Goal: Task Accomplishment & Management: Manage account settings

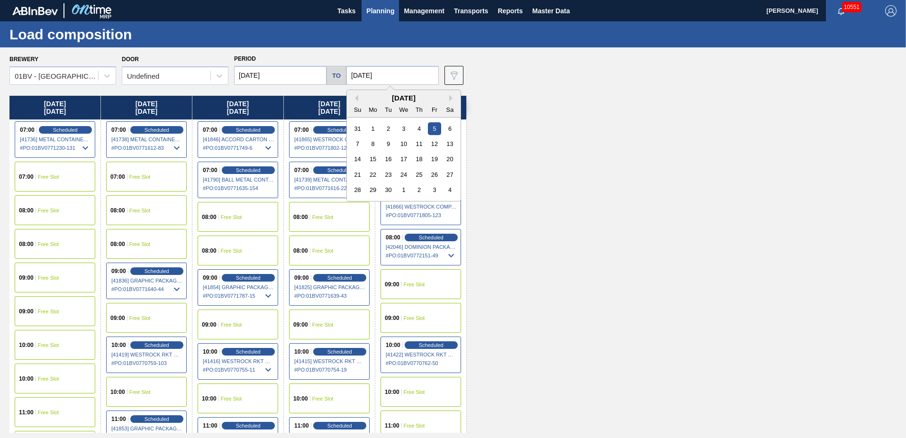
click at [406, 77] on input "[DATE]" at bounding box center [393, 75] width 92 height 19
click at [450, 128] on div "6" at bounding box center [450, 128] width 13 height 13
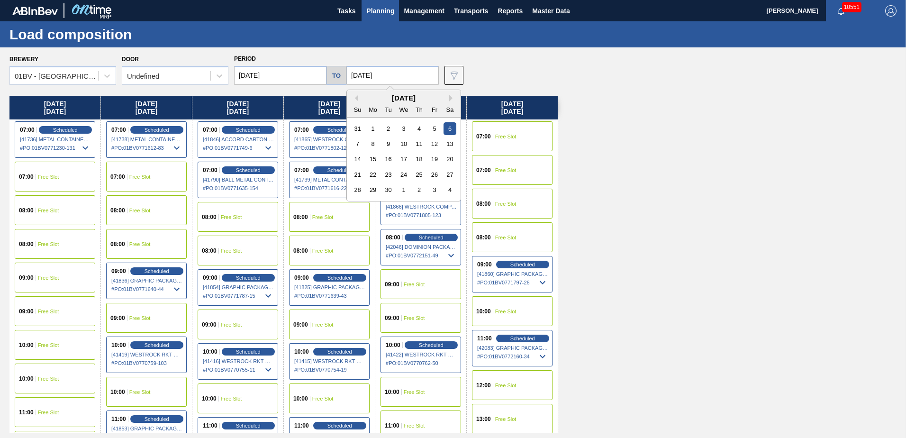
drag, startPoint x: 413, startPoint y: 78, endPoint x: 444, endPoint y: 93, distance: 34.6
click at [413, 79] on input "[DATE]" at bounding box center [393, 75] width 92 height 19
click at [356, 143] on div "7" at bounding box center [357, 143] width 13 height 13
type input "[DATE]"
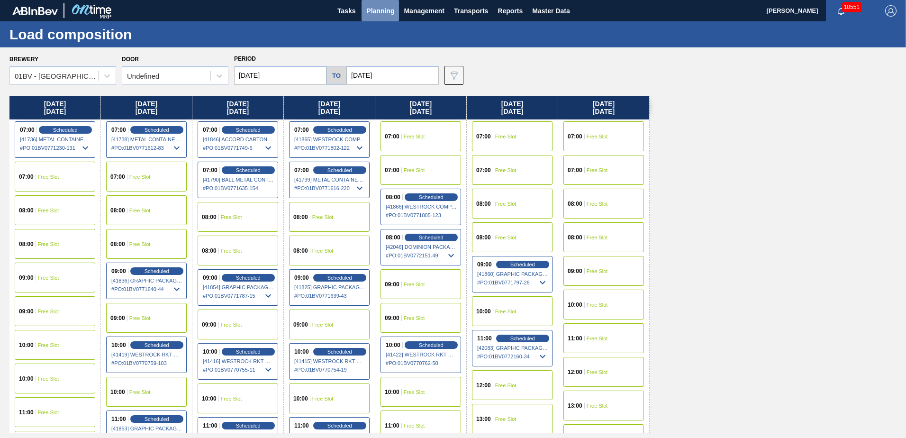
drag, startPoint x: 379, startPoint y: 11, endPoint x: 378, endPoint y: 31, distance: 20.4
click at [378, 11] on span "Planning" at bounding box center [380, 10] width 28 height 11
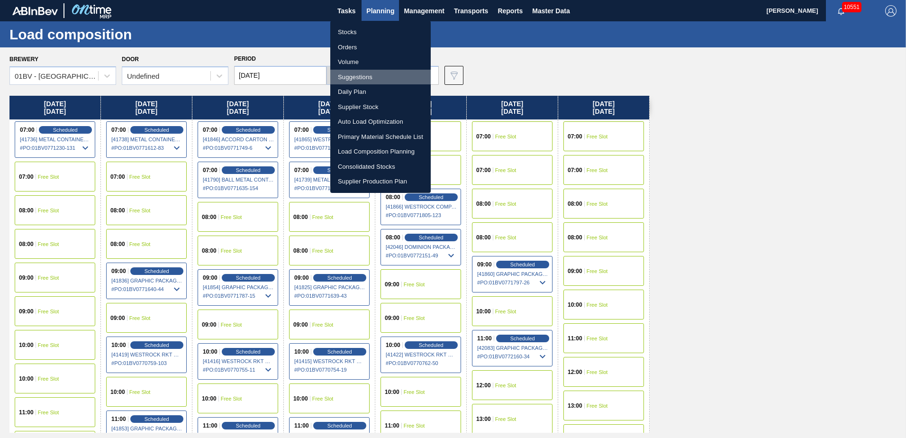
drag, startPoint x: 351, startPoint y: 73, endPoint x: 360, endPoint y: 73, distance: 8.5
click at [352, 73] on li "Suggestions" at bounding box center [380, 77] width 101 height 15
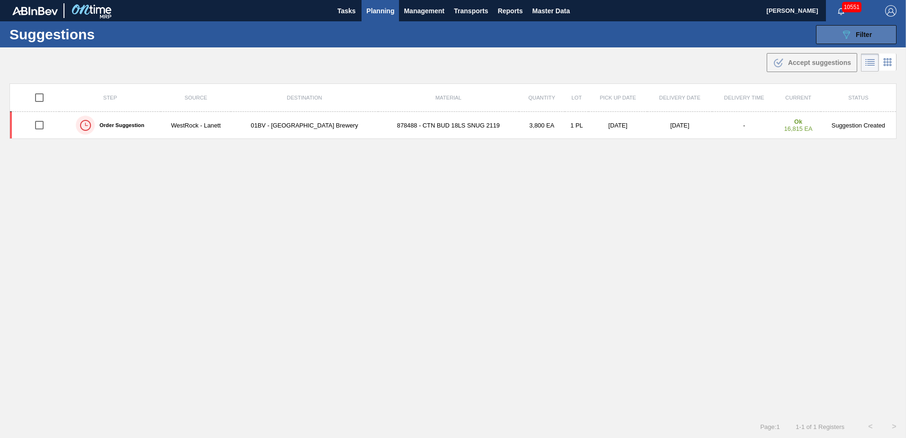
click at [845, 30] on icon "089F7B8B-B2A5-4AFE-B5C0-19BA573D28AC" at bounding box center [846, 34] width 11 height 11
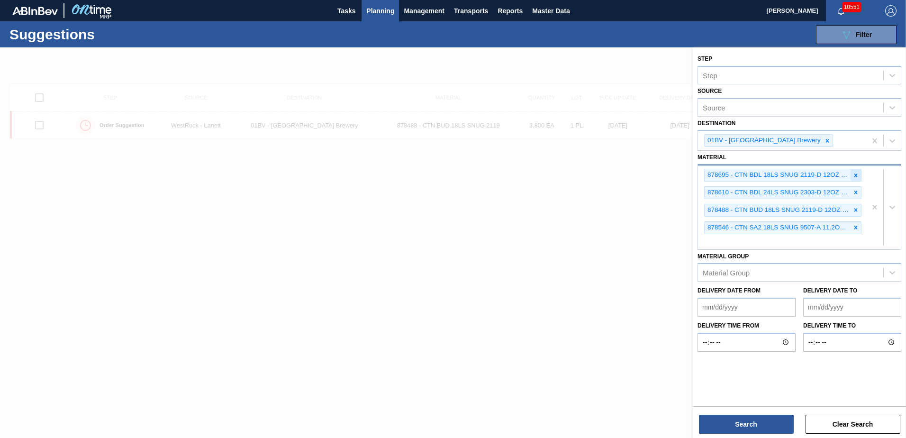
click at [856, 174] on icon at bounding box center [856, 175] width 7 height 7
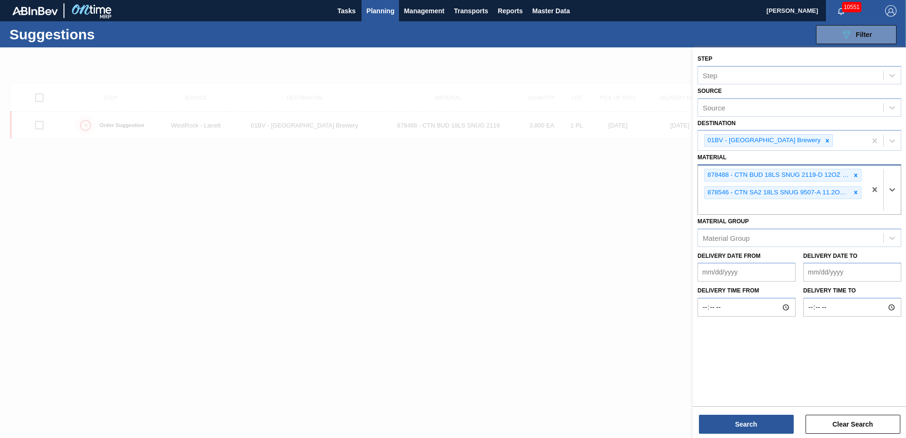
click at [856, 174] on icon at bounding box center [856, 175] width 7 height 7
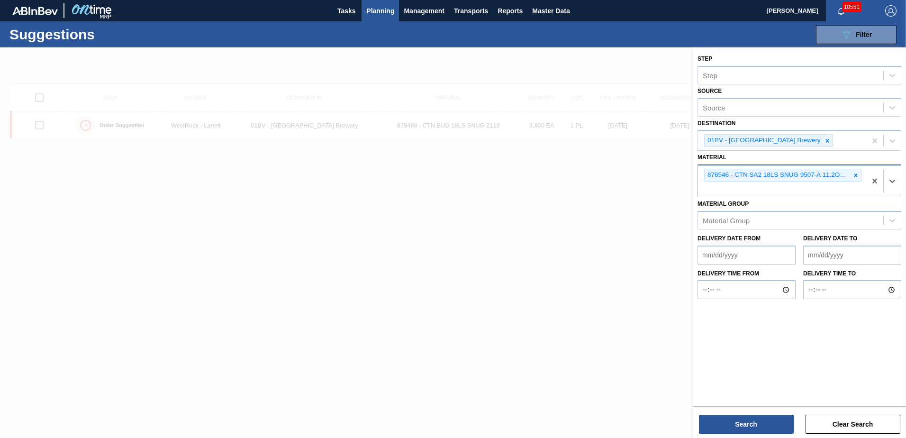
click at [856, 174] on icon at bounding box center [856, 175] width 7 height 7
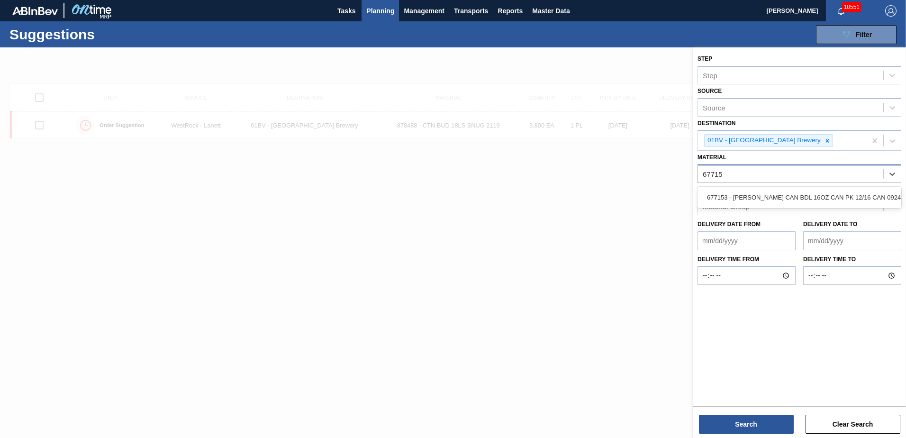
type input "677153"
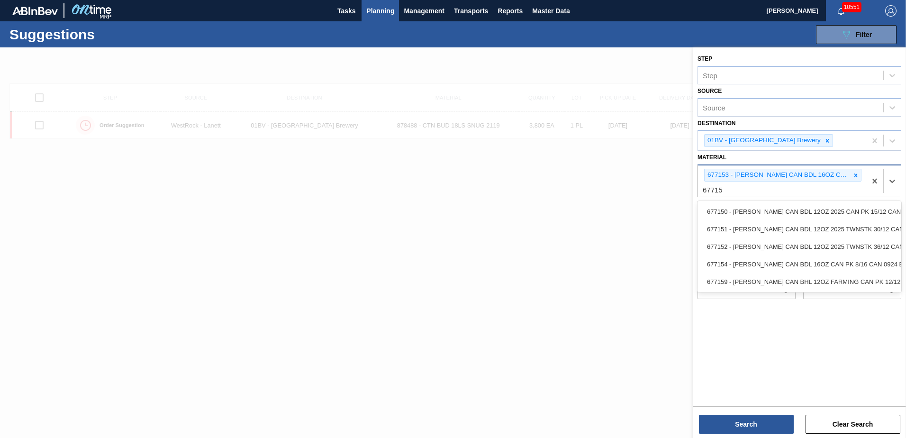
type input "677154"
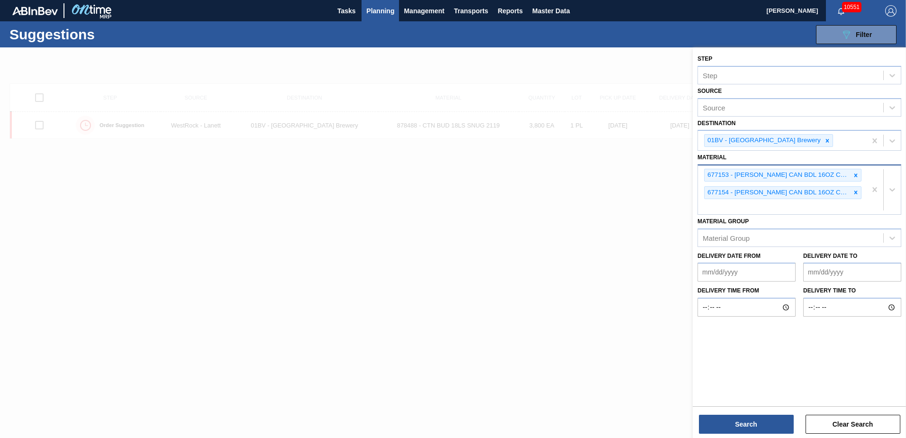
click at [714, 202] on div "677153 - [PERSON_NAME] CAN BDL 16OZ CAN PK 12/16 CAN 0924 677154 - [PERSON_NAME…" at bounding box center [782, 189] width 168 height 49
type input "677269"
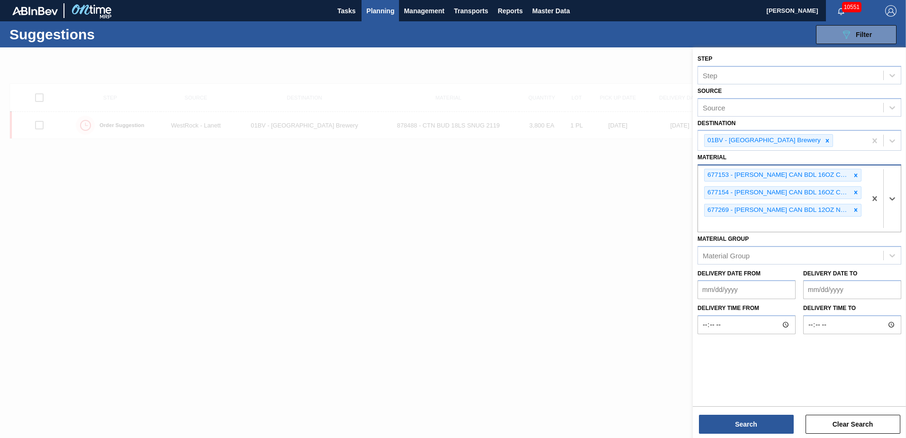
click at [758, 224] on div "677153 - [PERSON_NAME] CAN BDL 16OZ CAN PK 12/16 CAN 0924 677154 - [PERSON_NAME…" at bounding box center [782, 198] width 168 height 66
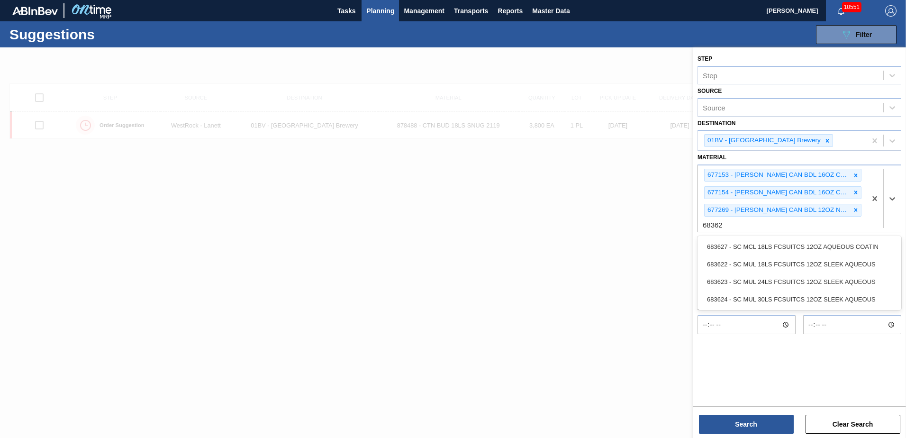
type input "683622"
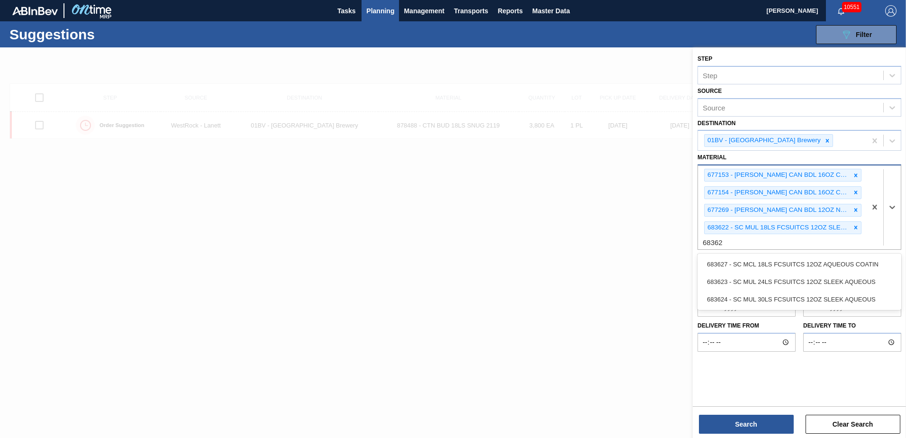
type input "683623"
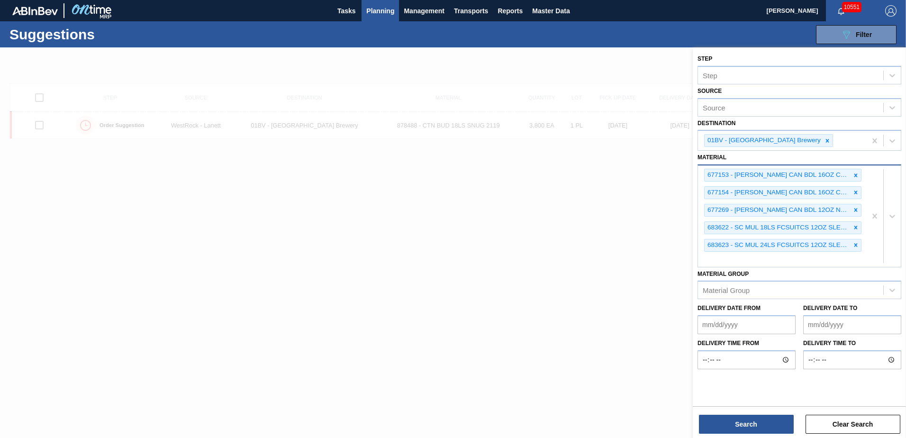
click at [721, 255] on div "677153 - [PERSON_NAME] CAN BDL 16OZ CAN PK 12/16 CAN 0924 677154 - [PERSON_NAME…" at bounding box center [782, 215] width 168 height 101
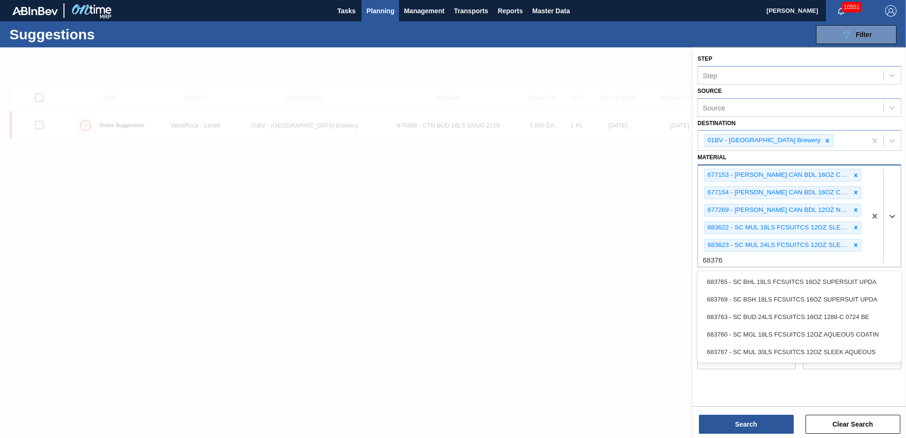
type input "683767"
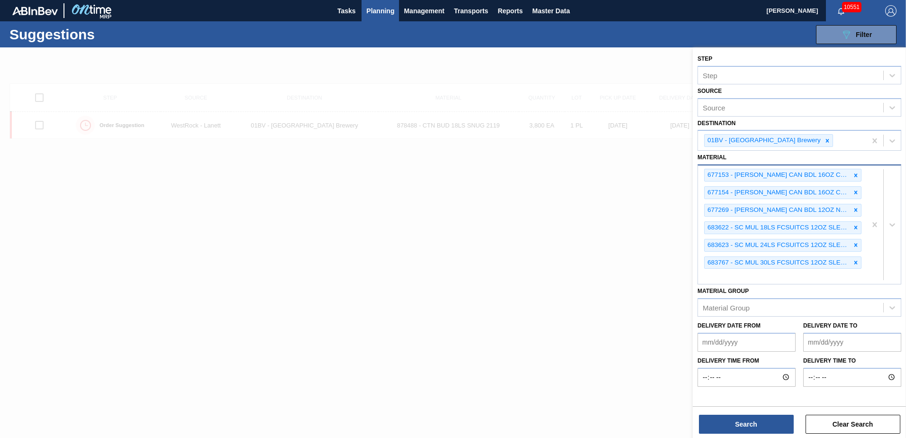
click at [718, 283] on div "677153 - [PERSON_NAME] CAN BDL 16OZ CAN PK 12/16 CAN 0924 677154 - [PERSON_NAME…" at bounding box center [782, 224] width 168 height 119
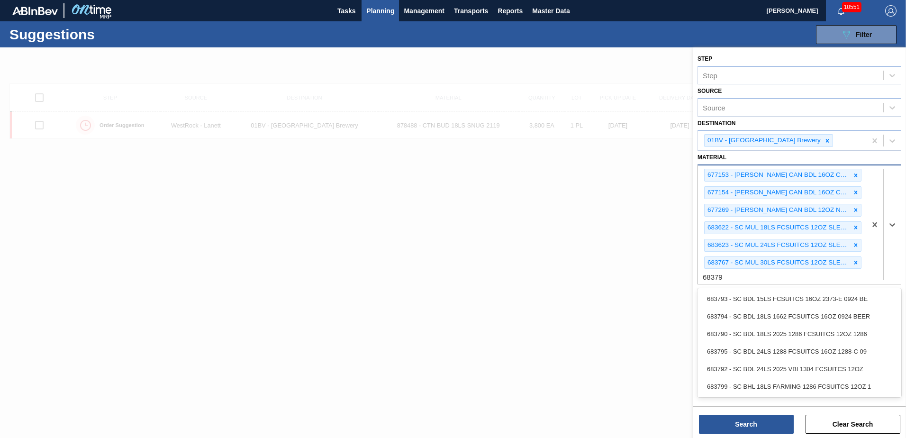
type input "683790"
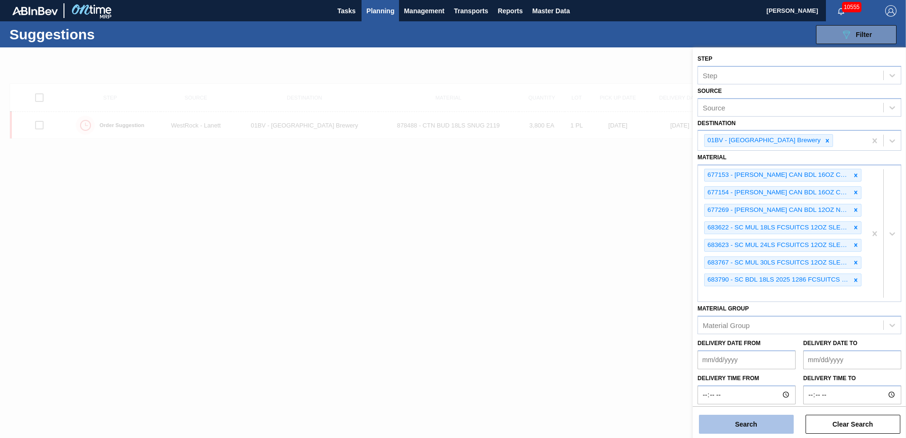
click at [745, 425] on button "Search" at bounding box center [746, 424] width 95 height 19
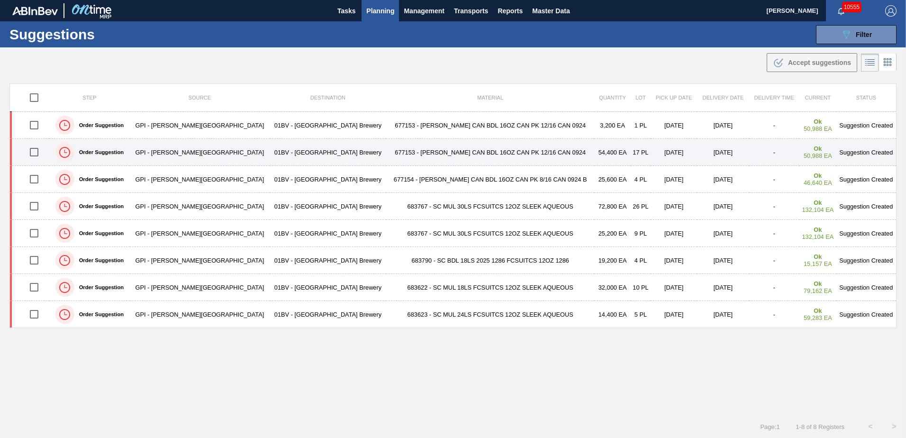
click at [36, 154] on input "checkbox" at bounding box center [34, 152] width 20 height 20
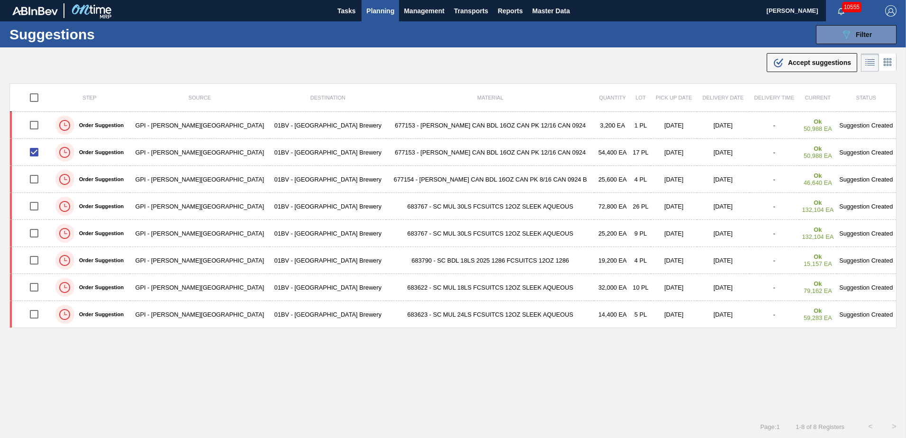
click at [800, 63] on span "Accept suggestions" at bounding box center [819, 63] width 63 height 8
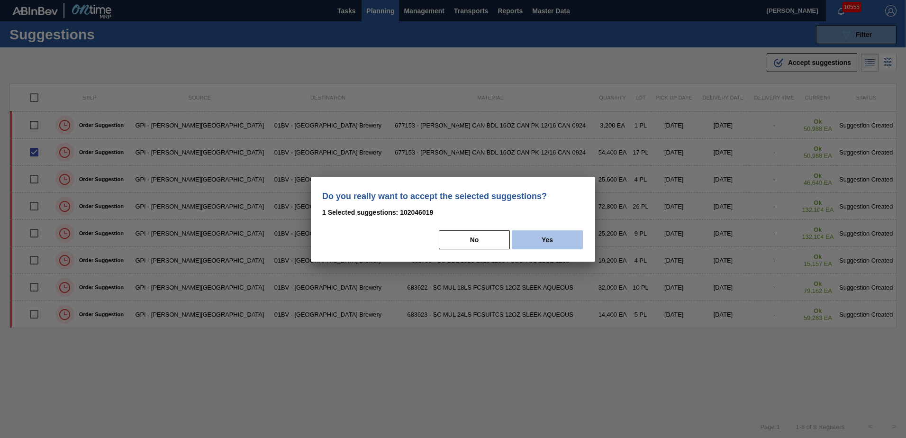
click at [556, 239] on button "Yes" at bounding box center [547, 239] width 71 height 19
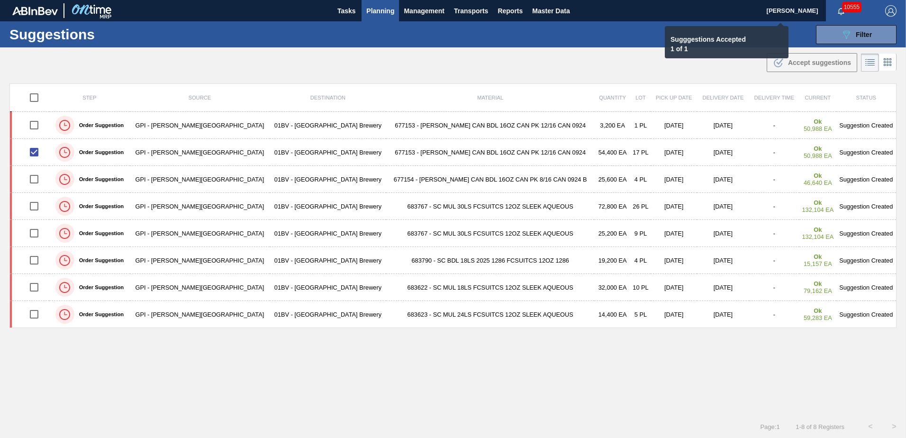
checkbox input "false"
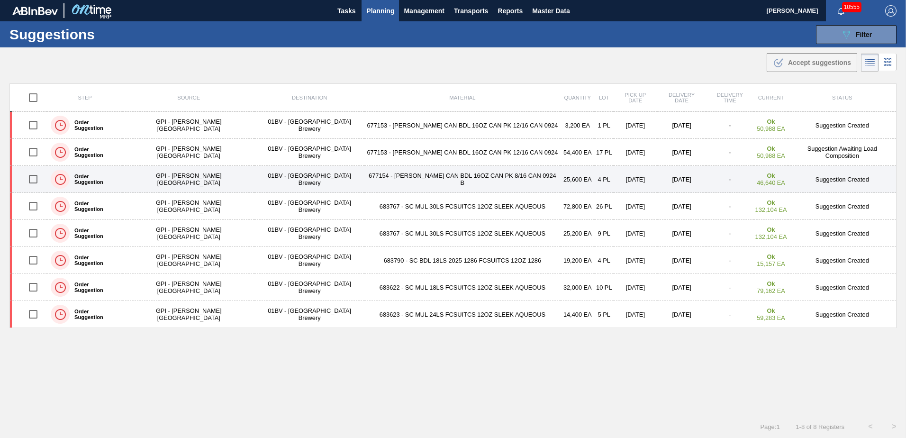
click at [41, 178] on input "checkbox" at bounding box center [33, 179] width 20 height 20
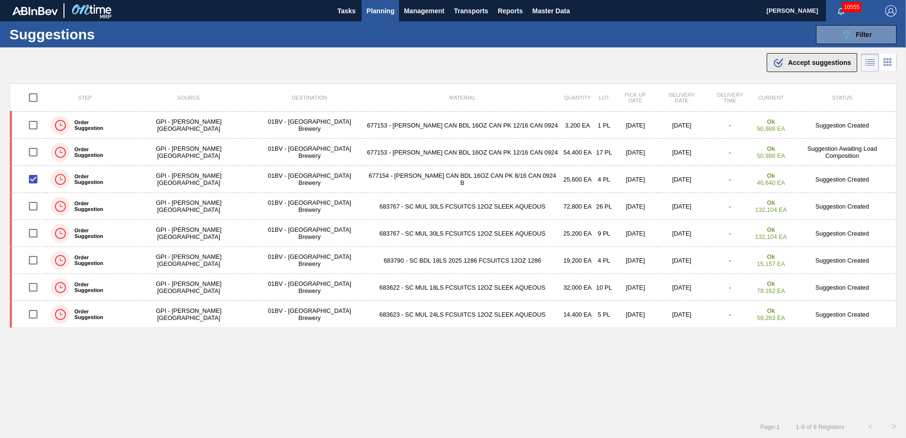
click at [789, 64] on span "Accept suggestions" at bounding box center [819, 63] width 63 height 8
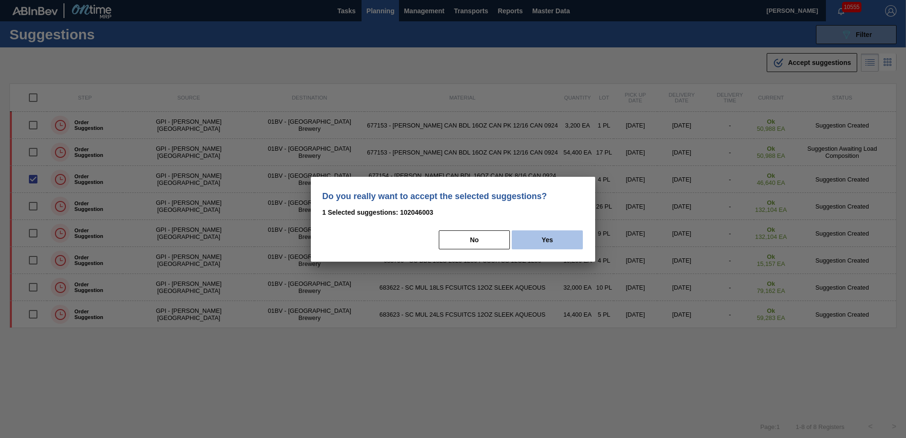
click at [553, 241] on button "Yes" at bounding box center [547, 239] width 71 height 19
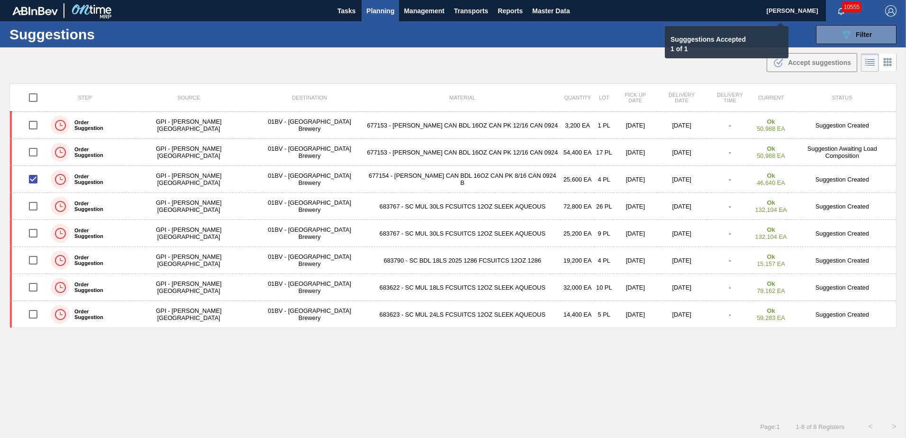
checkbox input "false"
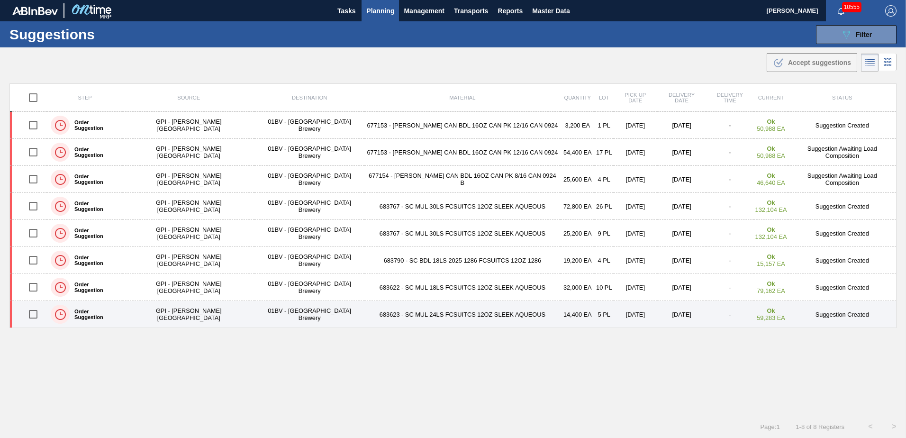
drag, startPoint x: 37, startPoint y: 315, endPoint x: 42, endPoint y: 314, distance: 4.9
click at [37, 315] on input "checkbox" at bounding box center [33, 314] width 20 height 20
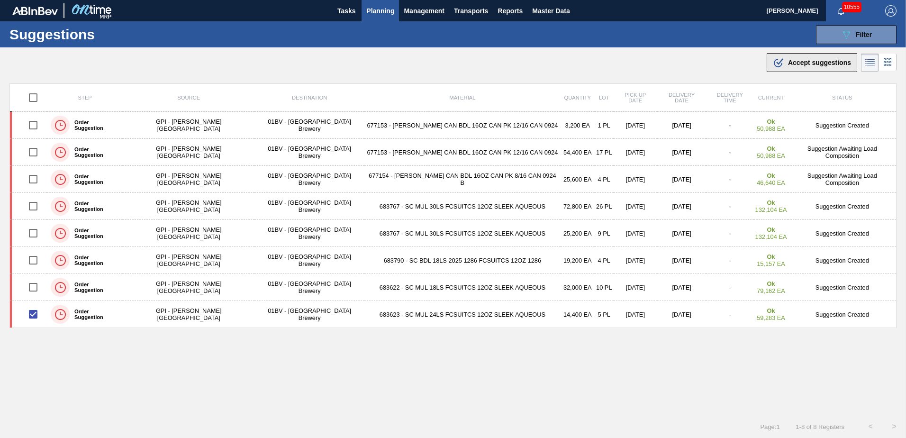
click at [795, 65] on span "Accept suggestions" at bounding box center [819, 63] width 63 height 8
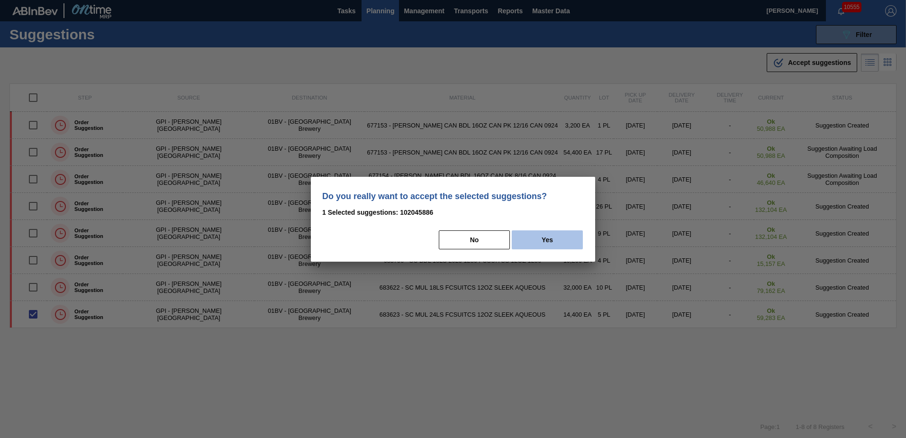
click at [558, 238] on button "Yes" at bounding box center [547, 239] width 71 height 19
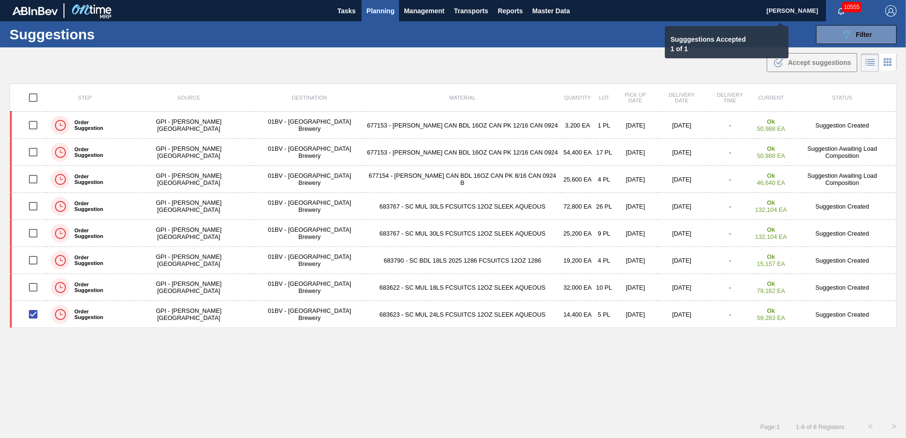
checkbox input "false"
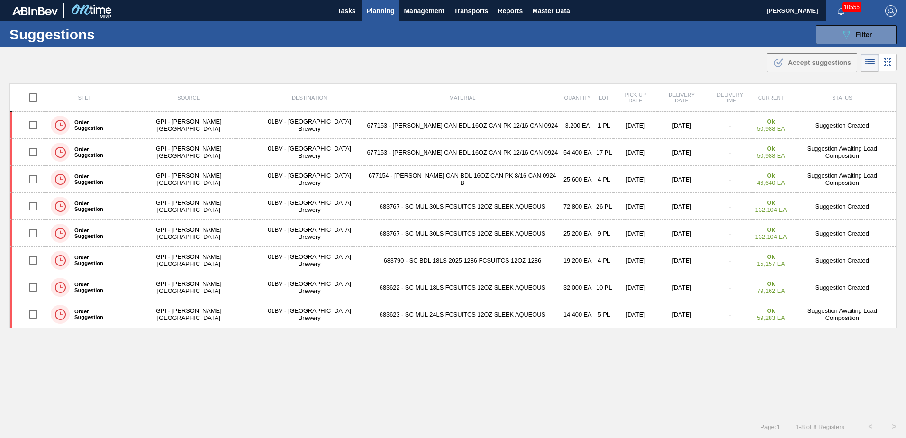
click at [389, 10] on span "Planning" at bounding box center [380, 10] width 28 height 11
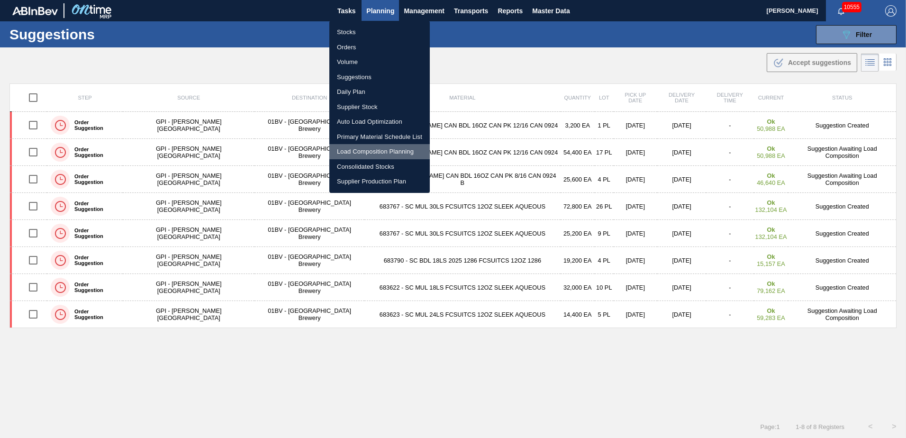
click at [373, 153] on li "Load Composition Planning" at bounding box center [379, 151] width 101 height 15
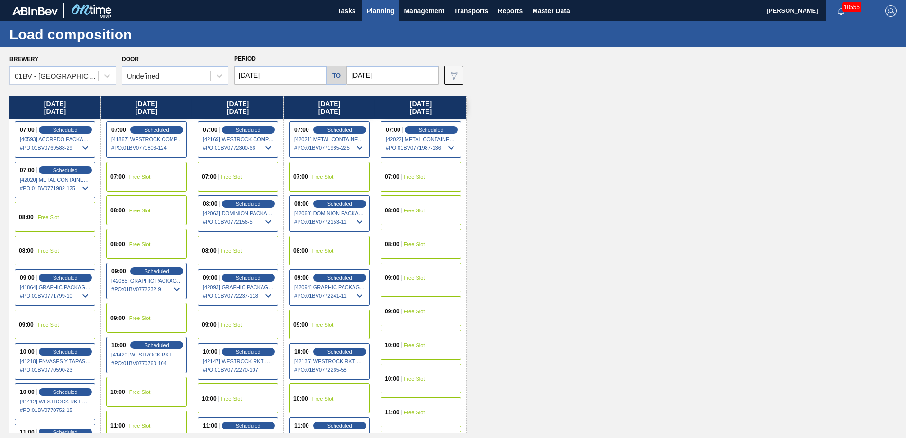
click at [282, 73] on input "[DATE]" at bounding box center [280, 75] width 92 height 19
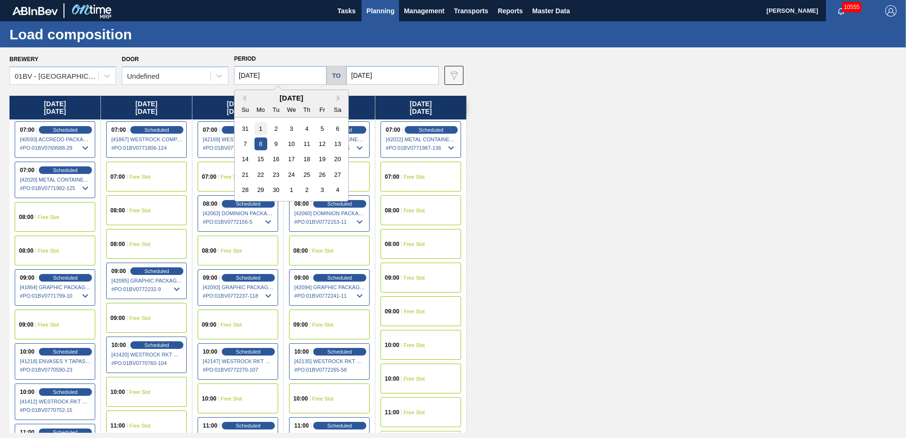
click at [260, 129] on div "1" at bounding box center [261, 128] width 13 height 13
type input "[DATE]"
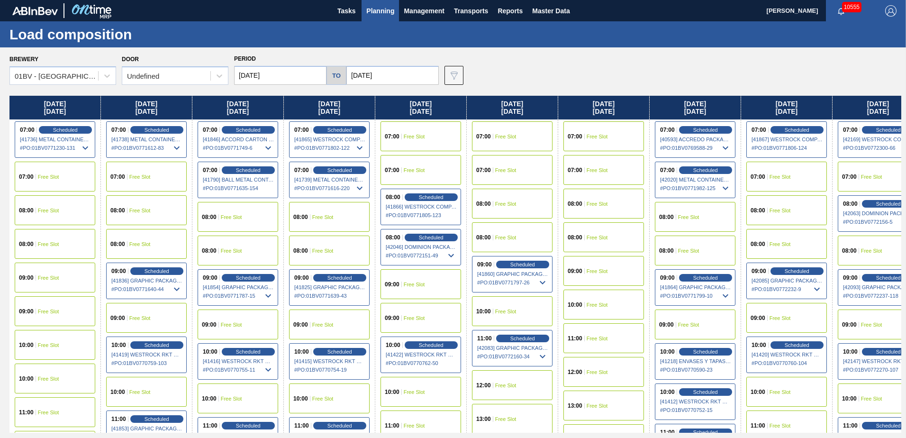
click at [393, 75] on input "[DATE]" at bounding box center [393, 75] width 92 height 19
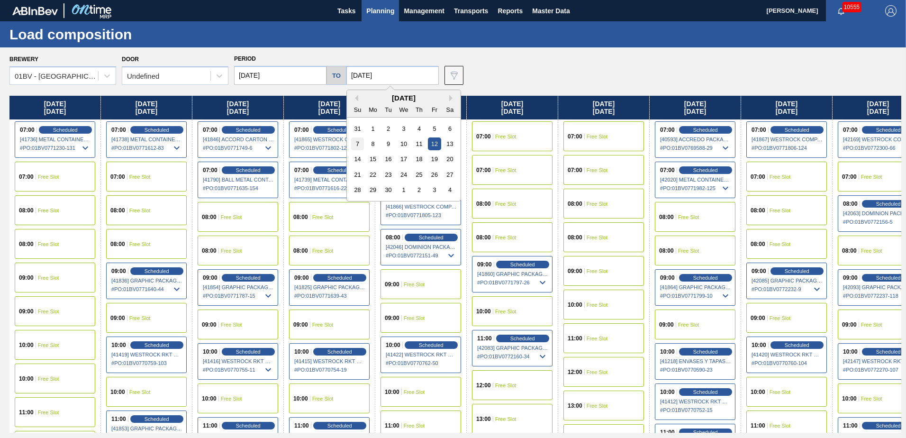
click at [355, 144] on div "7" at bounding box center [357, 143] width 13 height 13
type input "[DATE]"
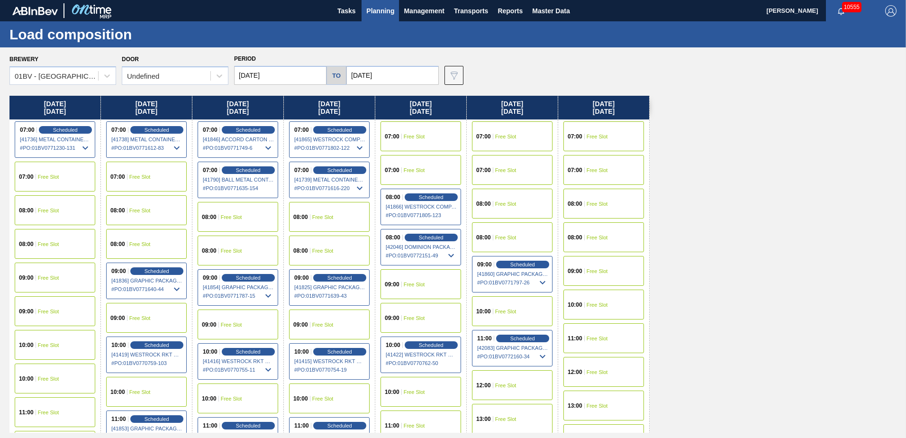
click at [581, 269] on span "09:00" at bounding box center [575, 271] width 15 height 6
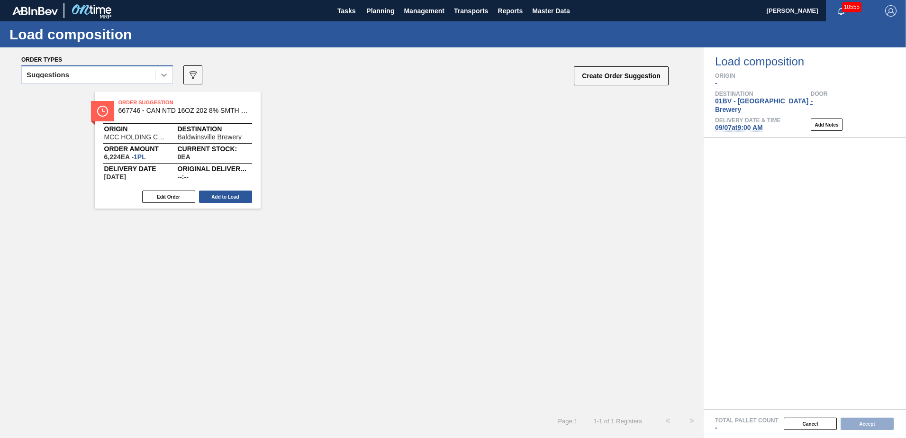
click at [160, 74] on icon at bounding box center [163, 74] width 9 height 9
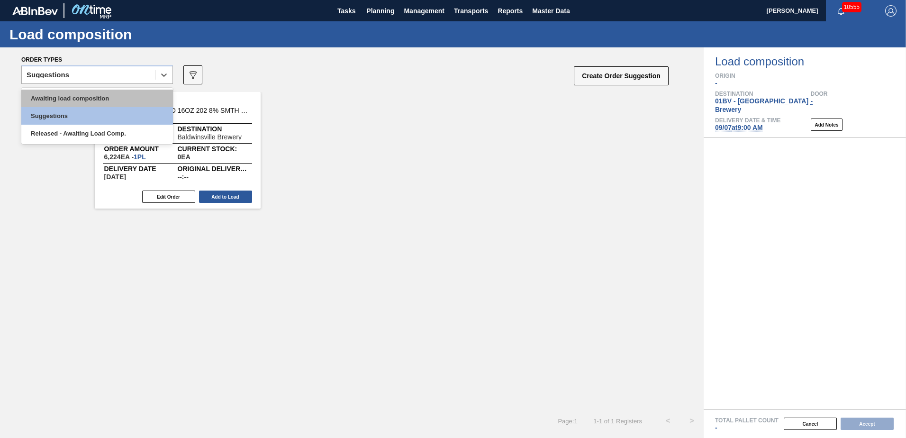
click at [87, 98] on div "Awaiting load composition" at bounding box center [97, 99] width 152 height 18
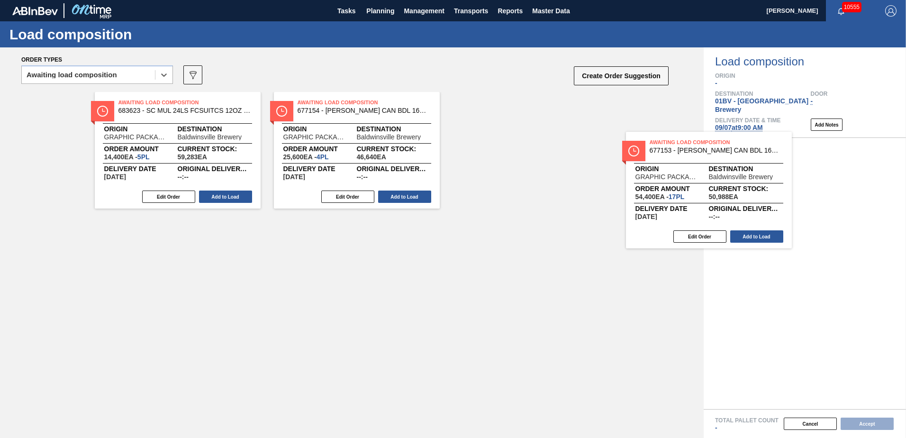
drag, startPoint x: 493, startPoint y: 119, endPoint x: 705, endPoint y: 167, distance: 217.9
click at [705, 167] on div "Order types option Awaiting load composition, selected. Select is focused ,type…" at bounding box center [453, 242] width 906 height 391
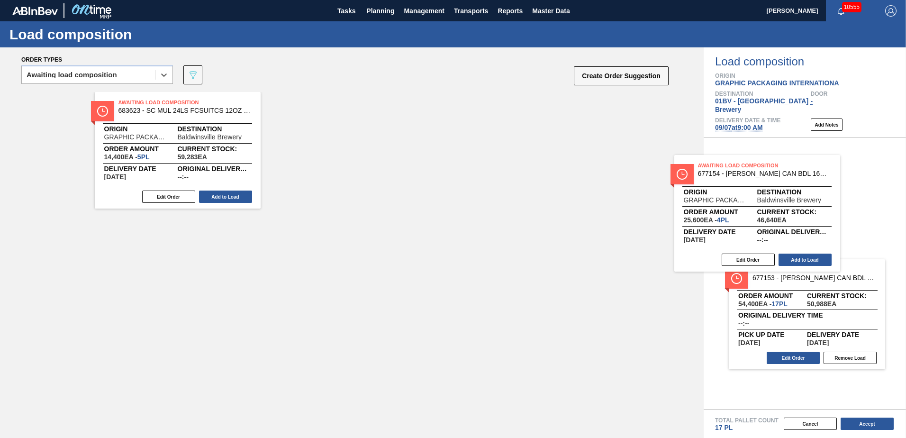
drag, startPoint x: 343, startPoint y: 111, endPoint x: 784, endPoint y: 179, distance: 446.1
click at [774, 179] on div "Order types option Awaiting load composition, selected. Select is focused ,type…" at bounding box center [453, 242] width 906 height 391
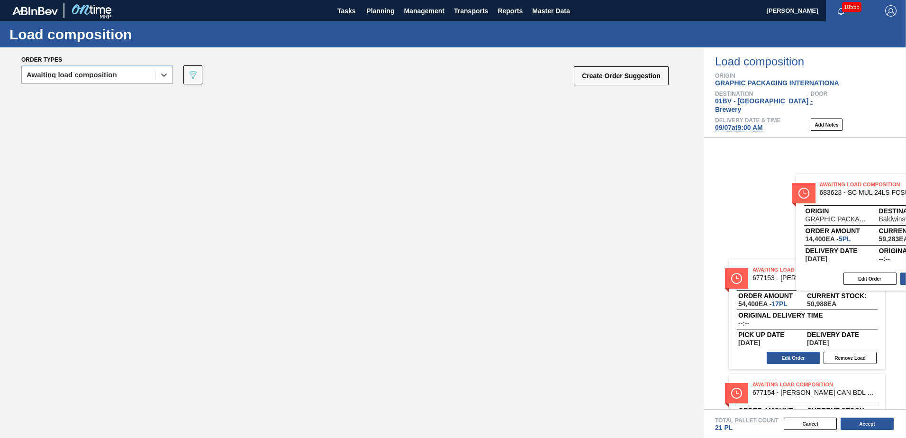
drag, startPoint x: 165, startPoint y: 127, endPoint x: 870, endPoint y: 209, distance: 709.7
click at [870, 209] on div "Order types option Awaiting load composition, selected. Select is focused ,type…" at bounding box center [453, 242] width 906 height 391
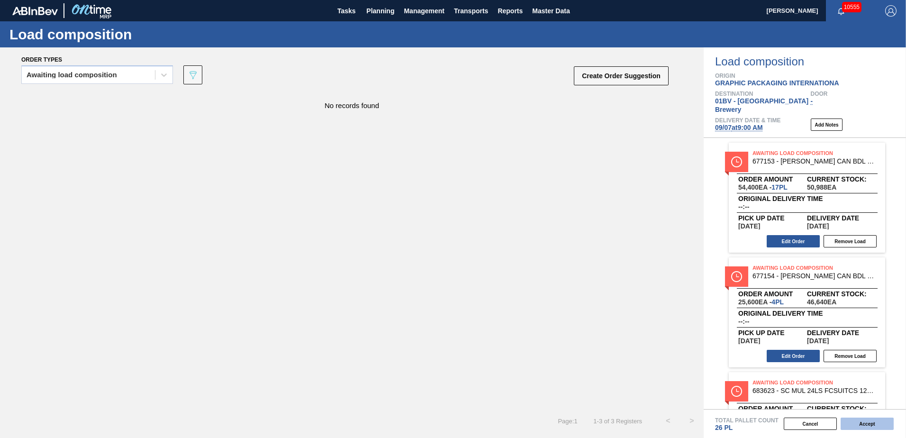
click at [861, 424] on button "Accept" at bounding box center [867, 424] width 53 height 12
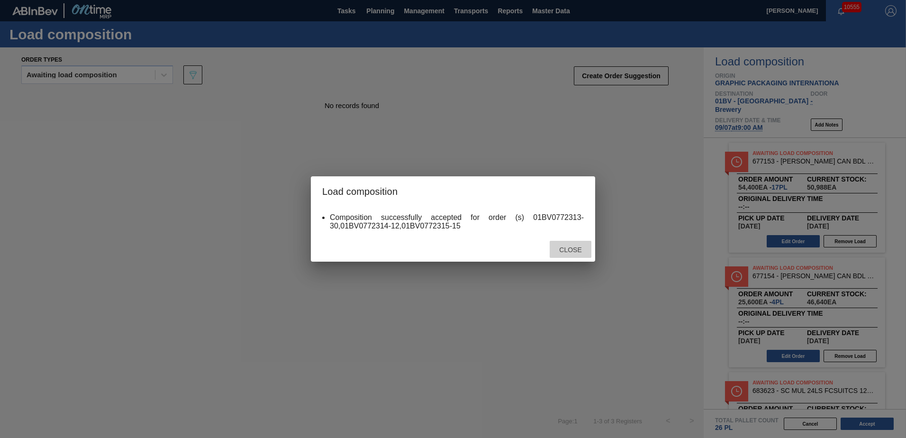
click at [565, 248] on span "Close" at bounding box center [570, 250] width 37 height 8
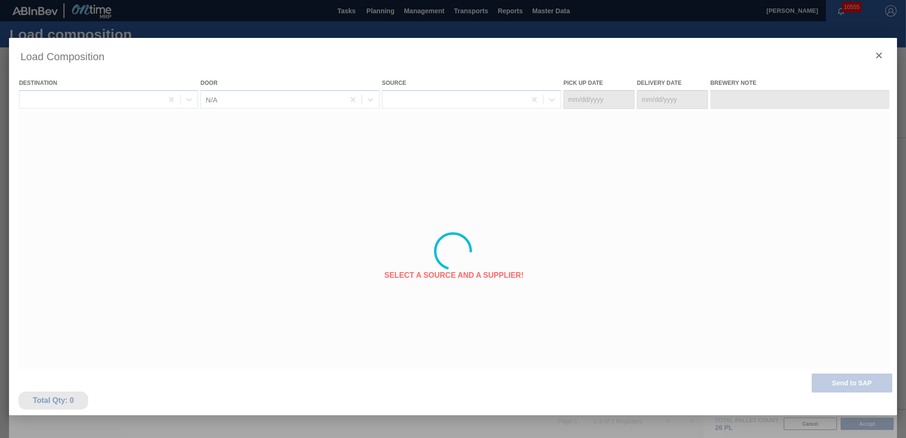
type Date "[DATE]"
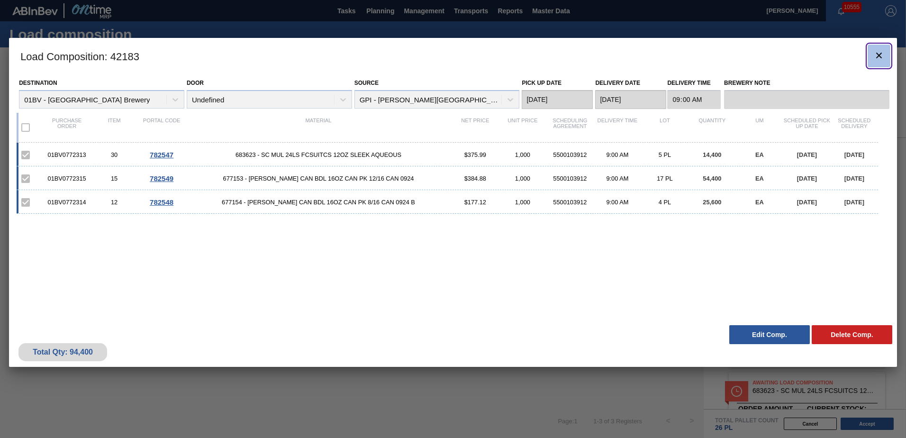
click at [876, 62] on clb-icon "botão de ícone" at bounding box center [879, 56] width 11 height 13
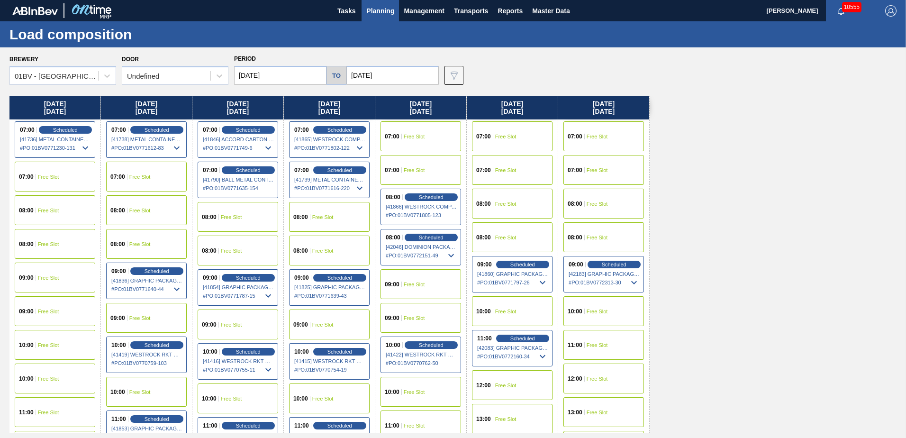
click at [398, 73] on input "[DATE]" at bounding box center [393, 75] width 92 height 19
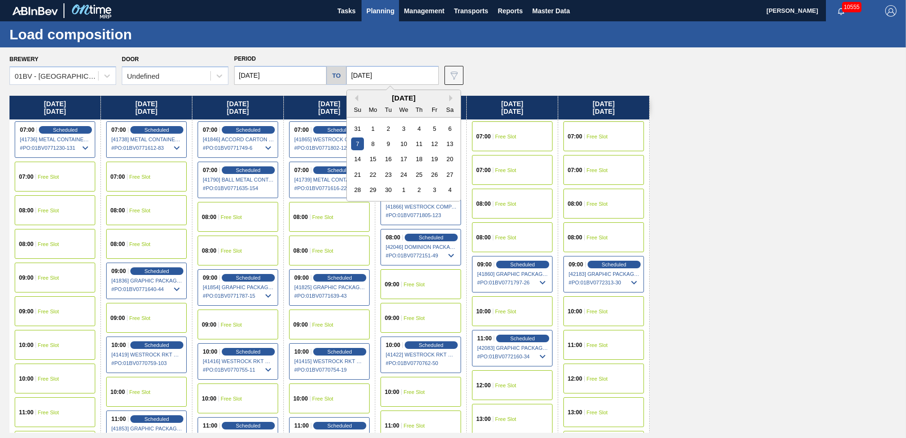
click at [431, 144] on div "12" at bounding box center [434, 143] width 13 height 13
type input "[DATE]"
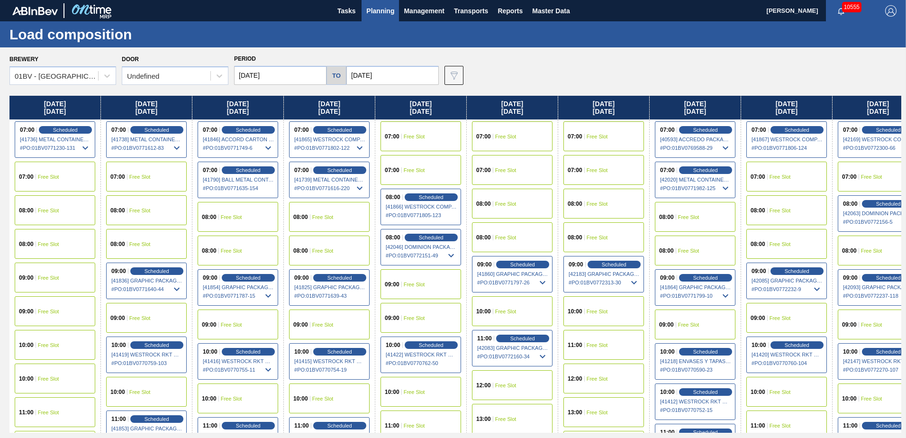
click at [278, 76] on input "[DATE]" at bounding box center [280, 75] width 92 height 19
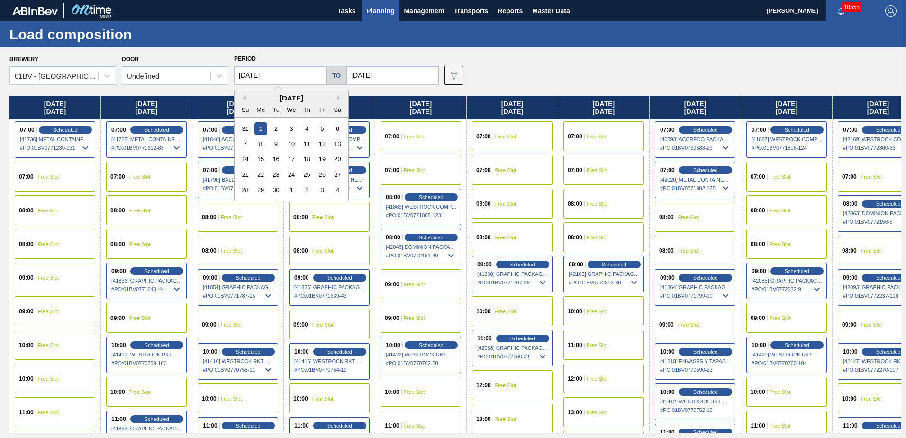
click at [261, 145] on div "8" at bounding box center [261, 143] width 13 height 13
type input "[DATE]"
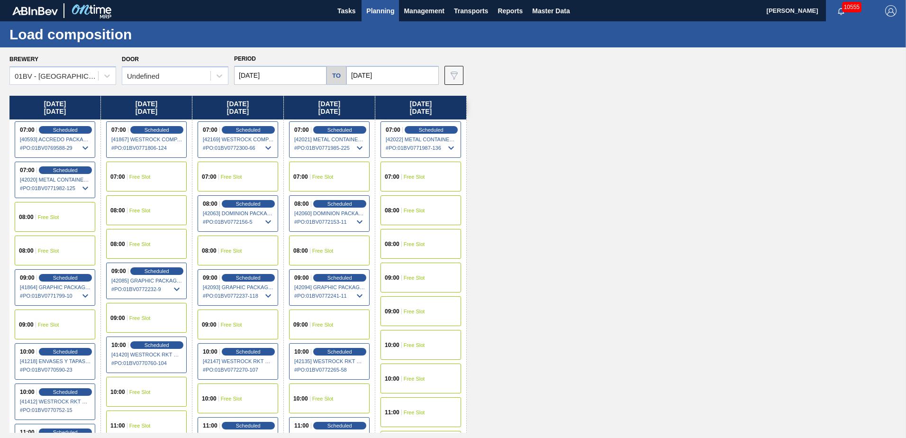
click at [381, 10] on span "Planning" at bounding box center [380, 10] width 28 height 11
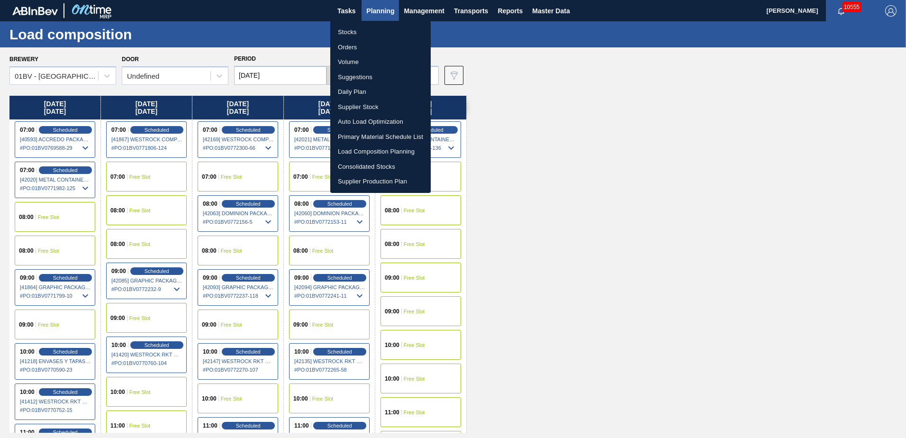
click at [357, 77] on li "Suggestions" at bounding box center [380, 77] width 101 height 15
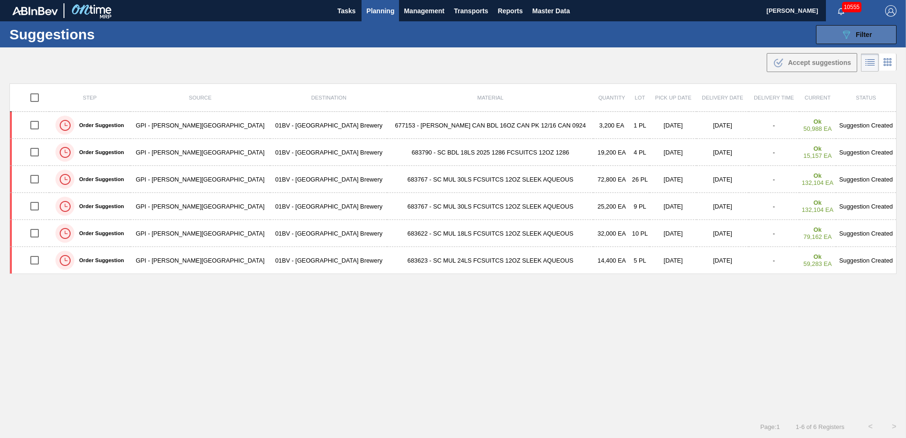
click at [848, 36] on icon "089F7B8B-B2A5-4AFE-B5C0-19BA573D28AC" at bounding box center [846, 34] width 11 height 11
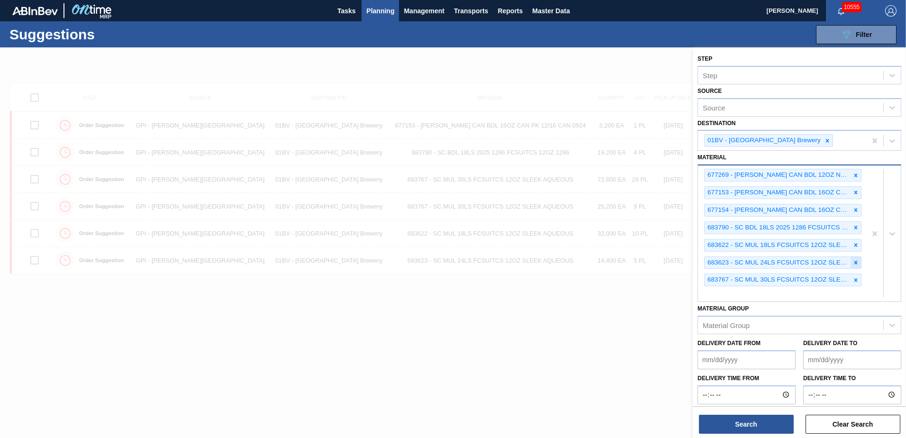
click at [855, 262] on icon at bounding box center [856, 262] width 3 height 3
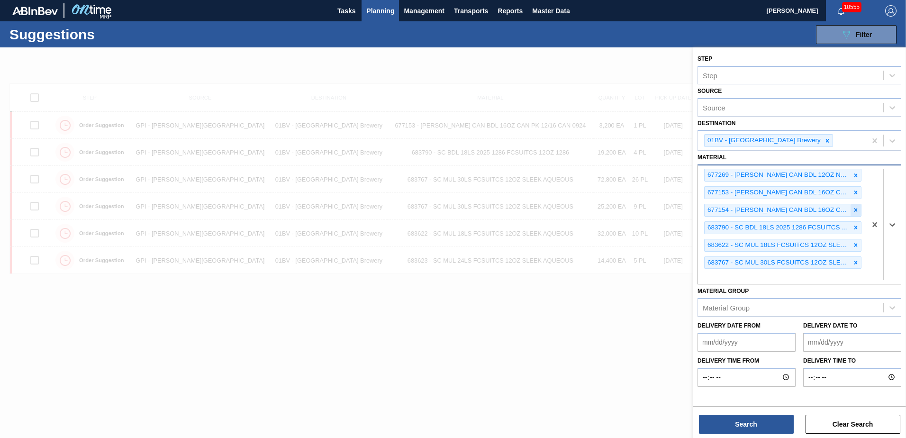
click at [855, 207] on icon at bounding box center [856, 210] width 7 height 7
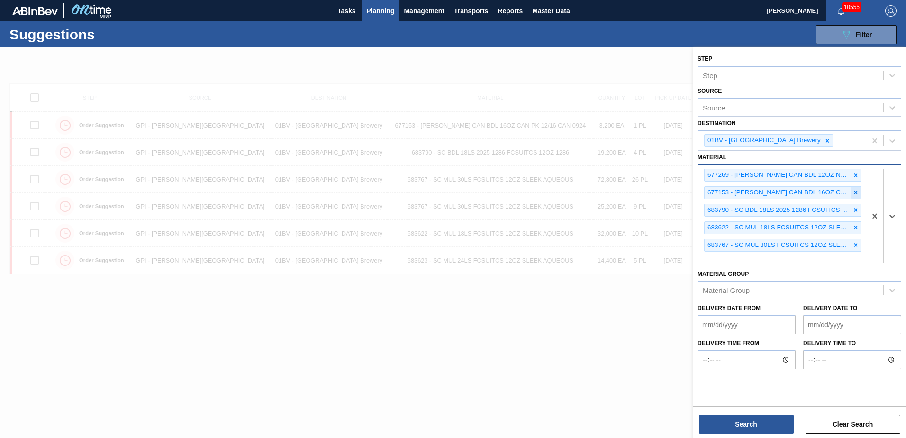
click at [855, 194] on icon at bounding box center [856, 192] width 7 height 7
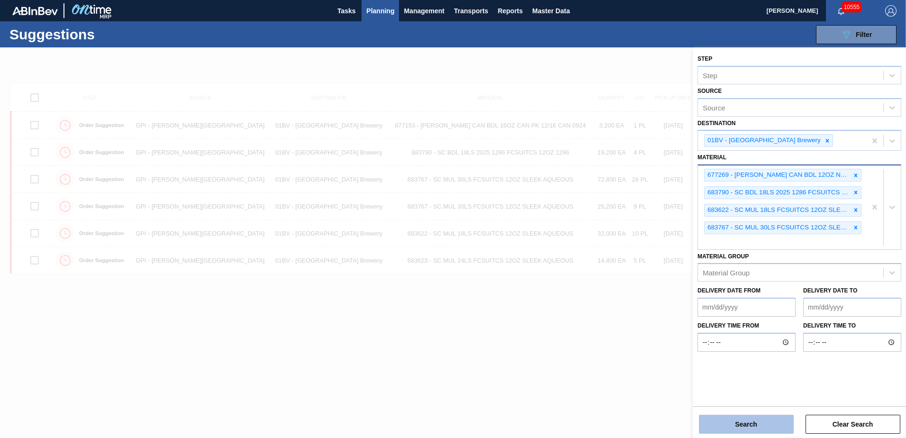
click at [745, 425] on button "Search" at bounding box center [746, 424] width 95 height 19
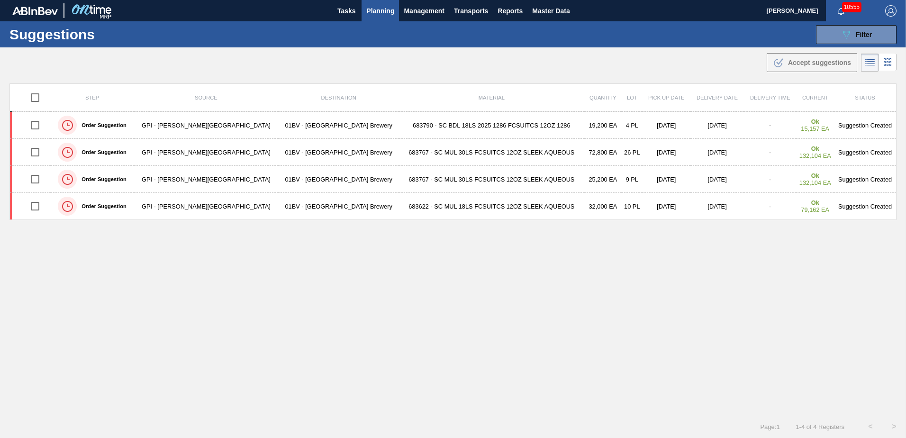
drag, startPoint x: 374, startPoint y: 11, endPoint x: 393, endPoint y: 28, distance: 25.5
click at [374, 11] on span "Planning" at bounding box center [380, 10] width 28 height 11
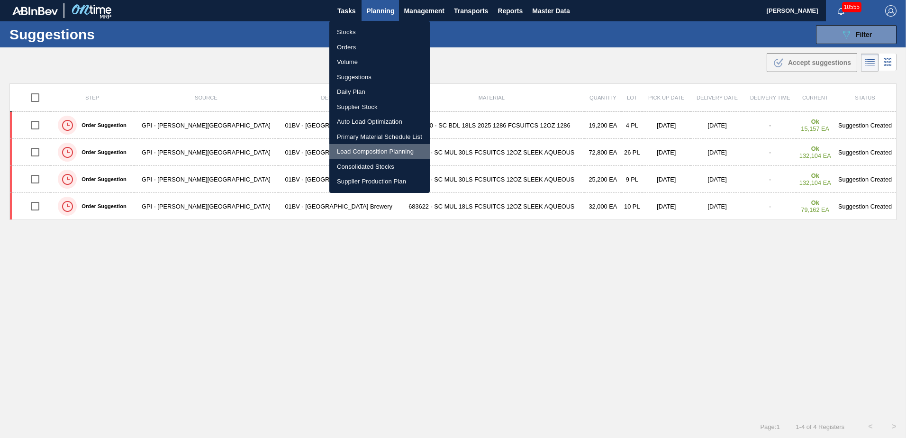
click at [368, 150] on li "Load Composition Planning" at bounding box center [379, 151] width 101 height 15
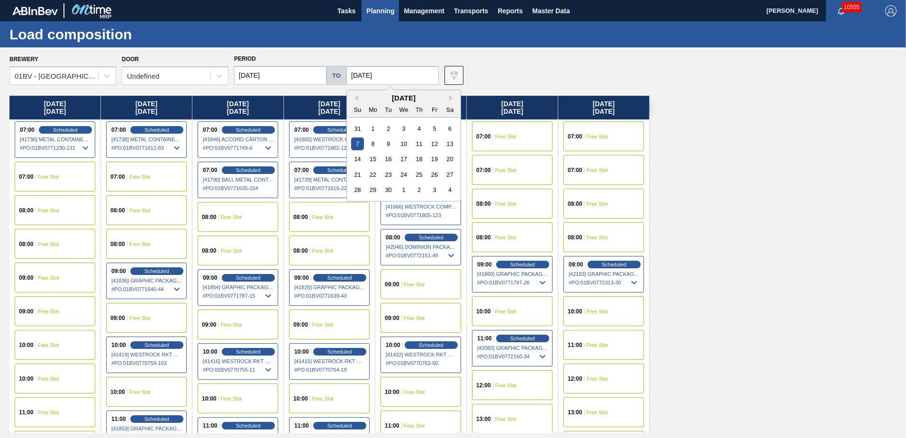
click at [388, 74] on input "[DATE]" at bounding box center [393, 75] width 92 height 19
click at [430, 160] on div "19" at bounding box center [434, 159] width 13 height 13
type input "[DATE]"
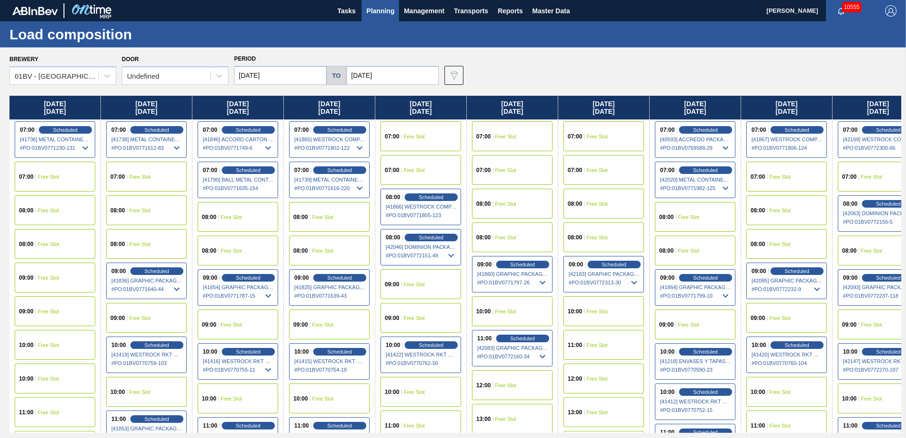
click at [281, 74] on input "[DATE]" at bounding box center [280, 75] width 92 height 19
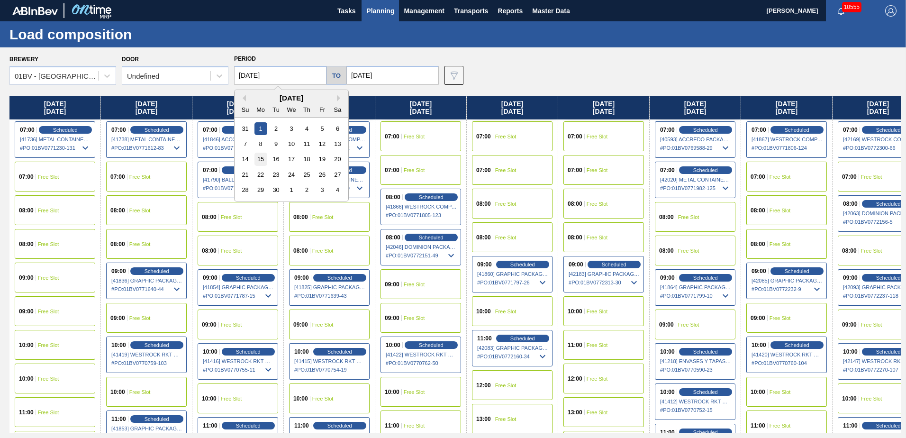
click at [259, 158] on div "15" at bounding box center [261, 159] width 13 height 13
type input "[DATE]"
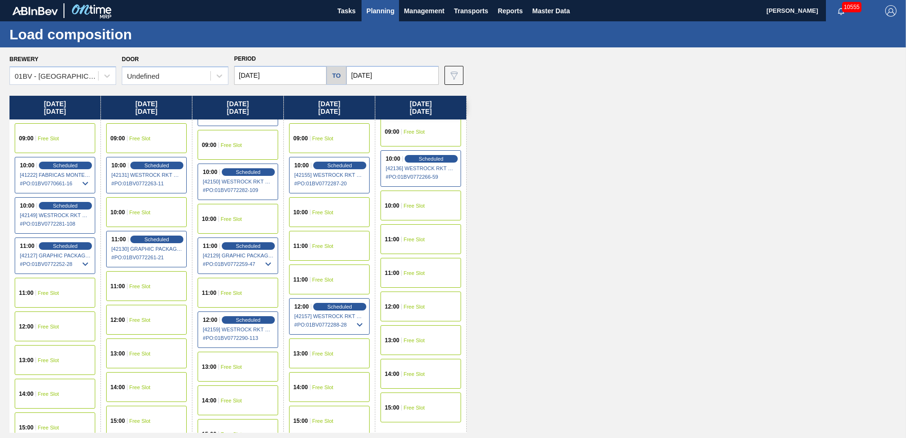
scroll to position [190, 0]
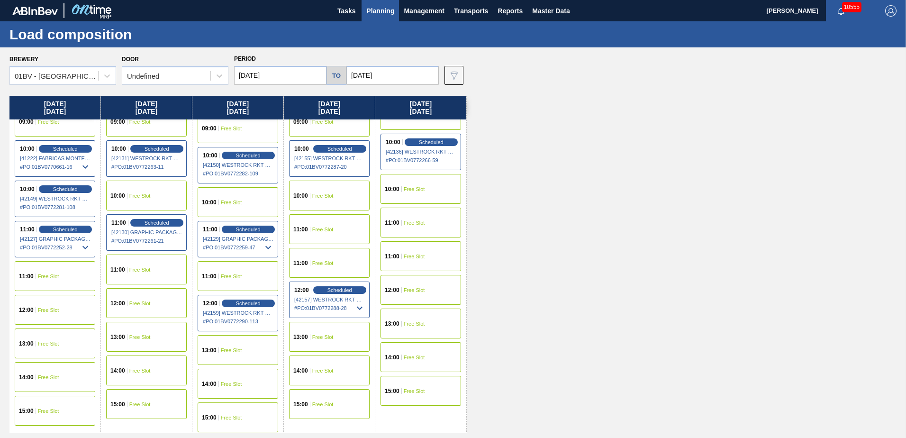
click at [377, 11] on span "Planning" at bounding box center [380, 10] width 28 height 11
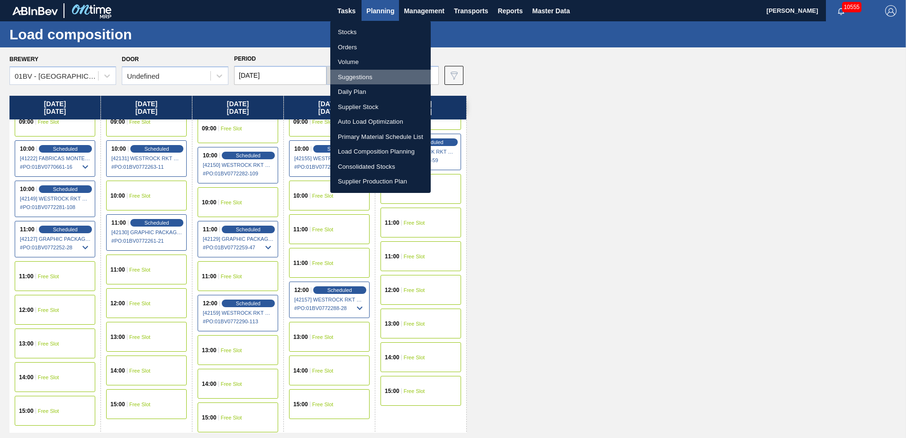
click at [352, 77] on li "Suggestions" at bounding box center [380, 77] width 101 height 15
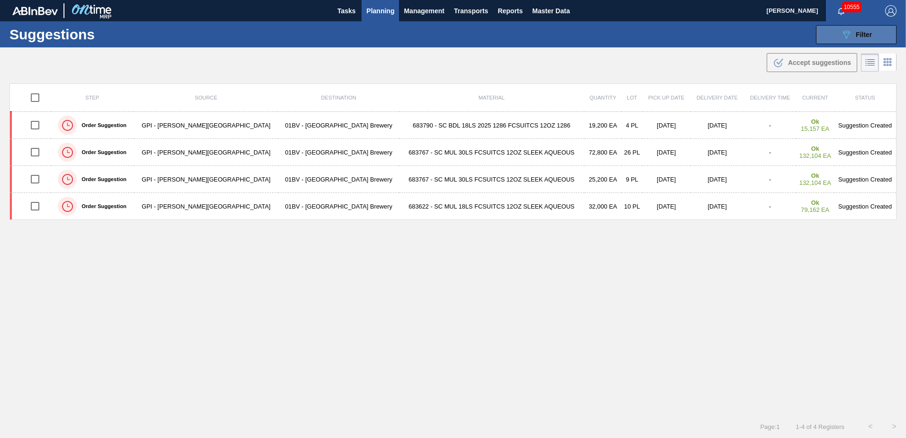
click at [838, 37] on button "089F7B8B-B2A5-4AFE-B5C0-19BA573D28AC Filter" at bounding box center [856, 34] width 81 height 19
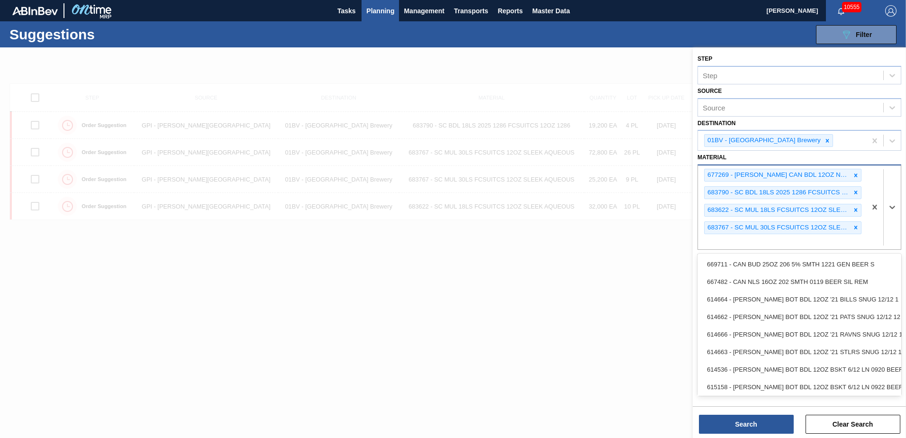
click at [725, 244] on div "677269 - [PERSON_NAME] CAN BDL 12OZ NFL-BILLS TWNSTK 30/12 683790 - SC BDL 18LS…" at bounding box center [782, 207] width 168 height 84
type input "683461"
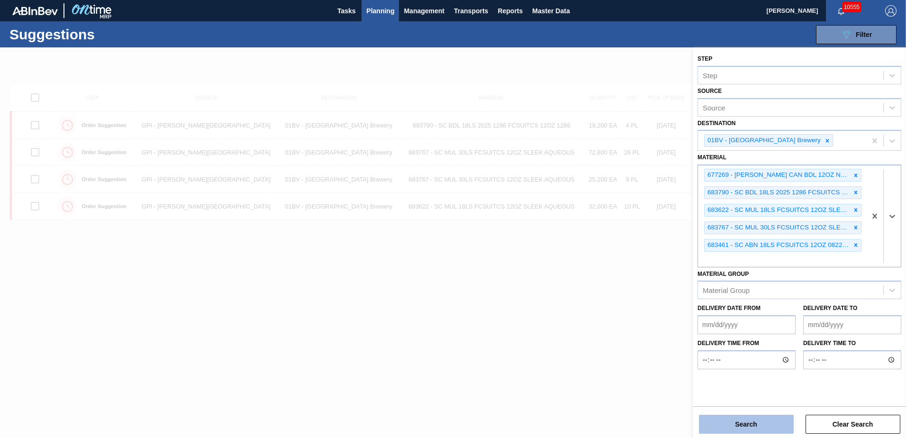
click at [741, 420] on button "Search" at bounding box center [746, 424] width 95 height 19
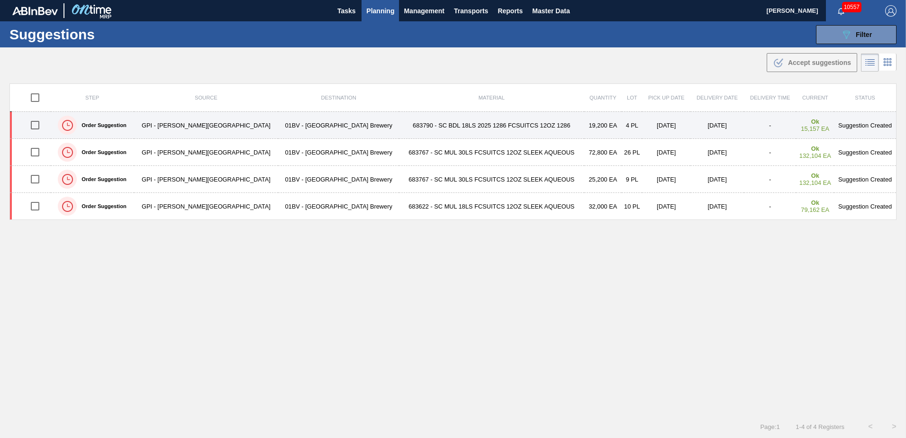
click at [37, 127] on input "checkbox" at bounding box center [35, 125] width 20 height 20
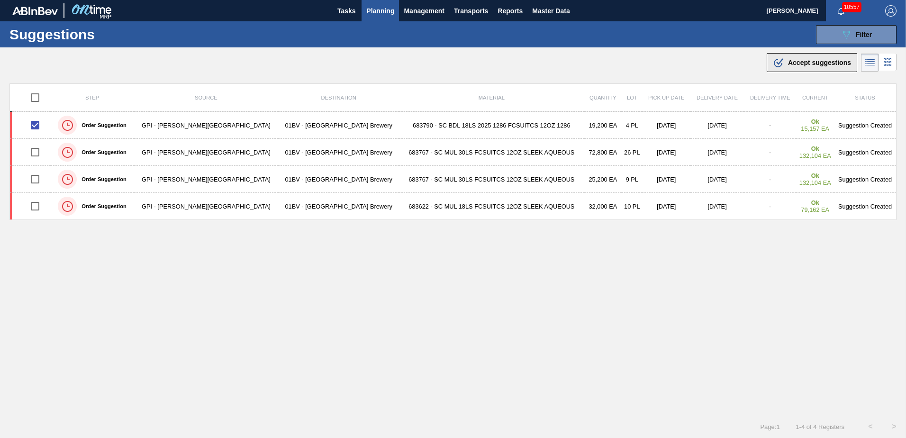
click at [786, 67] on div ".b{fill:var(--color-action-default)} Accept suggestions" at bounding box center [812, 62] width 78 height 11
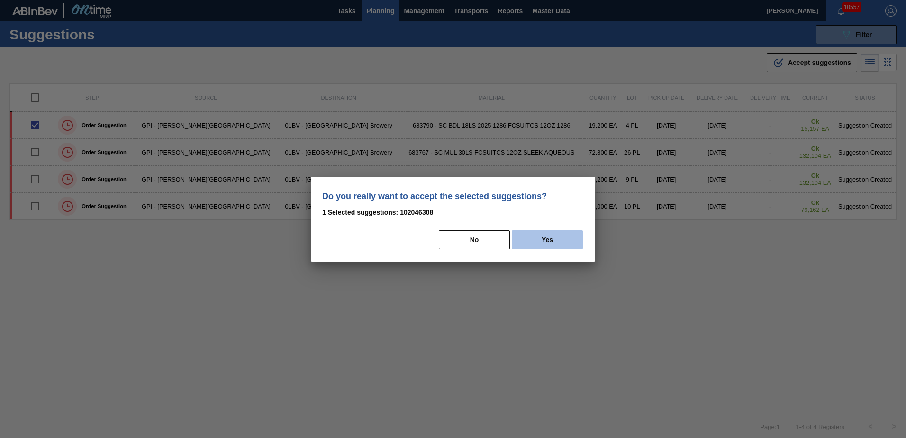
drag, startPoint x: 546, startPoint y: 243, endPoint x: 555, endPoint y: 231, distance: 14.6
click at [547, 242] on button "Yes" at bounding box center [547, 239] width 71 height 19
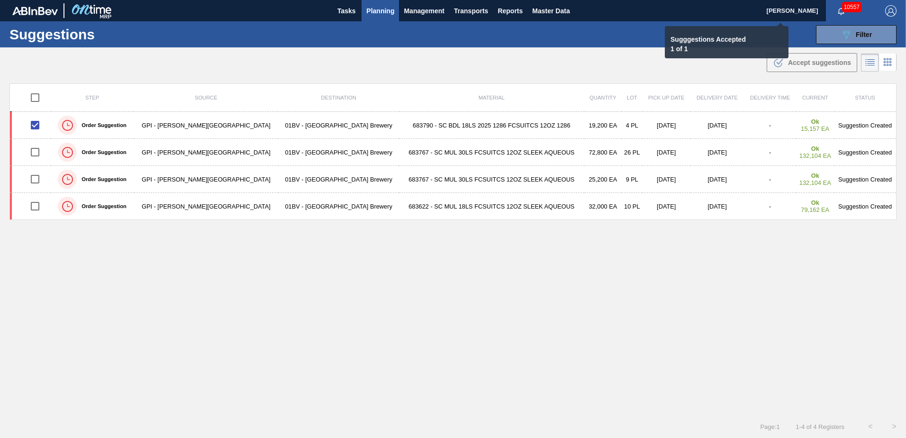
checkbox input "false"
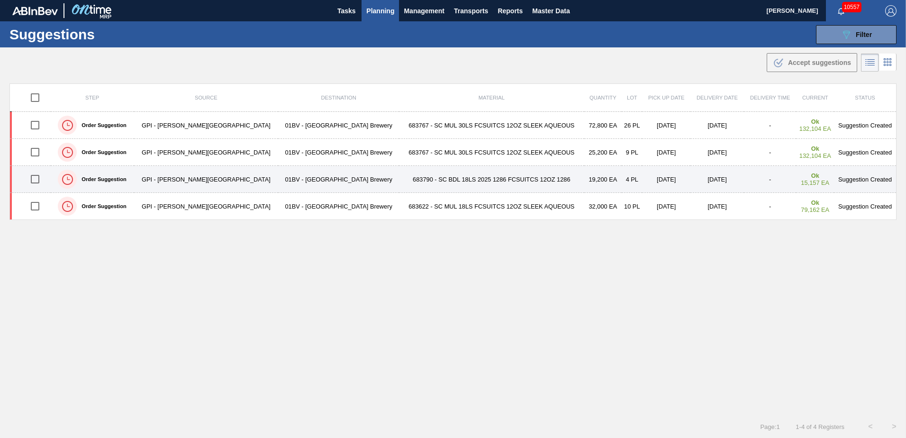
click at [36, 179] on input "checkbox" at bounding box center [35, 179] width 20 height 20
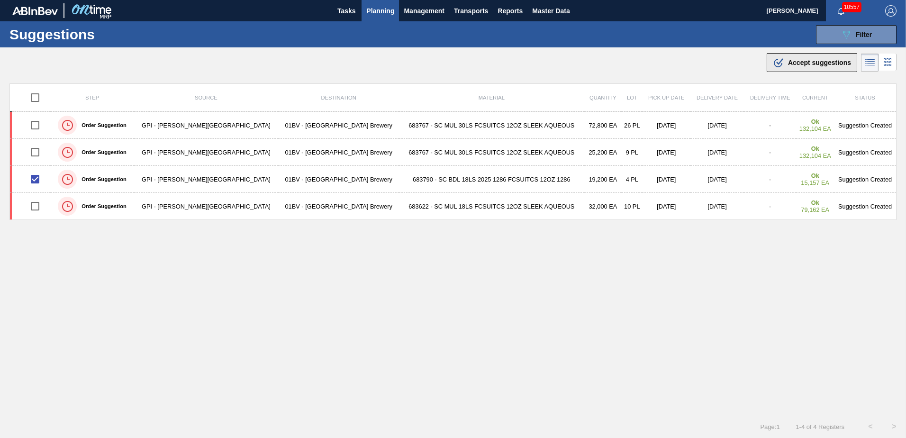
click at [791, 64] on span "Accept suggestions" at bounding box center [819, 63] width 63 height 8
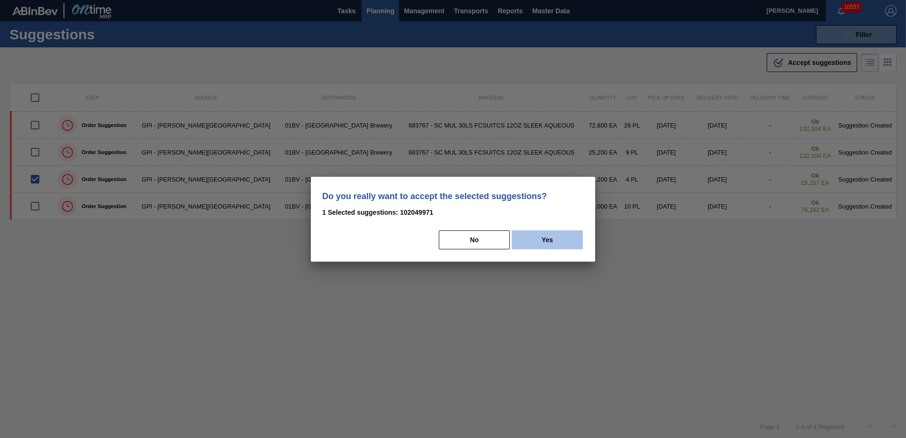
click at [553, 238] on button "Yes" at bounding box center [547, 239] width 71 height 19
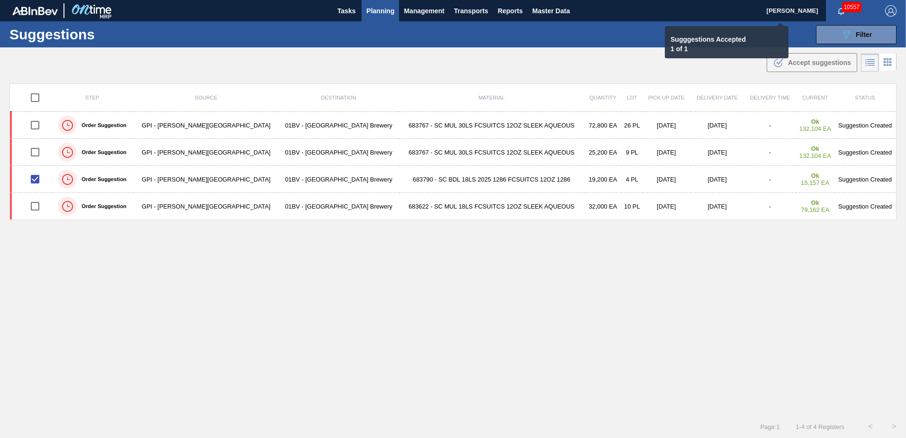
checkbox input "false"
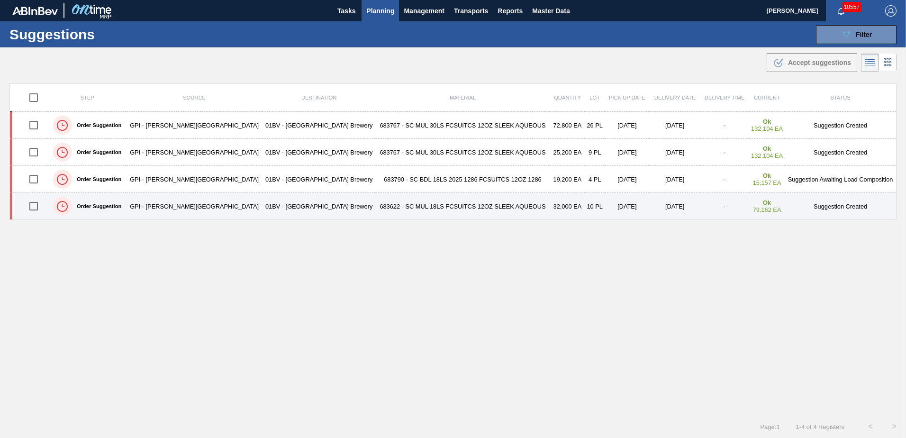
click at [40, 206] on input "checkbox" at bounding box center [34, 206] width 20 height 20
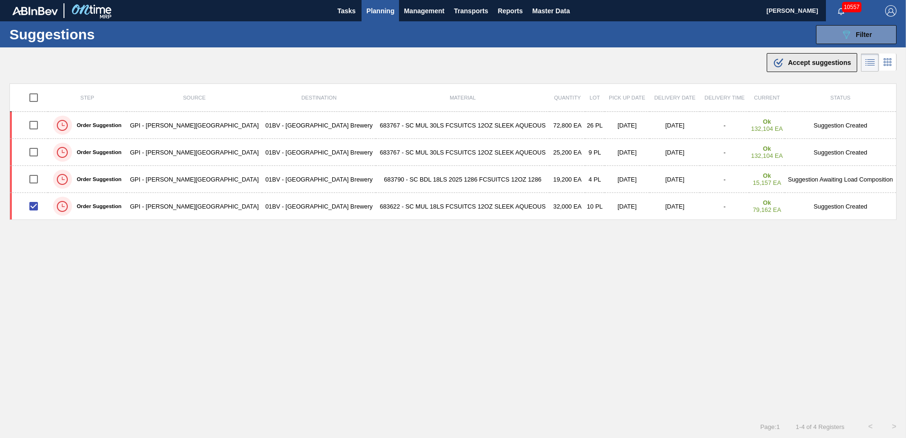
click at [806, 62] on span "Accept suggestions" at bounding box center [819, 63] width 63 height 8
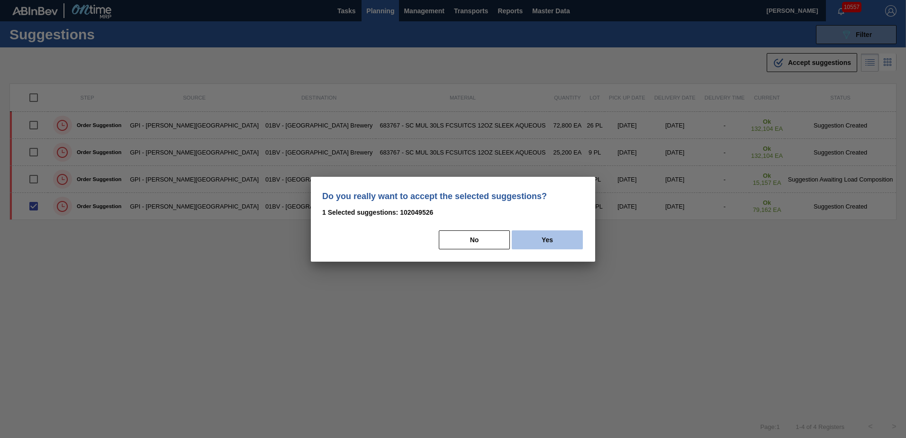
click at [561, 238] on button "Yes" at bounding box center [547, 239] width 71 height 19
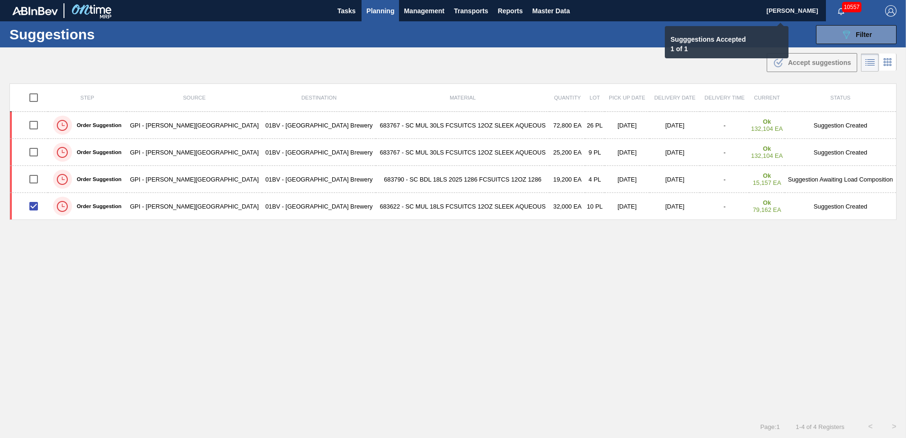
checkbox input "false"
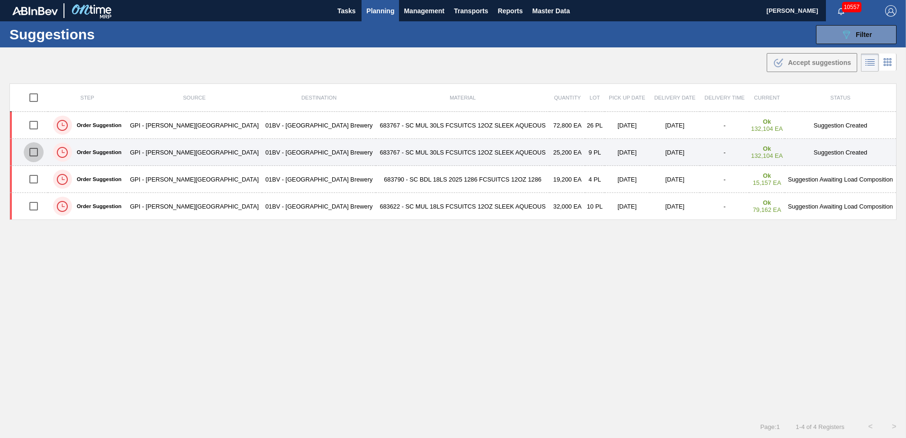
click at [33, 152] on input "checkbox" at bounding box center [34, 152] width 20 height 20
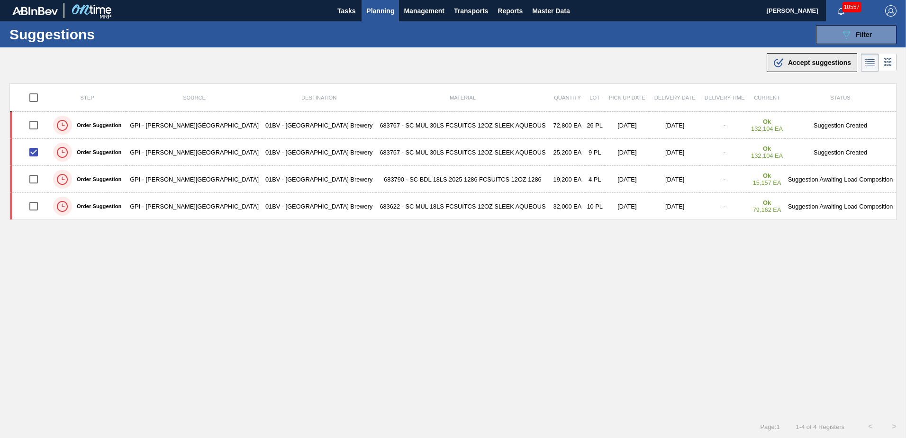
click at [795, 64] on span "Accept suggestions" at bounding box center [819, 63] width 63 height 8
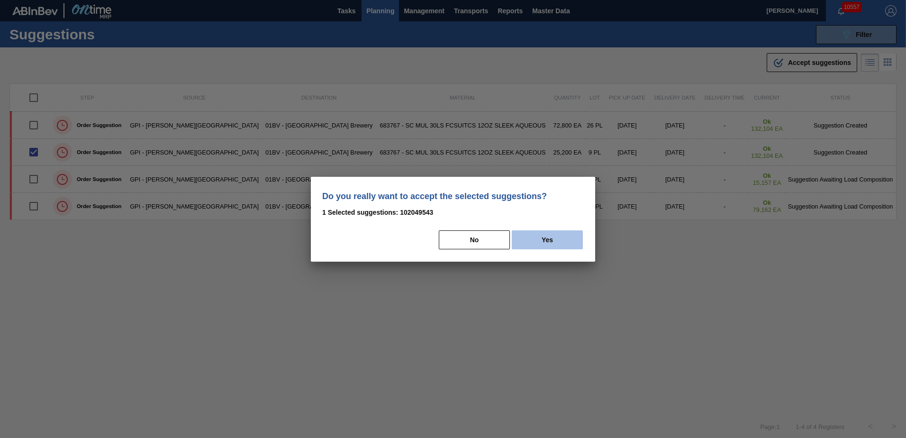
click at [548, 238] on button "Yes" at bounding box center [547, 239] width 71 height 19
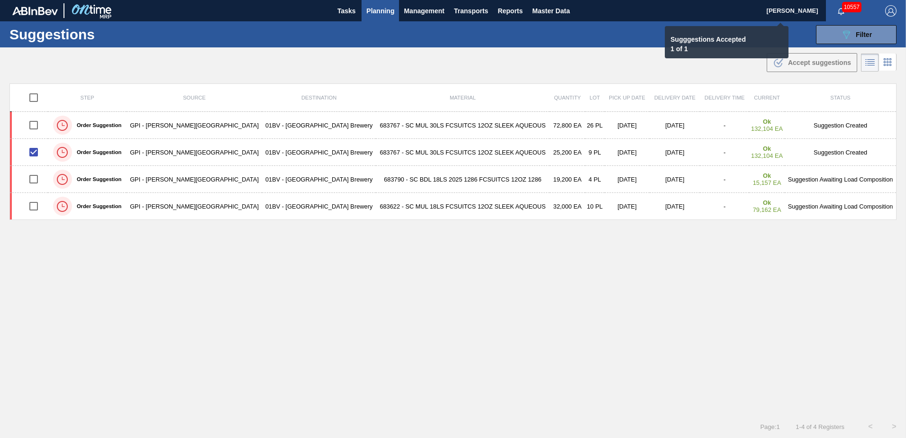
checkbox input "false"
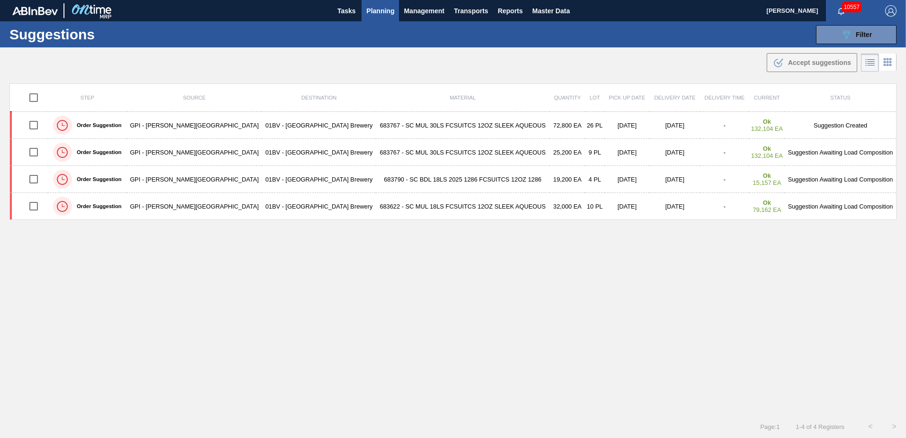
click at [375, 9] on span "Planning" at bounding box center [380, 10] width 28 height 11
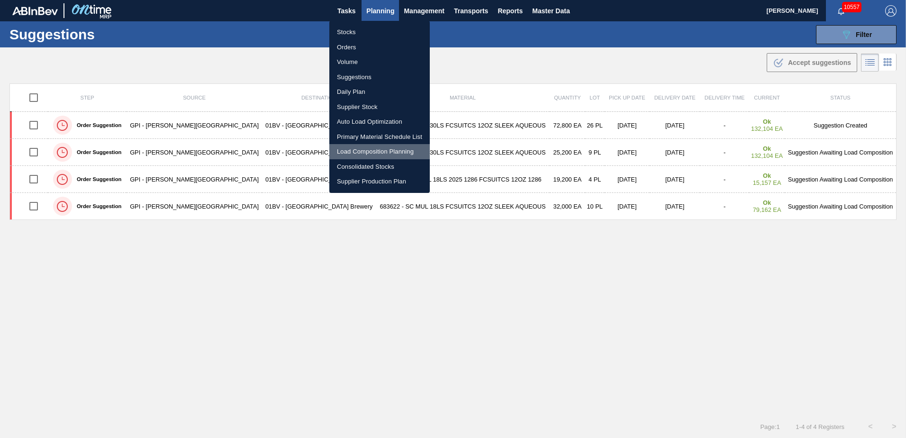
click at [368, 152] on li "Load Composition Planning" at bounding box center [379, 151] width 101 height 15
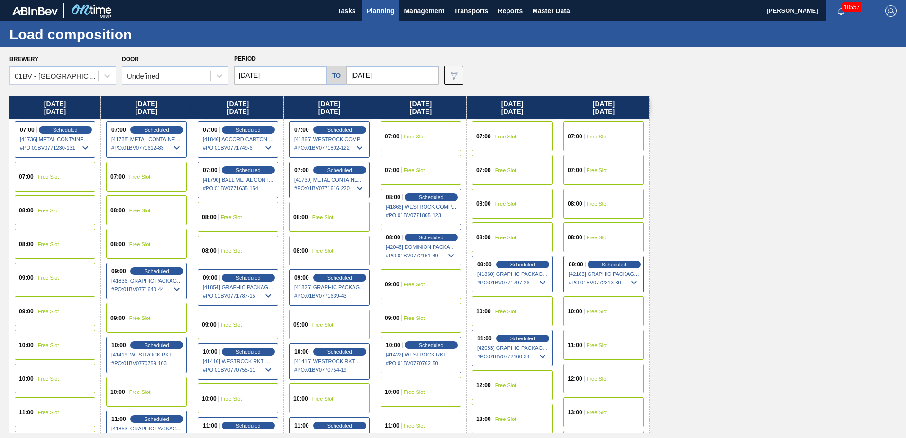
click at [400, 76] on input "[DATE]" at bounding box center [393, 75] width 92 height 19
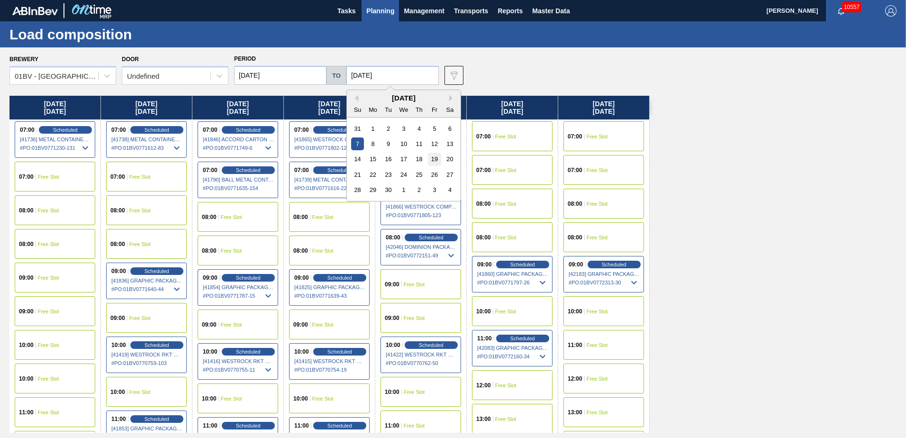
click at [432, 155] on div "19" at bounding box center [434, 159] width 13 height 13
type input "[DATE]"
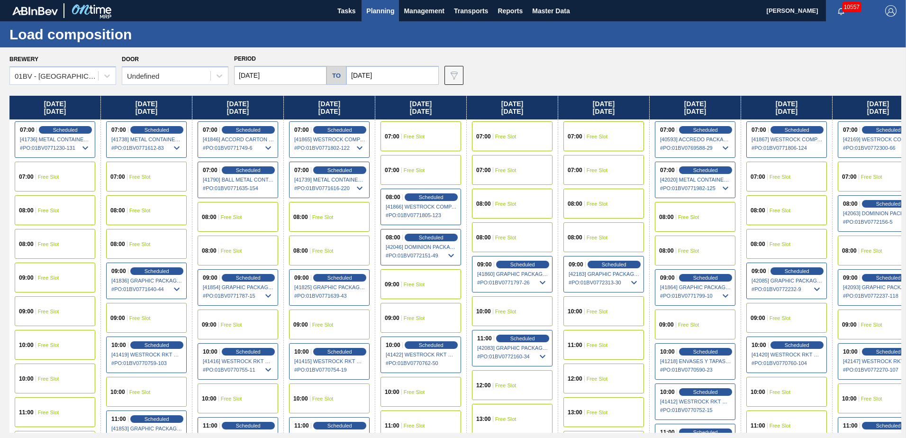
click at [274, 75] on input "[DATE]" at bounding box center [280, 75] width 92 height 19
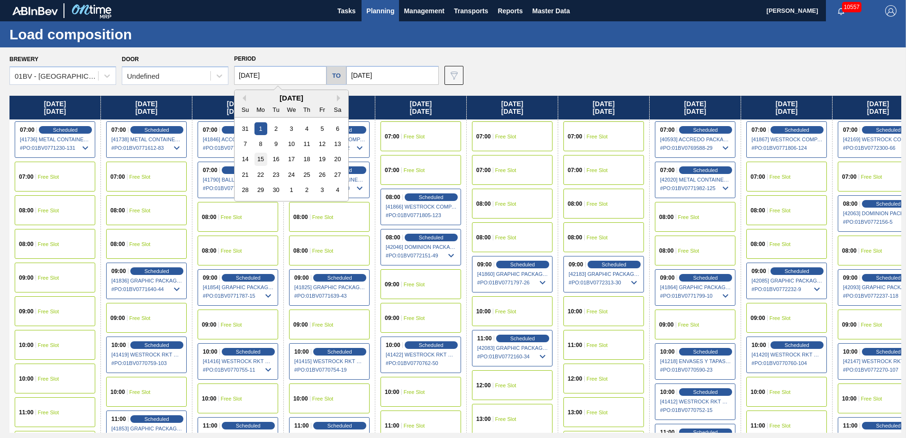
click at [262, 158] on div "15" at bounding box center [261, 159] width 13 height 13
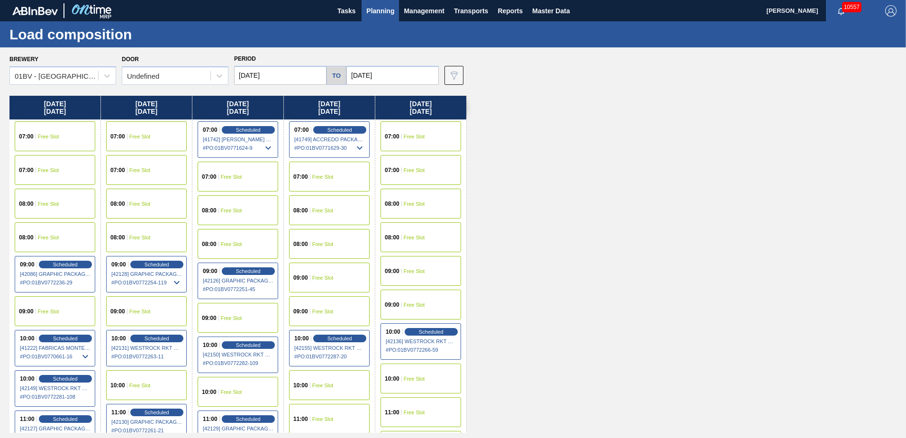
click at [291, 74] on input "[DATE]" at bounding box center [280, 75] width 92 height 19
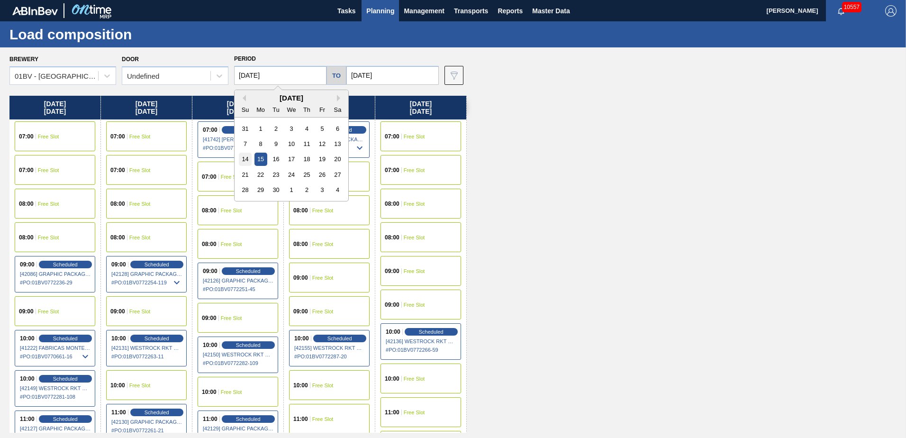
click at [247, 159] on div "14" at bounding box center [245, 159] width 13 height 13
type input "[DATE]"
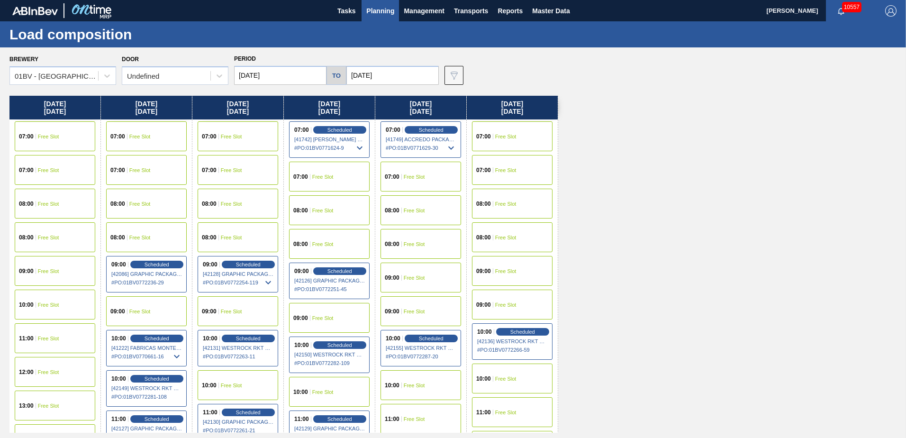
click at [43, 269] on span "Free Slot" at bounding box center [48, 271] width 21 height 6
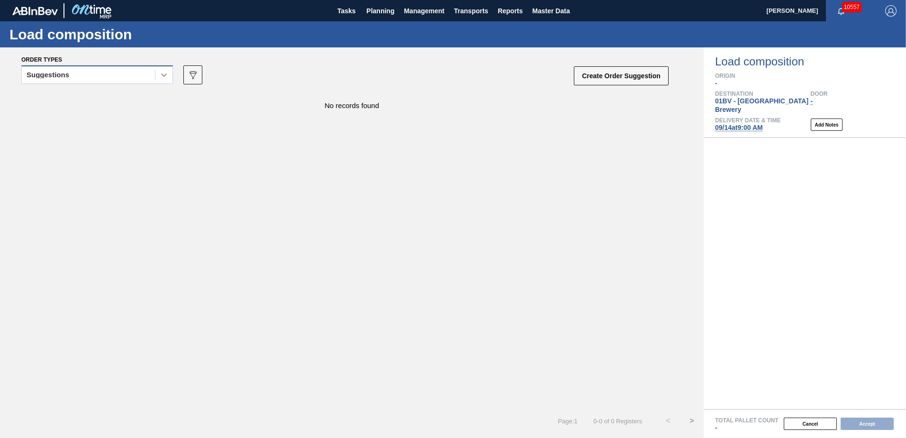
click at [164, 77] on icon at bounding box center [163, 74] width 9 height 9
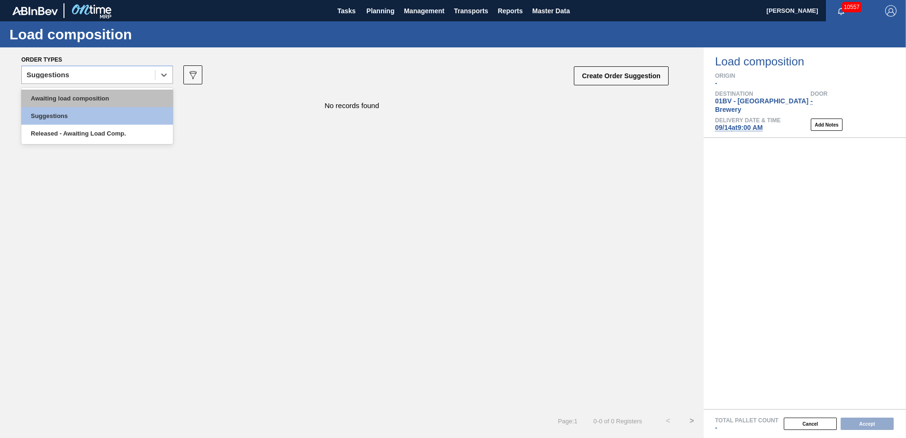
click at [117, 95] on div "Awaiting load composition" at bounding box center [97, 99] width 152 height 18
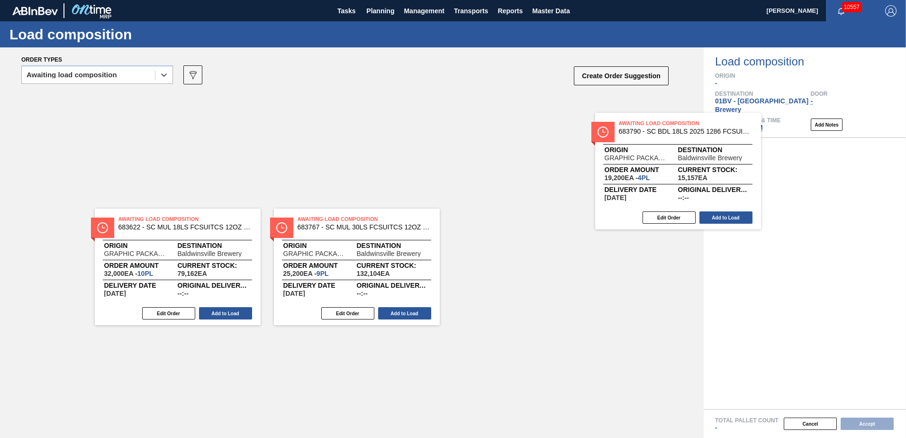
drag, startPoint x: 512, startPoint y: 105, endPoint x: 760, endPoint y: 142, distance: 251.1
click at [760, 142] on div "Order types option Awaiting load composition, selected. Select is focused ,type…" at bounding box center [453, 242] width 906 height 391
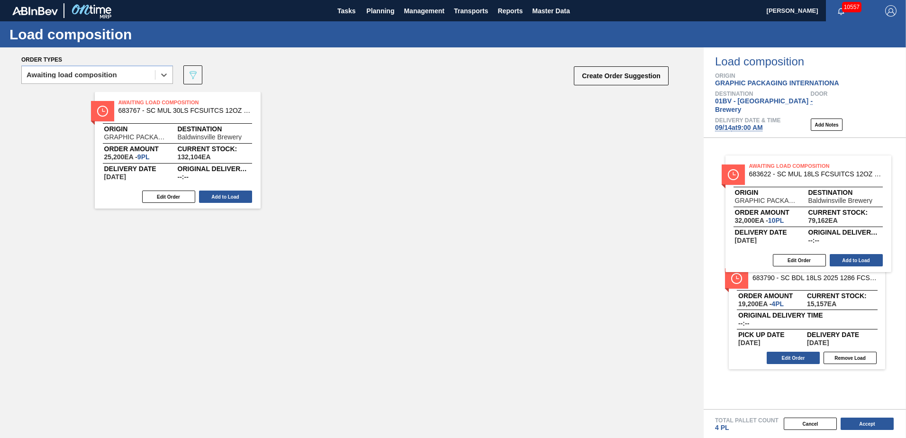
drag, startPoint x: 138, startPoint y: 109, endPoint x: 780, endPoint y: 174, distance: 645.2
click at [780, 174] on div "Order types option Awaiting load composition, selected. Select is focused ,type…" at bounding box center [453, 242] width 906 height 391
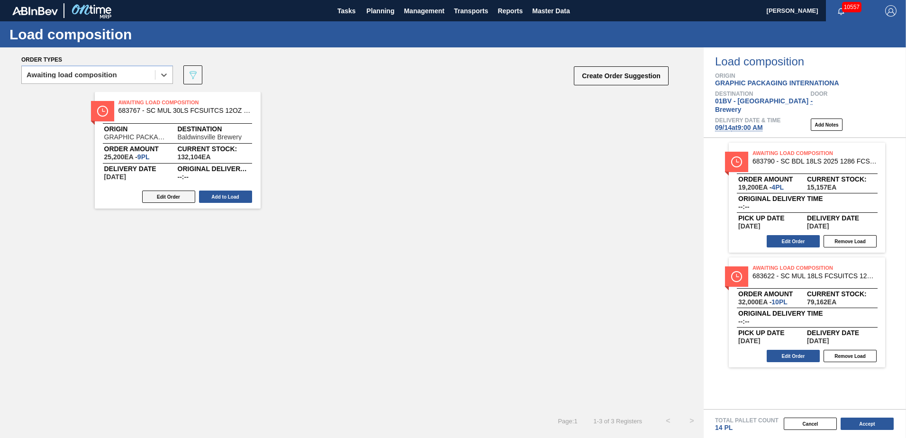
click at [170, 194] on button "Edit Order" at bounding box center [168, 197] width 53 height 12
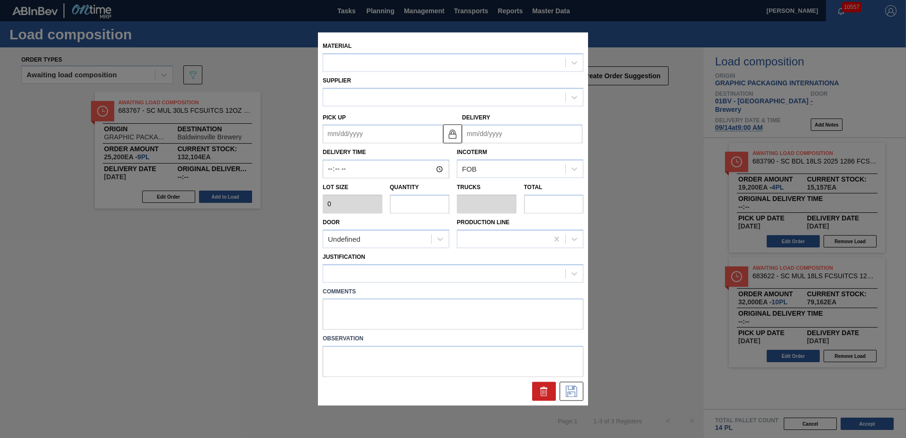
type input "2,800"
type input "9"
type input "0.346"
type input "25,200"
type up "[DATE]"
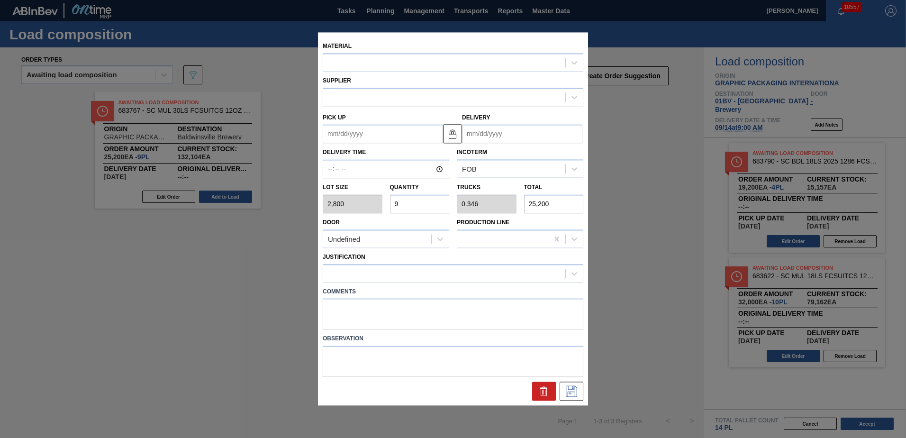
type input "[DATE]"
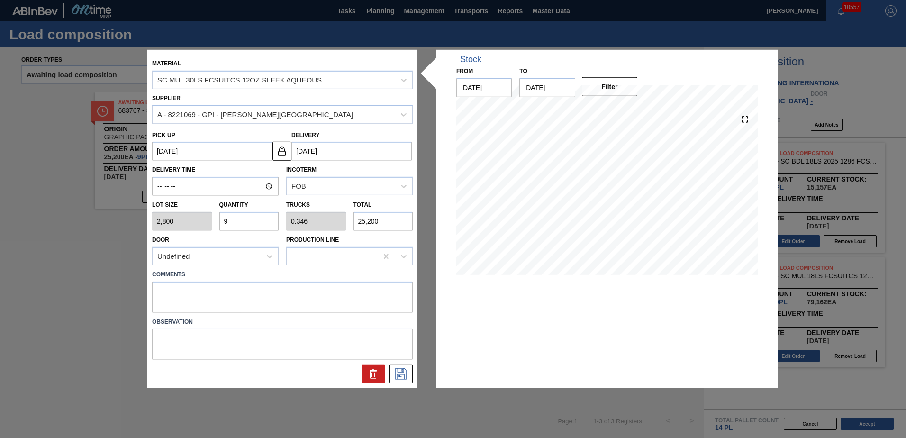
click at [174, 219] on div "Lot size 2,800 Quantity 9 Trucks 0.346 Total 25,200" at bounding box center [282, 213] width 268 height 35
type input "1"
type input "0.038"
type input "2,800"
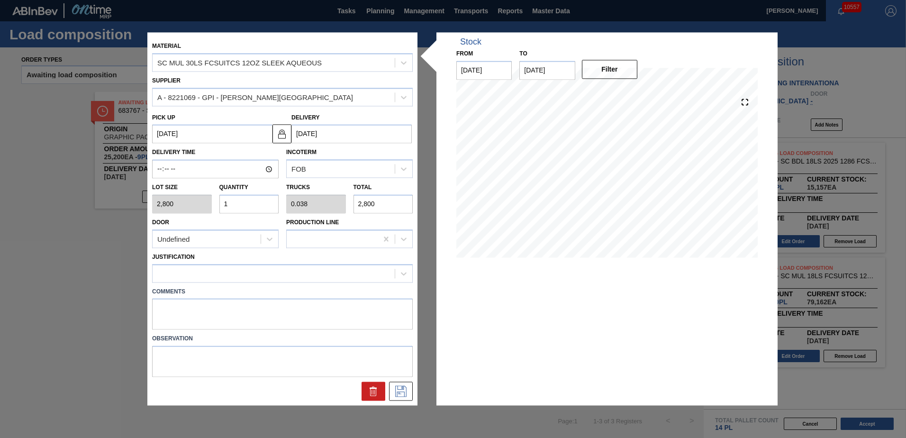
type input "12"
type input "0.462"
type input "33,600"
type input "12"
click at [406, 275] on icon at bounding box center [403, 273] width 9 height 9
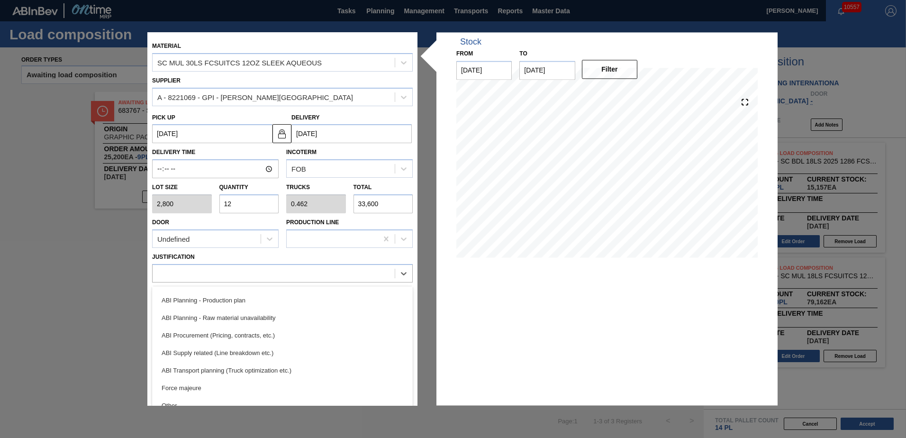
scroll to position [89, 0]
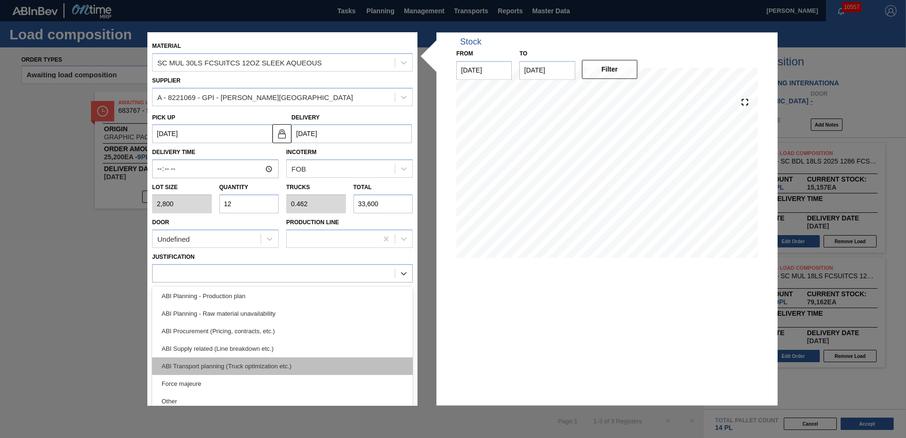
click at [208, 365] on div "ABI Transport planning (Truck optimization etc.)" at bounding box center [282, 366] width 261 height 18
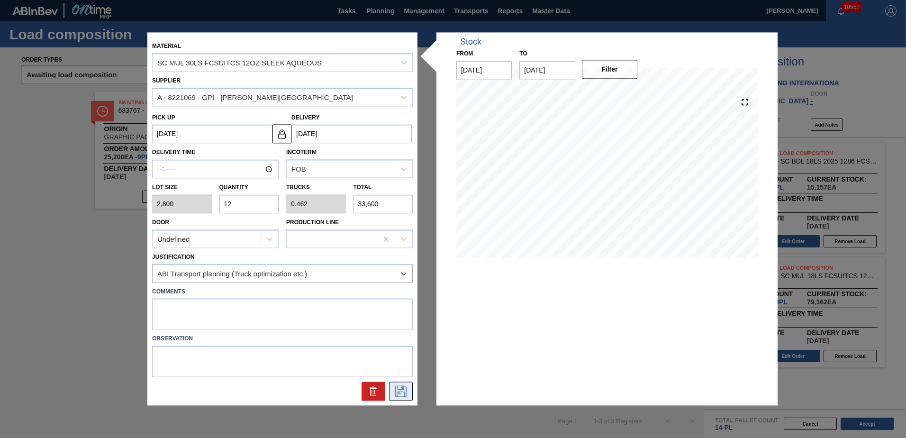
click at [399, 389] on icon at bounding box center [400, 391] width 15 height 11
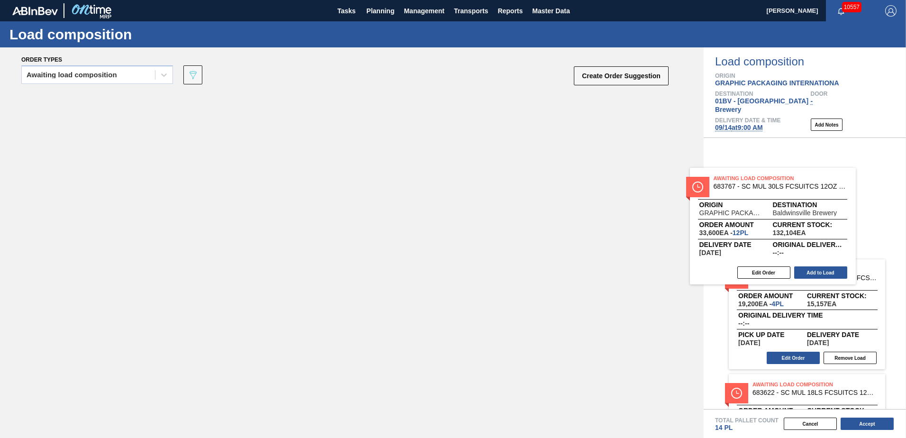
drag, startPoint x: 155, startPoint y: 106, endPoint x: 753, endPoint y: 182, distance: 602.6
click at [753, 182] on div "Order types Awaiting load composition 089F7B8B-B2A5-4AFE-B5C0-19BA573D28AC Crea…" at bounding box center [453, 242] width 906 height 391
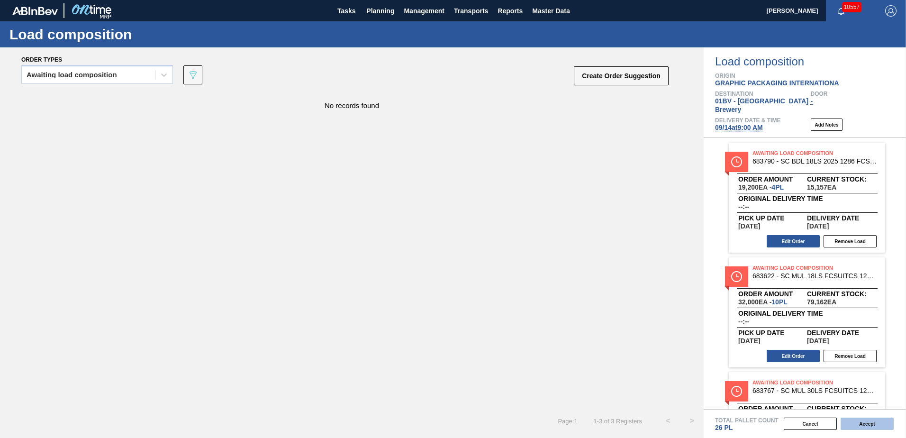
click at [867, 424] on button "Accept" at bounding box center [867, 424] width 53 height 12
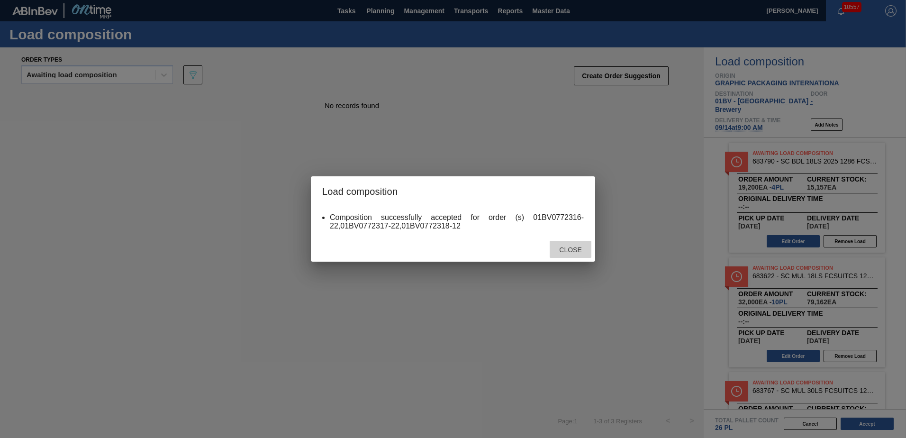
click at [570, 247] on span "Close" at bounding box center [570, 250] width 37 height 8
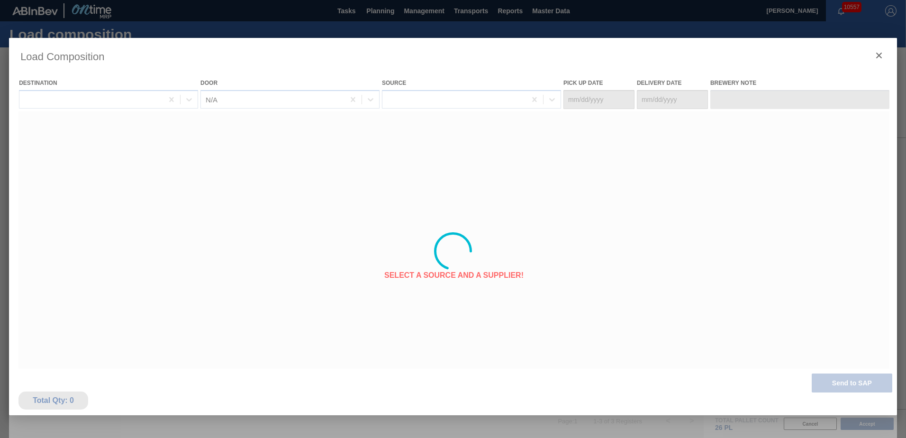
type Date "[DATE]"
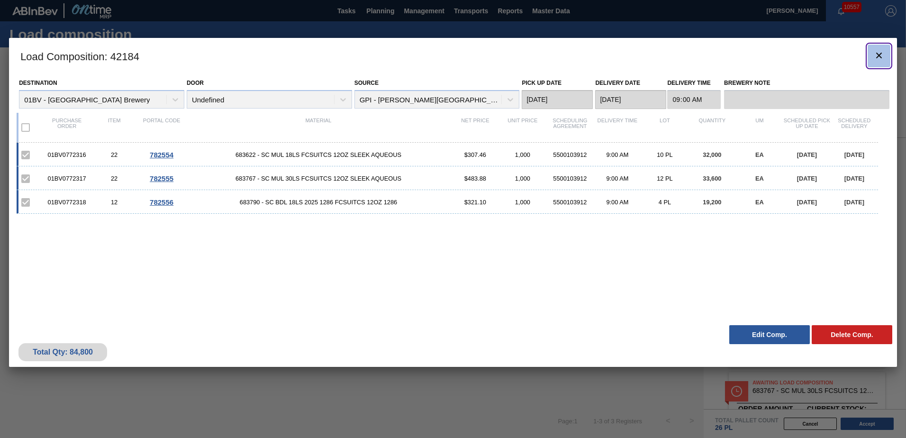
click at [880, 56] on icon "botão de ícone" at bounding box center [880, 56] width 6 height 6
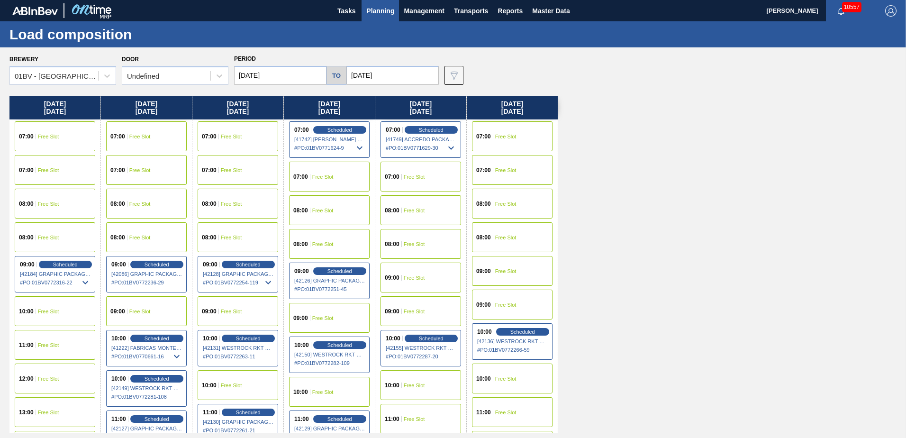
click at [298, 75] on input "[DATE]" at bounding box center [280, 75] width 92 height 19
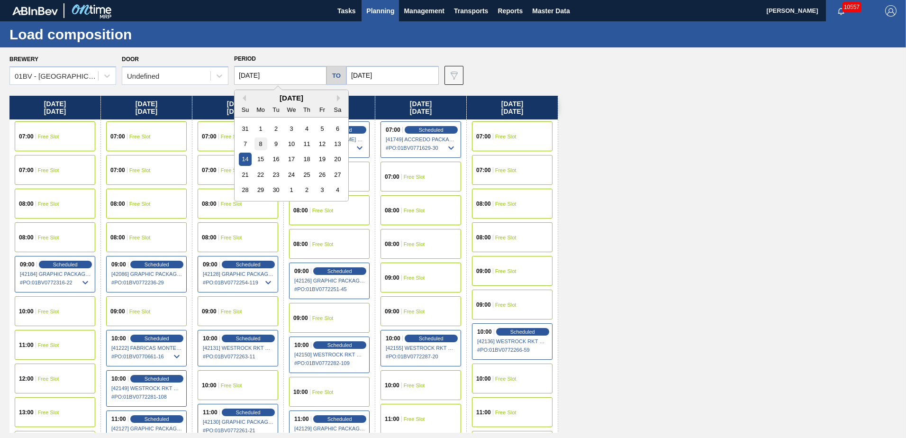
click at [262, 140] on div "8" at bounding box center [261, 143] width 13 height 13
type input "[DATE]"
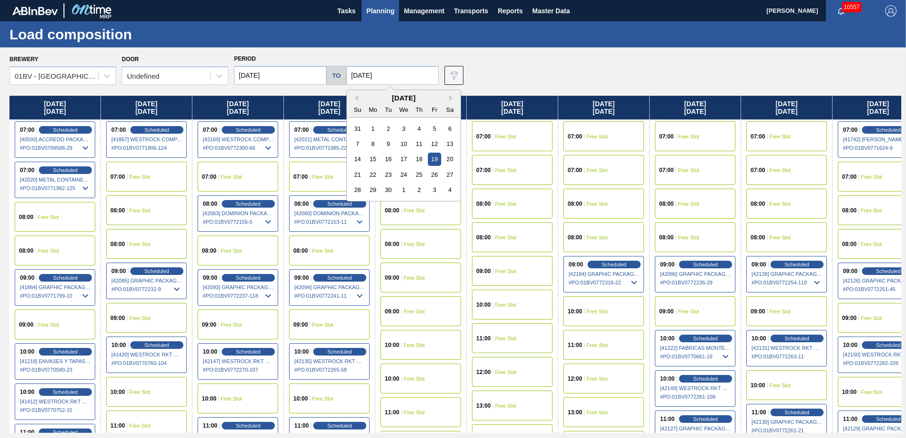
click at [389, 73] on input "[DATE]" at bounding box center [393, 75] width 92 height 19
click at [431, 143] on div "12" at bounding box center [434, 143] width 13 height 13
type input "[DATE]"
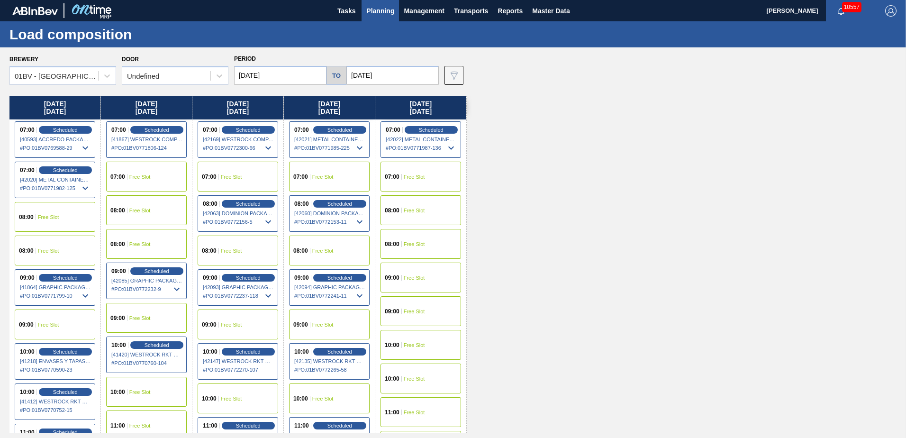
click at [379, 11] on span "Planning" at bounding box center [380, 10] width 28 height 11
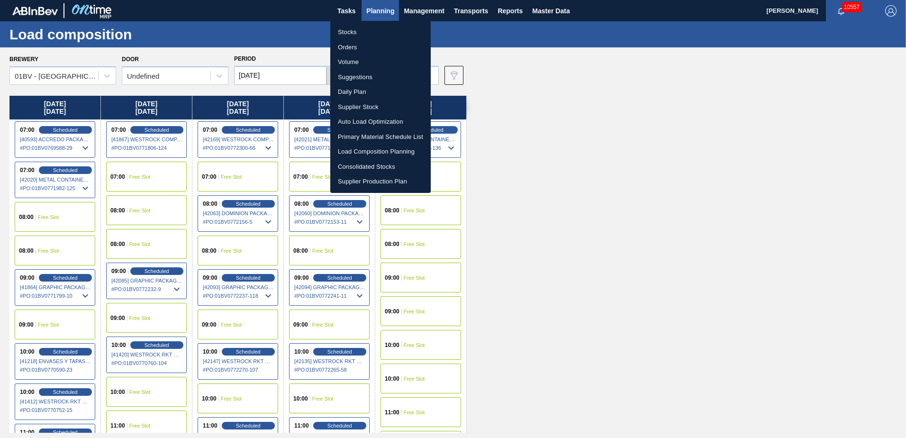
click at [350, 78] on li "Suggestions" at bounding box center [380, 77] width 101 height 15
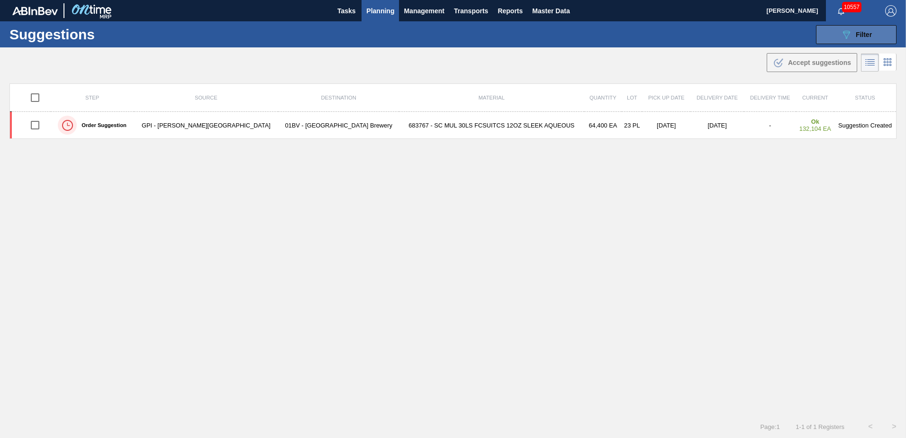
click at [856, 31] on span "Filter" at bounding box center [864, 35] width 16 height 8
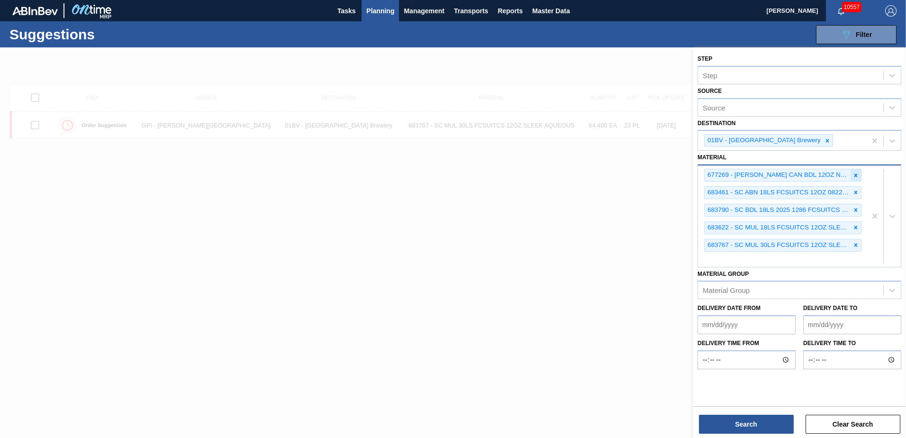
click at [857, 175] on icon at bounding box center [856, 175] width 3 height 3
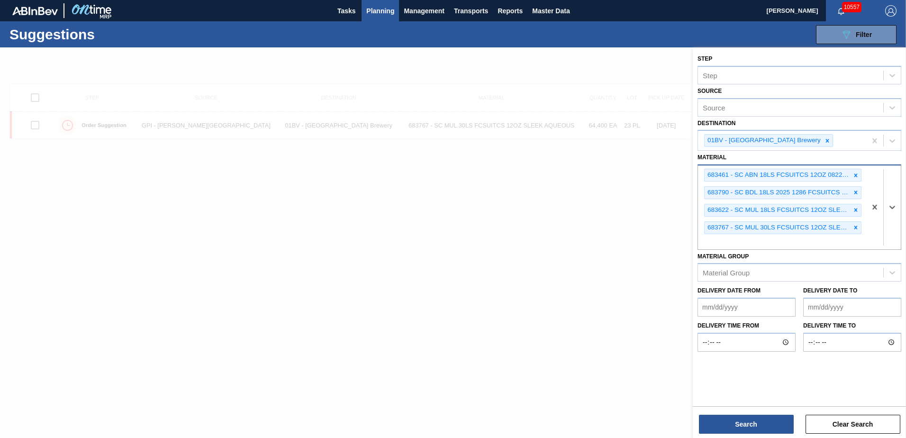
click at [857, 175] on icon at bounding box center [856, 175] width 3 height 3
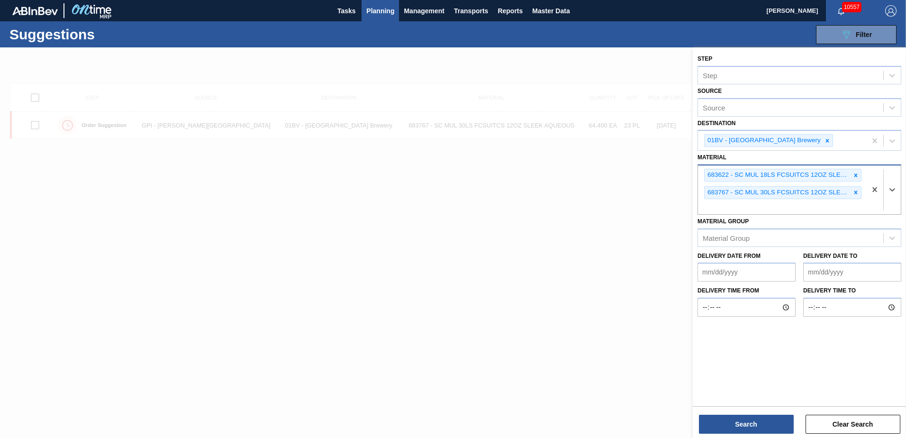
click at [857, 175] on icon at bounding box center [856, 175] width 3 height 3
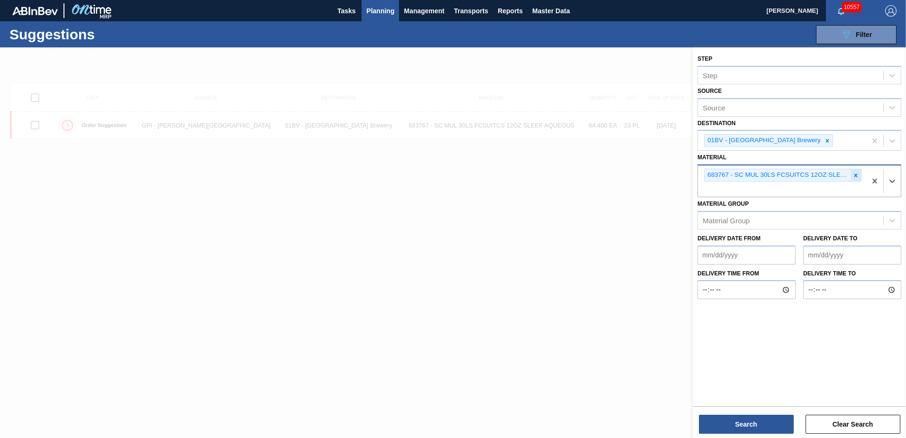
click at [856, 175] on icon at bounding box center [856, 175] width 3 height 3
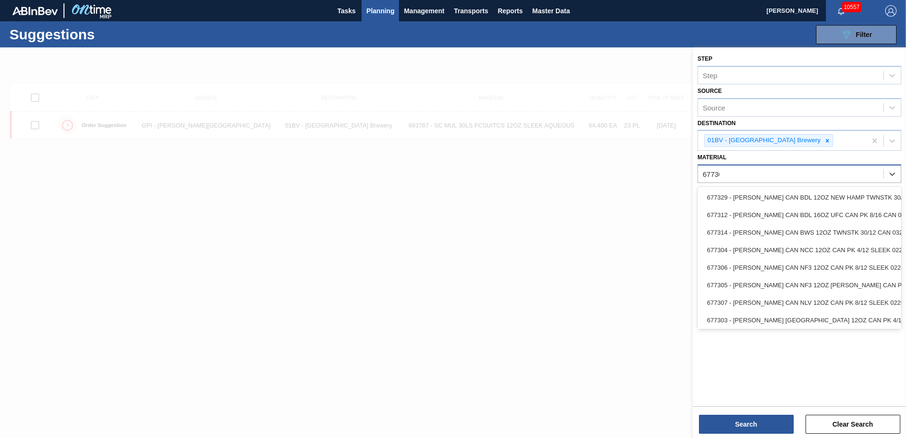
type input "677303"
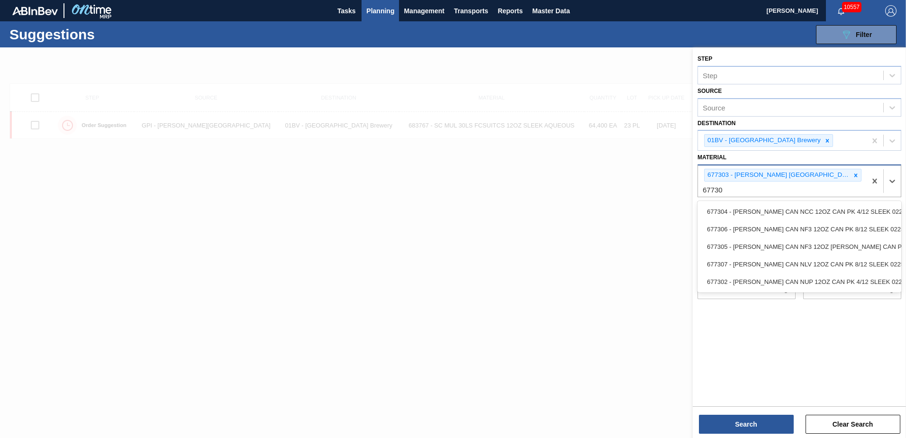
type input "677304"
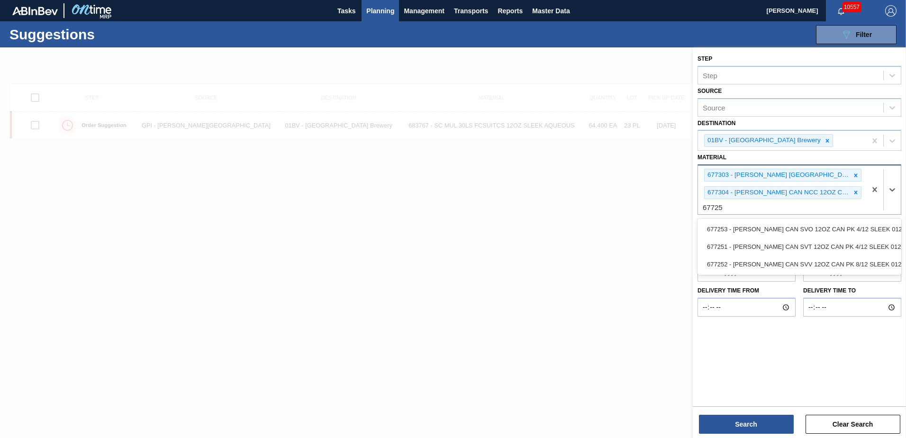
type input "677251"
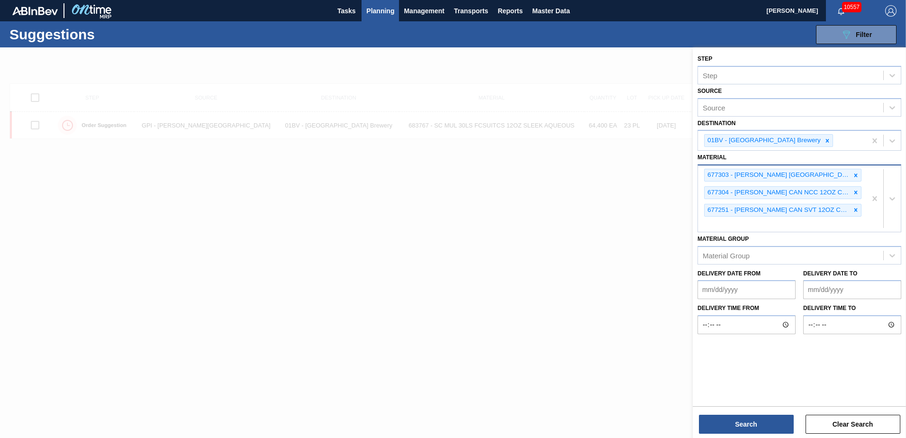
click at [713, 225] on div "677303 - [PERSON_NAME] [GEOGRAPHIC_DATA] 12OZ CAN PK 4/12 SLEEK 0225 677304 - […" at bounding box center [782, 198] width 168 height 66
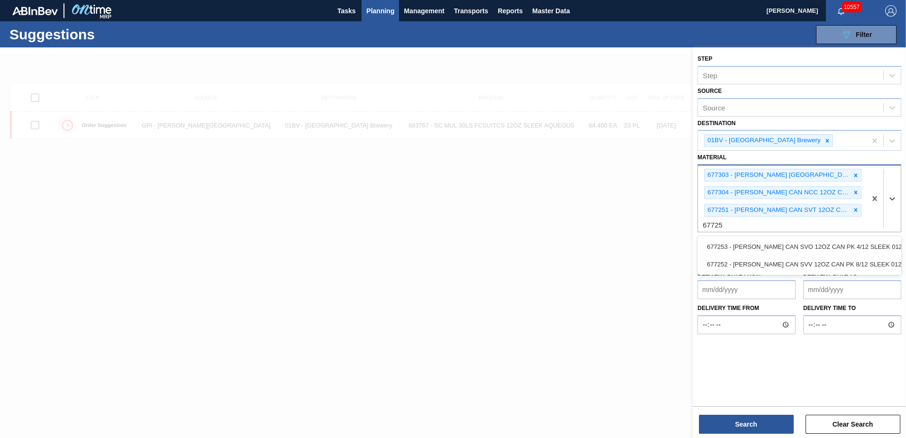
type input "677253"
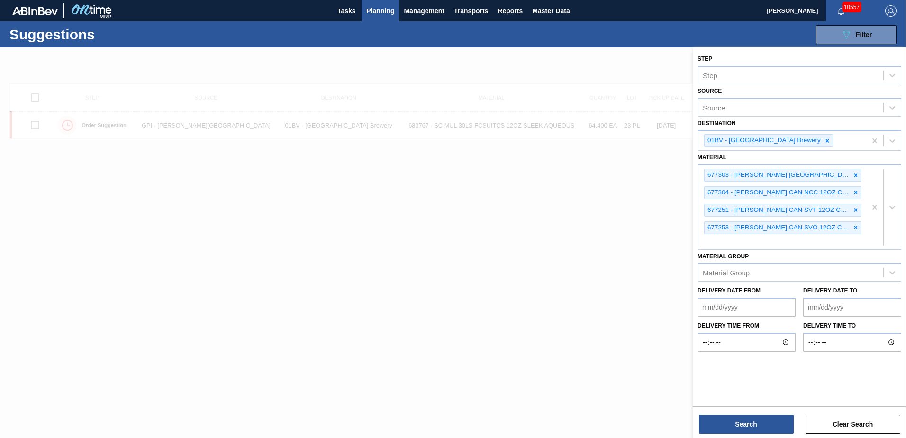
click at [302, 392] on div at bounding box center [453, 266] width 906 height 438
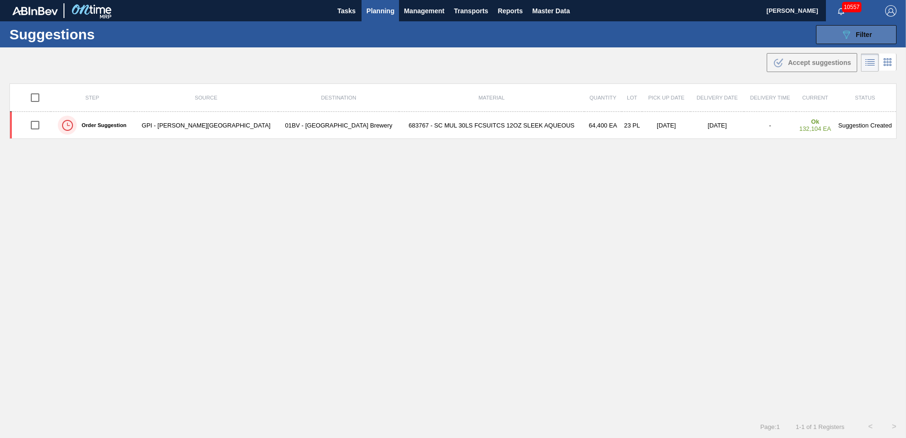
click at [836, 35] on button "089F7B8B-B2A5-4AFE-B5C0-19BA573D28AC Filter" at bounding box center [856, 34] width 81 height 19
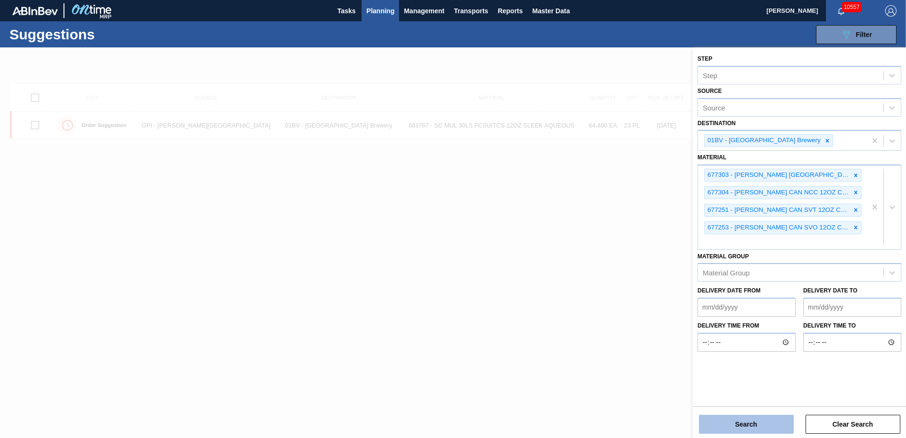
click at [725, 427] on button "Search" at bounding box center [746, 424] width 95 height 19
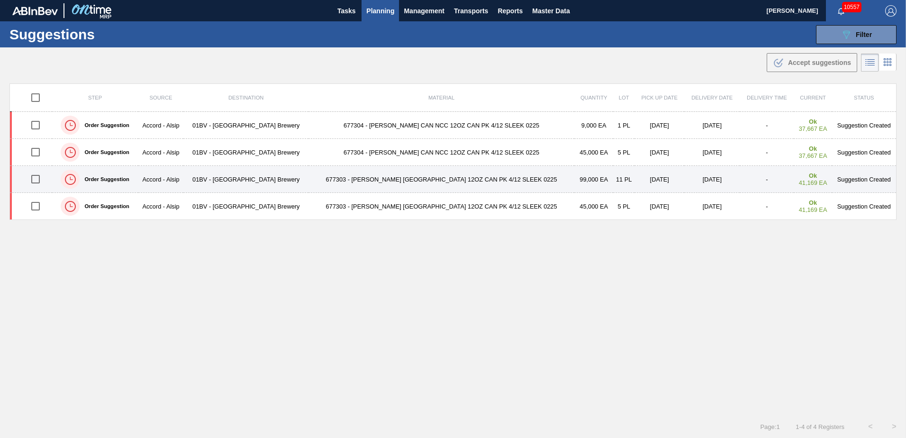
click at [34, 179] on input "checkbox" at bounding box center [36, 179] width 20 height 20
checkbox input "true"
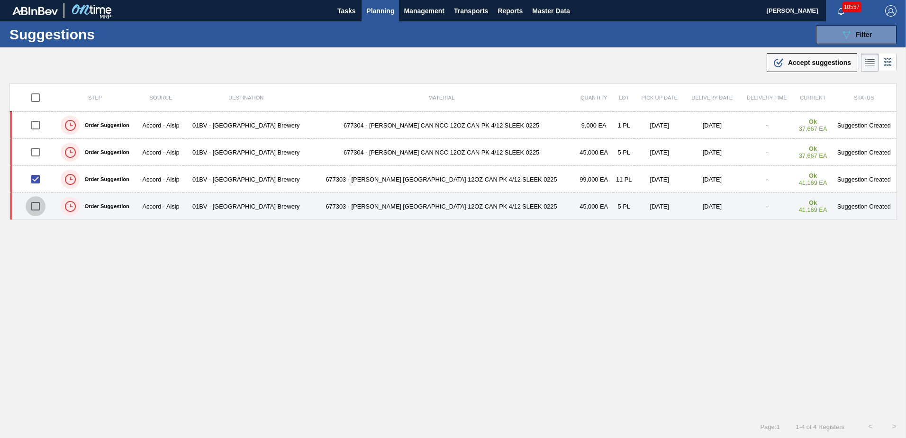
click at [38, 210] on input "checkbox" at bounding box center [36, 206] width 20 height 20
checkbox input "true"
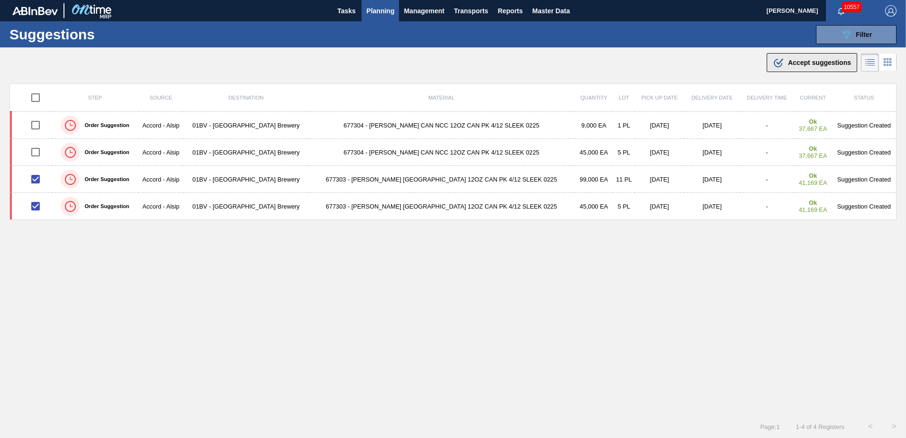
click at [804, 62] on span "Accept suggestions" at bounding box center [819, 63] width 63 height 8
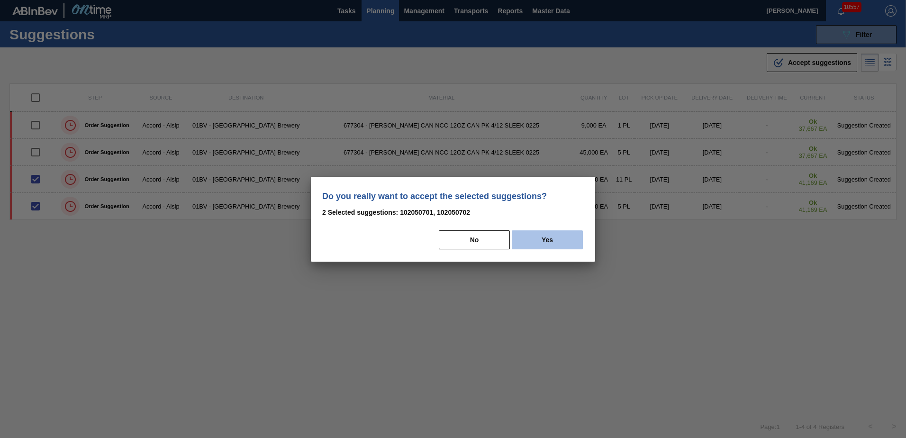
click at [545, 237] on button "Yes" at bounding box center [547, 239] width 71 height 19
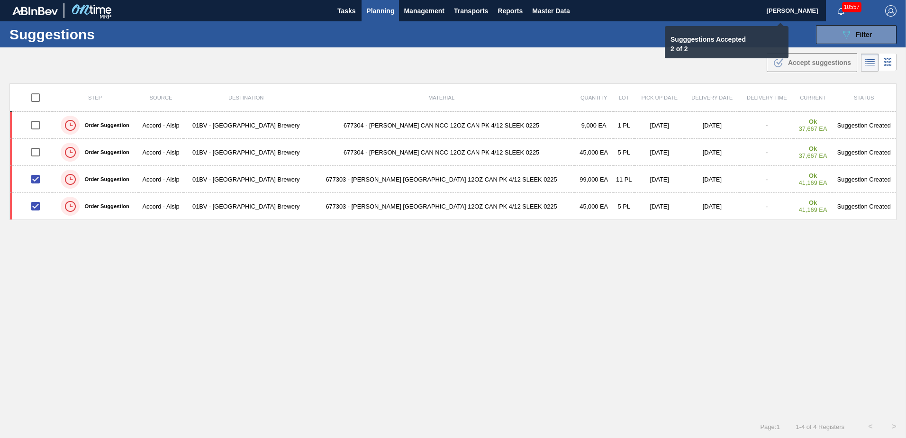
checkbox input "false"
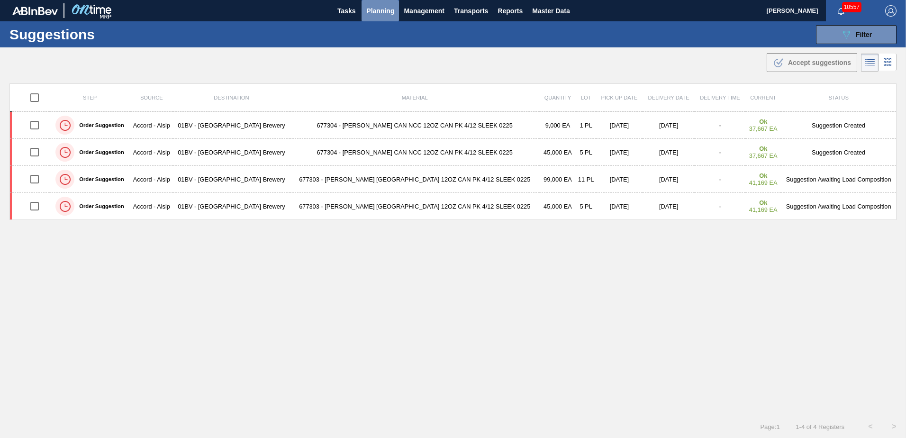
click at [376, 11] on span "Planning" at bounding box center [380, 10] width 28 height 11
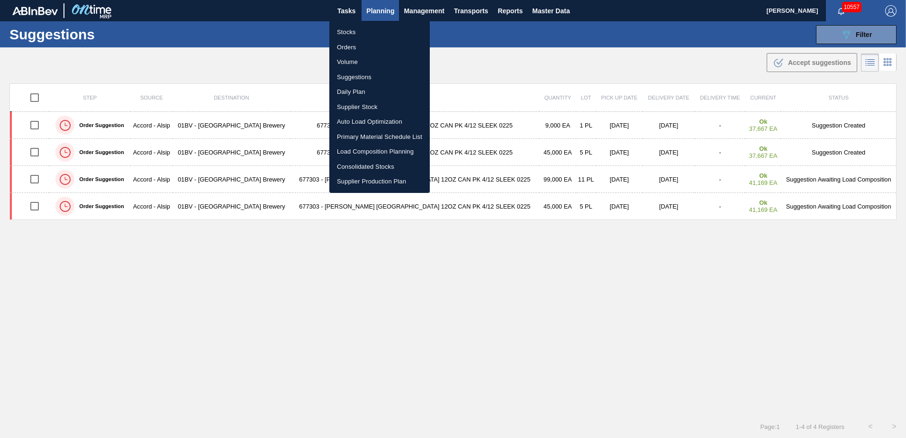
drag, startPoint x: 348, startPoint y: 32, endPoint x: 382, endPoint y: 32, distance: 33.7
click at [348, 32] on li "Stocks" at bounding box center [379, 32] width 101 height 15
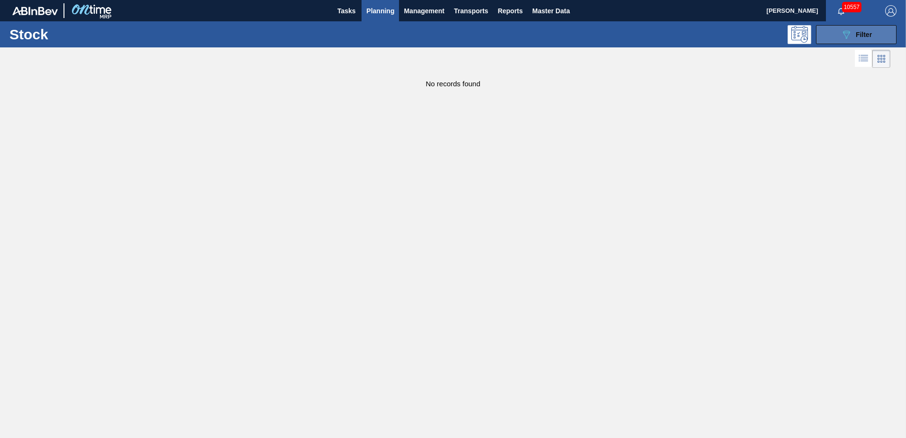
click at [857, 31] on span "Filter" at bounding box center [864, 35] width 16 height 8
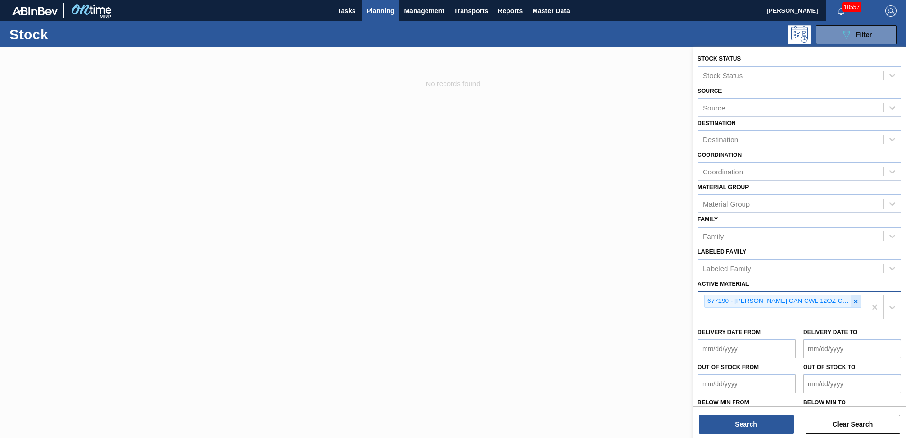
click at [853, 302] on icon at bounding box center [856, 301] width 7 height 7
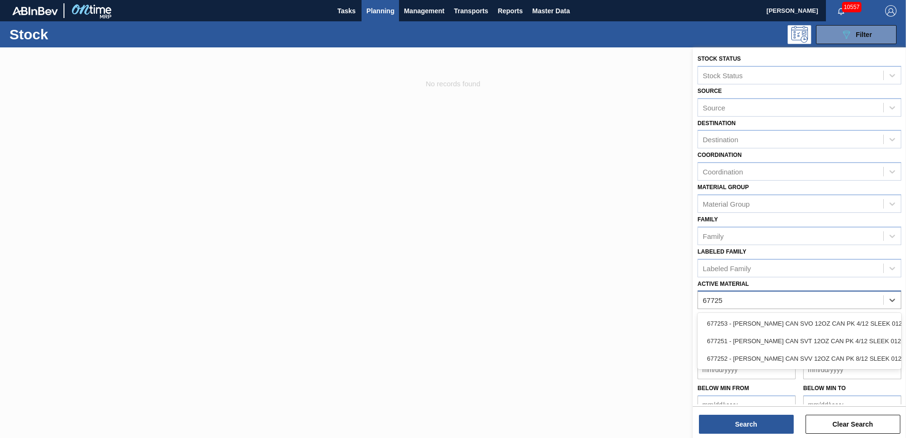
type Material "677251"
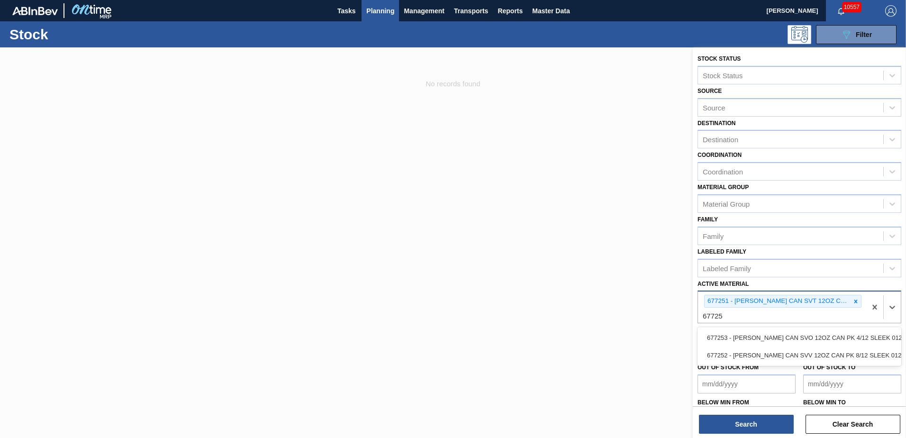
type Material "677253"
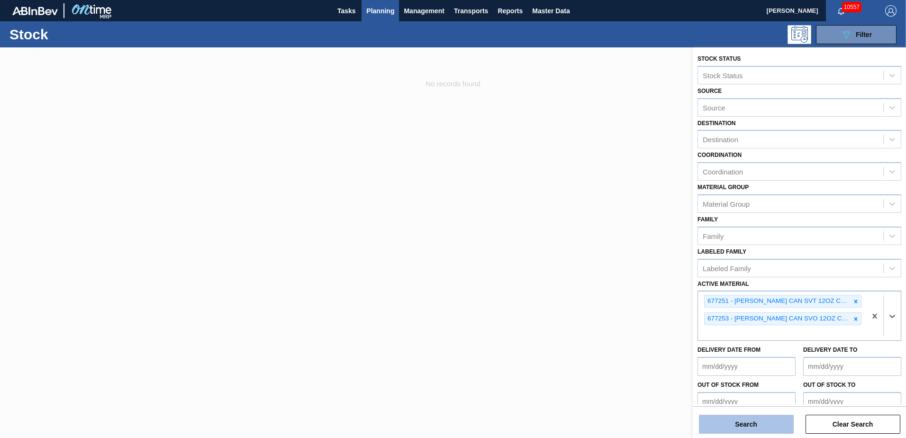
click at [742, 422] on button "Search" at bounding box center [746, 424] width 95 height 19
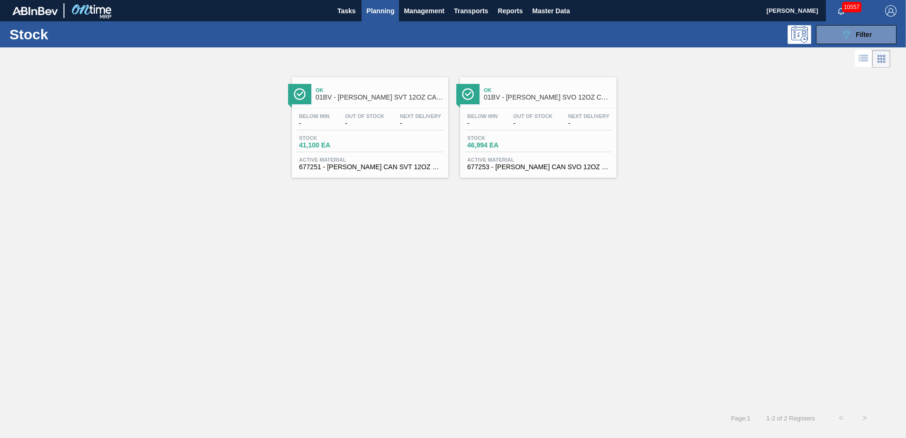
click at [361, 95] on span "01BV - [PERSON_NAME] SVT 12OZ CAN SLEEK 4/12 CAN PK" at bounding box center [380, 97] width 128 height 7
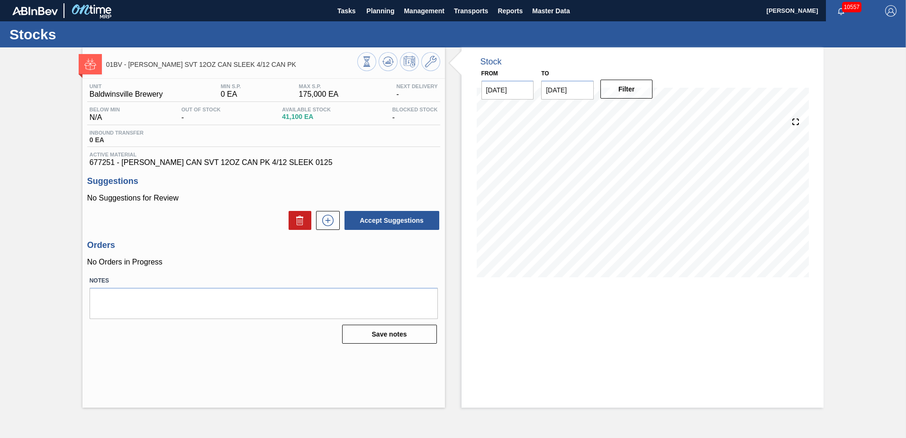
click at [431, 64] on icon at bounding box center [430, 61] width 11 height 11
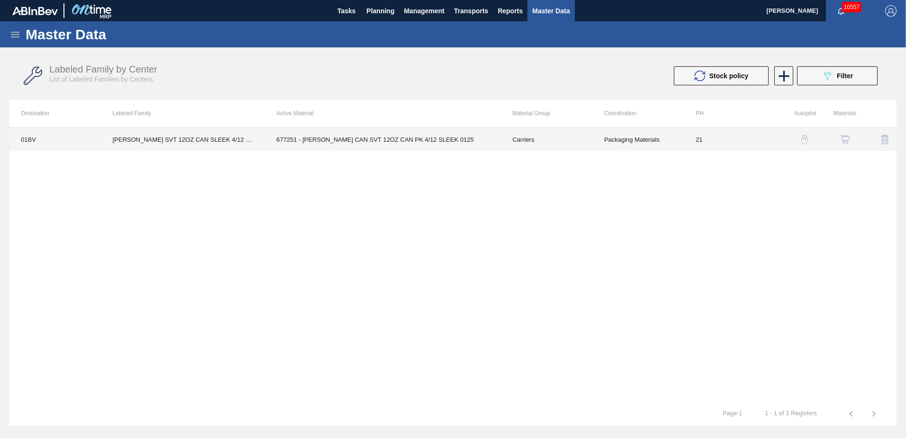
click at [387, 137] on td "677251 - [PERSON_NAME] CAN SVT 12OZ CAN PK 4/12 SLEEK 0125" at bounding box center [383, 140] width 236 height 24
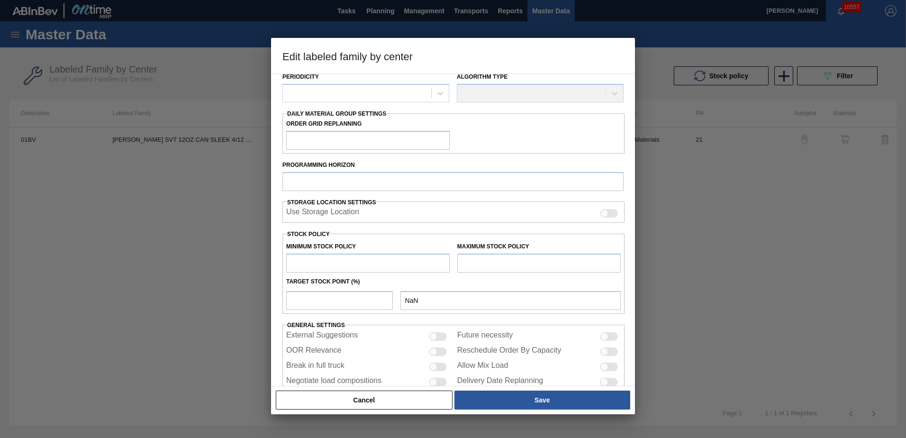
scroll to position [141, 0]
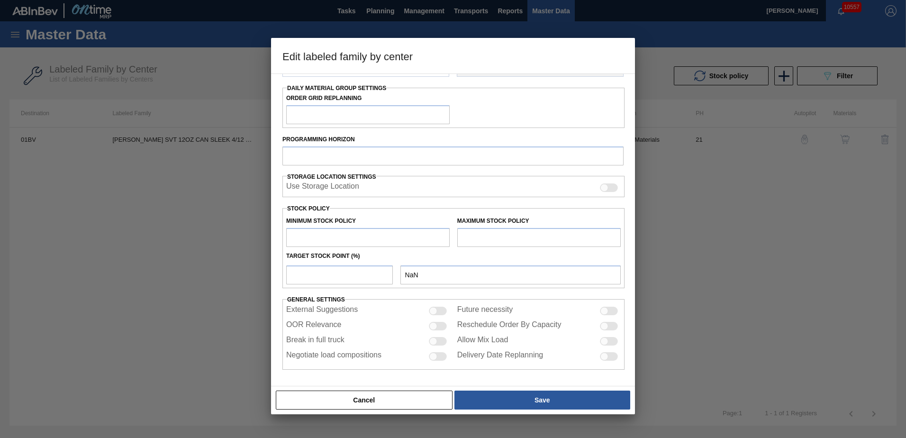
type input "Carriers"
type input "Can Carriers"
type input "[PERSON_NAME] SVT 12OZ CAN SLEEK 4/12 CAN PK"
type input "01BV - [GEOGRAPHIC_DATA] Brewery"
type input "21"
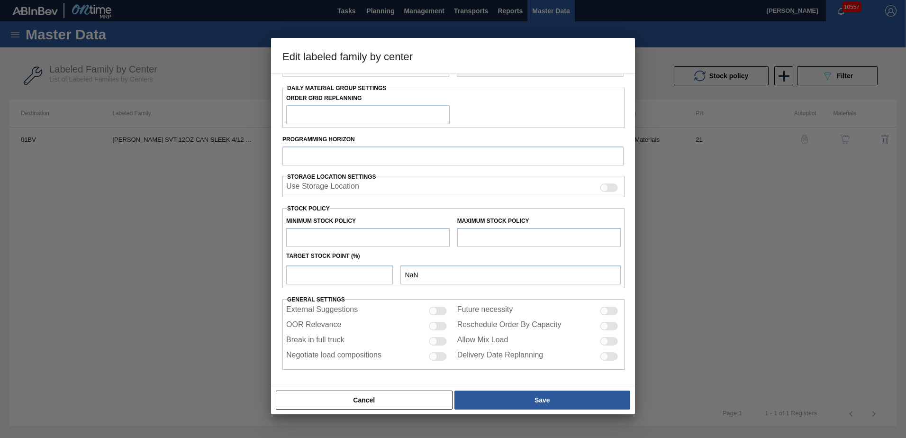
type input "0"
type input "175,000"
type input "0"
checkbox input "true"
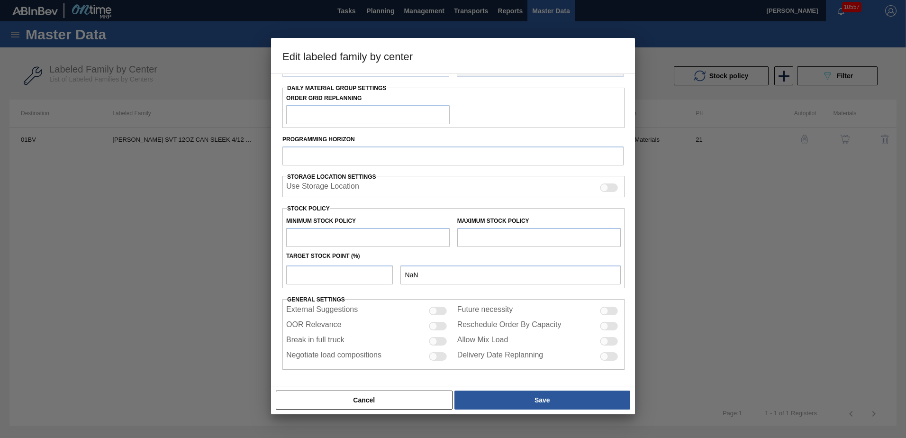
checkbox input "true"
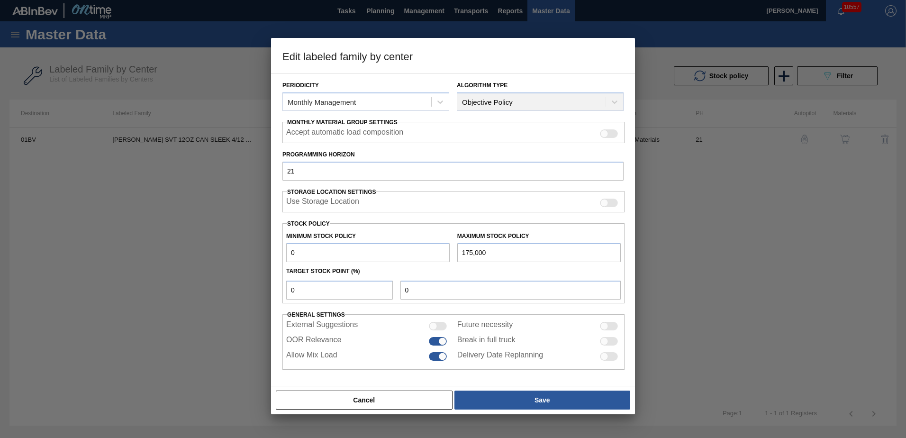
scroll to position [109, 0]
click at [312, 289] on input "0" at bounding box center [339, 290] width 107 height 19
type input "6"
type input "10,500"
type input "0"
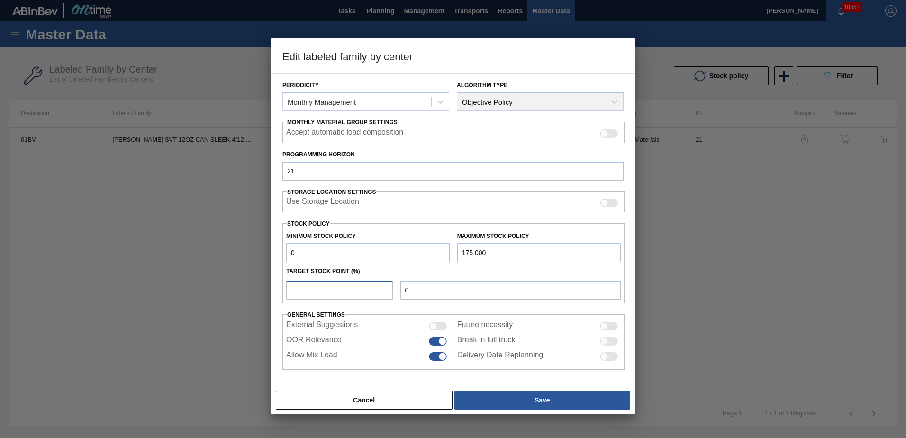
type input "5"
type input "8,750"
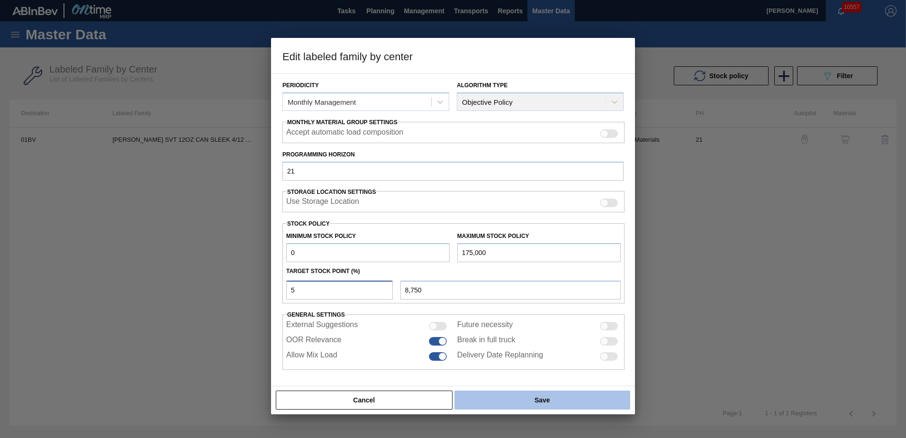
type input "5"
click at [538, 401] on button "Save" at bounding box center [543, 400] width 176 height 19
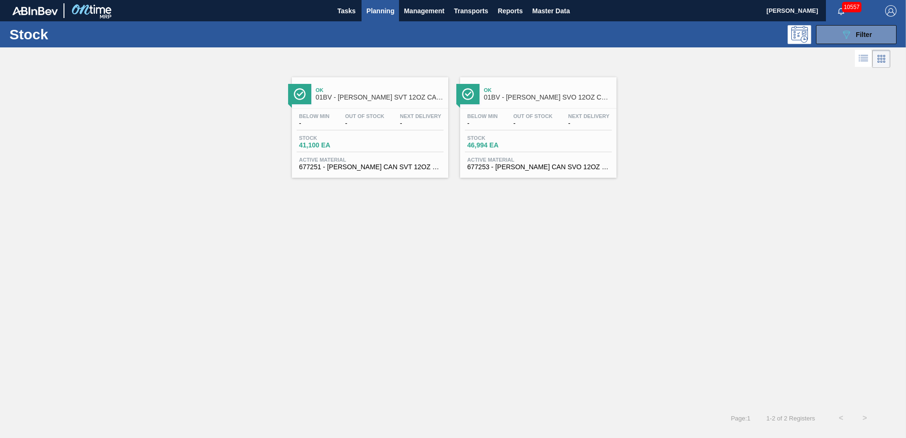
click at [512, 100] on span "01BV - [PERSON_NAME] SVO 12OZ CAN SLEEK 4/12 CAN PK" at bounding box center [548, 97] width 128 height 7
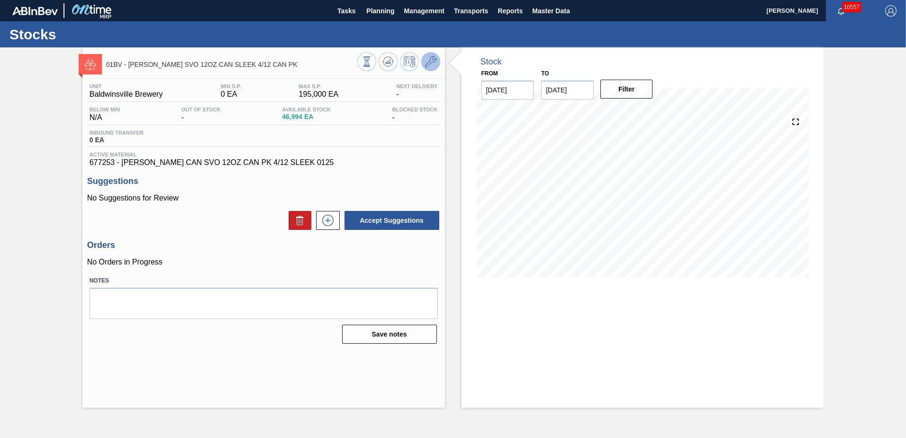
click at [428, 63] on icon at bounding box center [430, 61] width 11 height 11
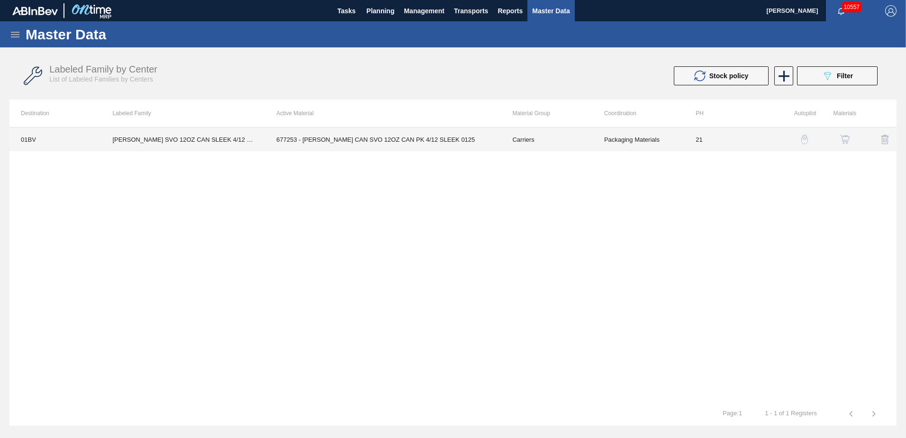
click at [363, 138] on td "677253 - [PERSON_NAME] CAN SVO 12OZ CAN PK 4/12 SLEEK 0125" at bounding box center [383, 140] width 236 height 24
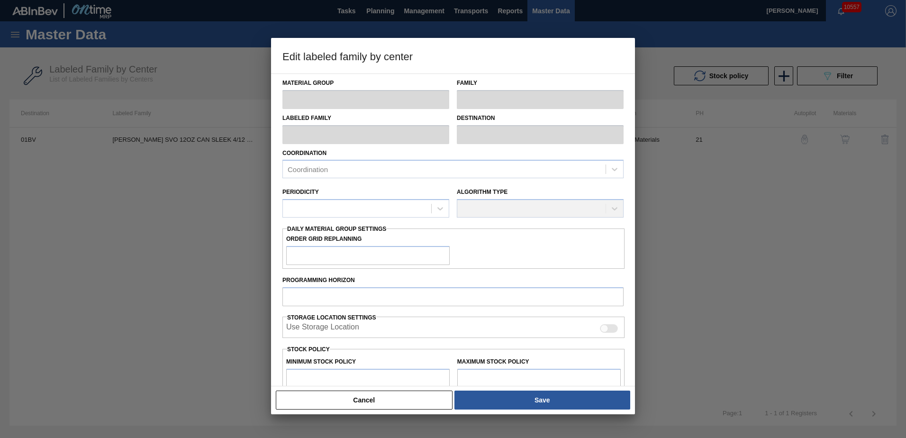
type input "Carriers"
type input "Can Carriers"
type input "[PERSON_NAME] SVO 12OZ CAN SLEEK 4/12 CAN PK"
type input "01BV - [GEOGRAPHIC_DATA] Brewery"
type input "21"
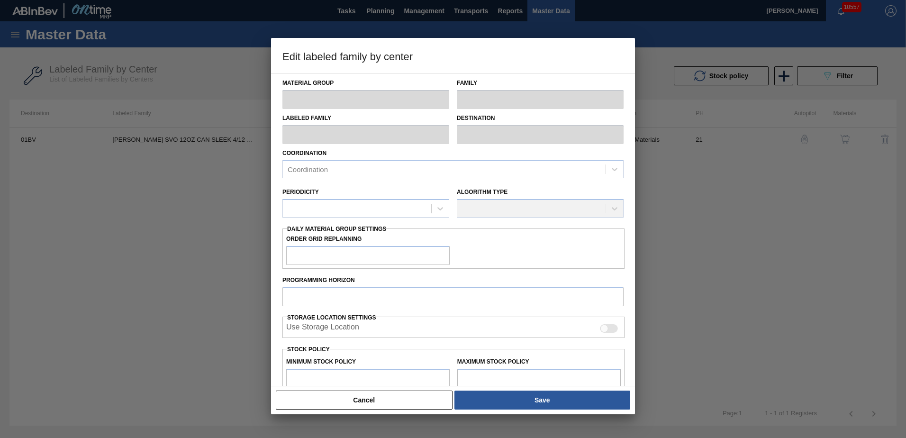
type input "0"
type input "195,000"
type input "0"
checkbox input "true"
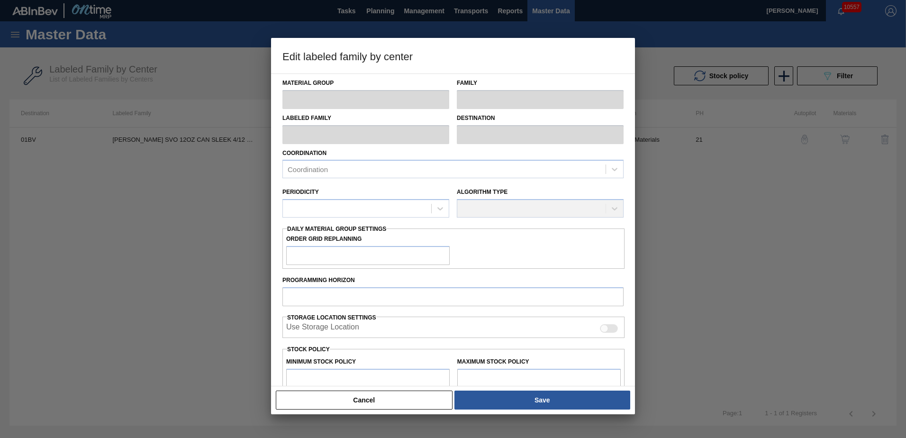
checkbox input "true"
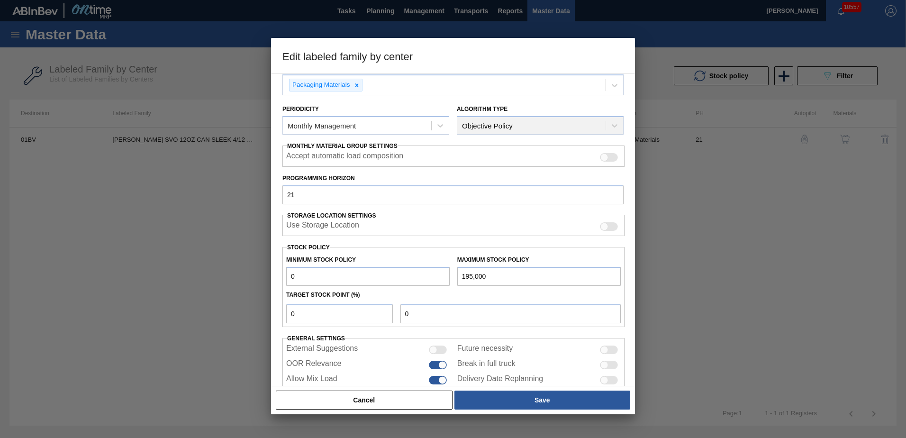
scroll to position [109, 0]
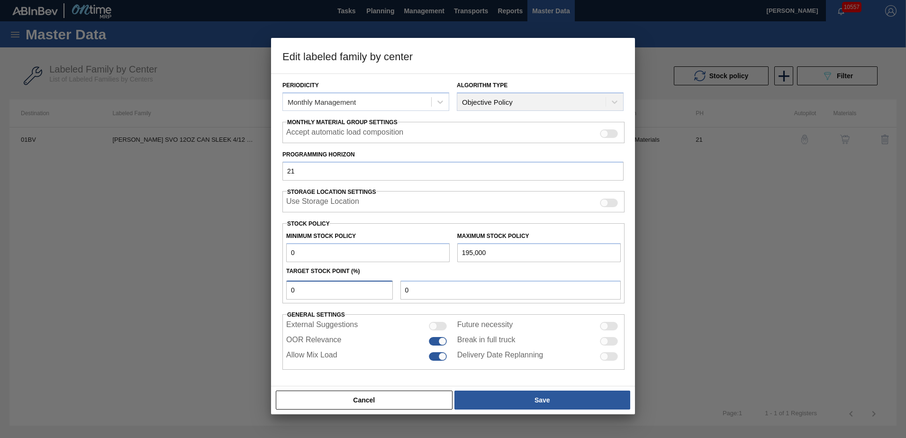
click at [300, 293] on input "0" at bounding box center [339, 290] width 107 height 19
type input "6"
type input "11,700"
type input "0"
type input "5"
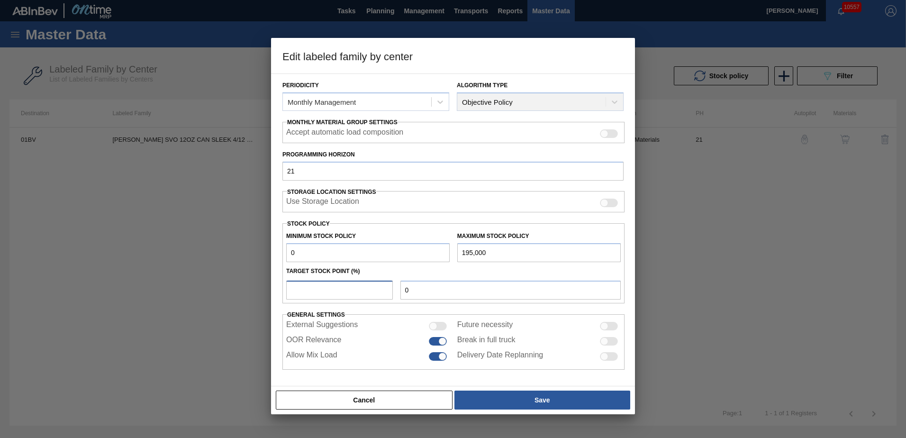
type input "9,750"
type input "0"
type input "4"
type input "7,800"
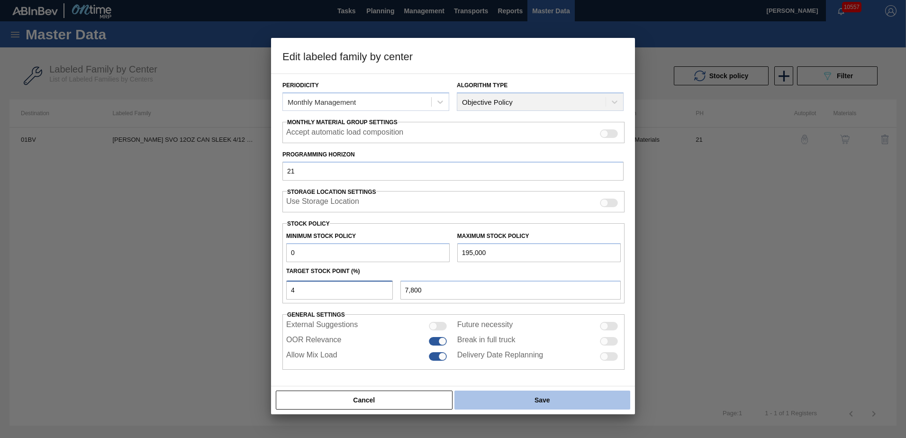
type input "4"
click at [535, 398] on button "Save" at bounding box center [543, 400] width 176 height 19
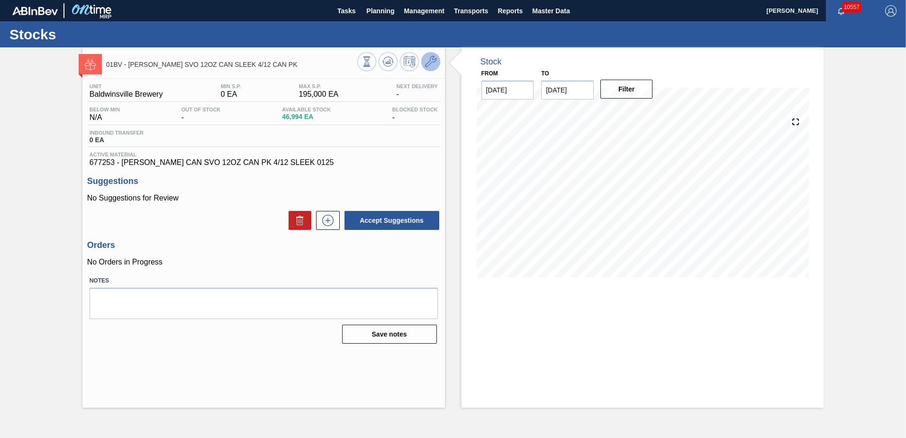
click at [431, 61] on icon at bounding box center [430, 61] width 11 height 11
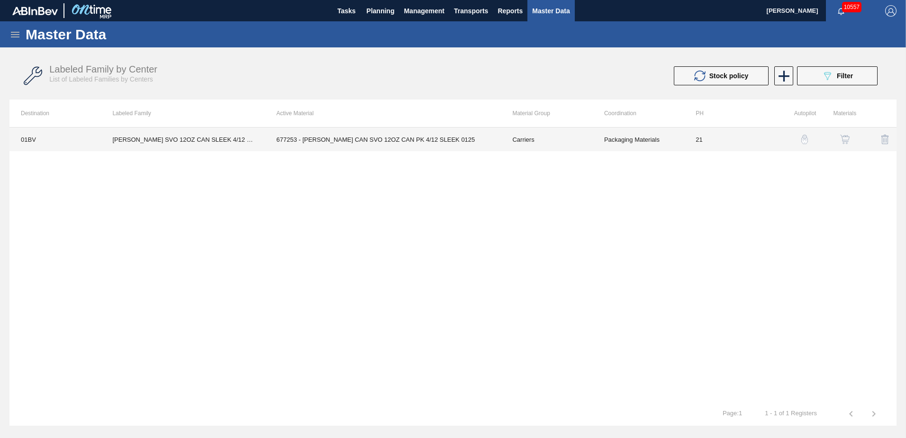
click at [699, 138] on td "21" at bounding box center [730, 140] width 91 height 24
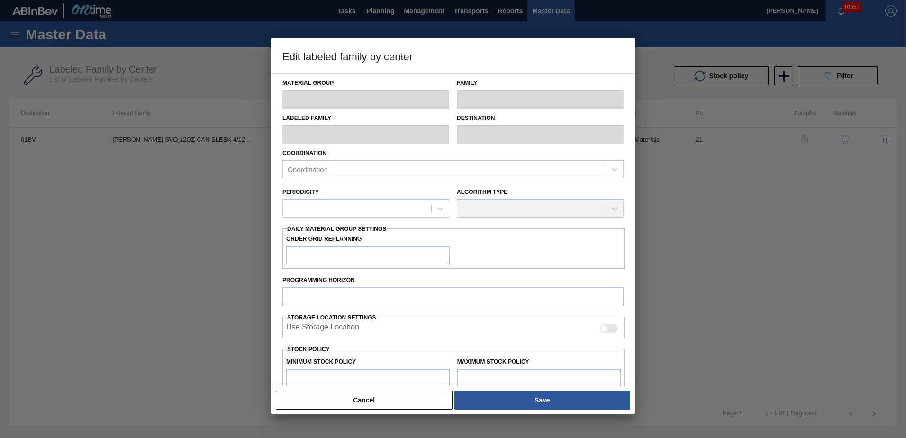
type input "Carriers"
type input "Can Carriers"
type input "[PERSON_NAME] SVO 12OZ CAN SLEEK 4/12 CAN PK"
type input "01BV - [GEOGRAPHIC_DATA] Brewery"
type input "21"
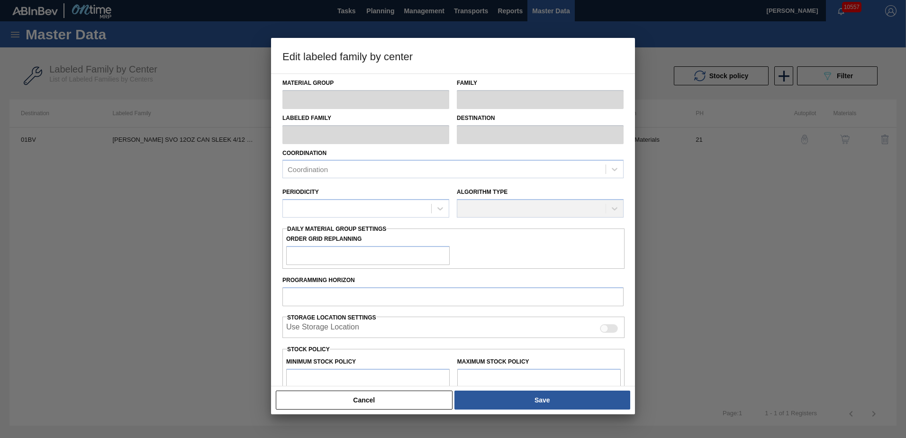
type input "0"
type input "195,000"
type input "4"
type input "7,800"
checkbox input "true"
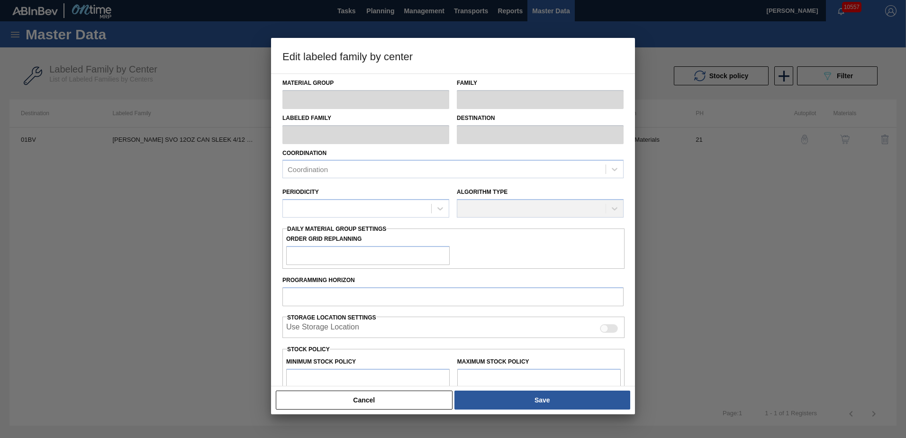
checkbox input "true"
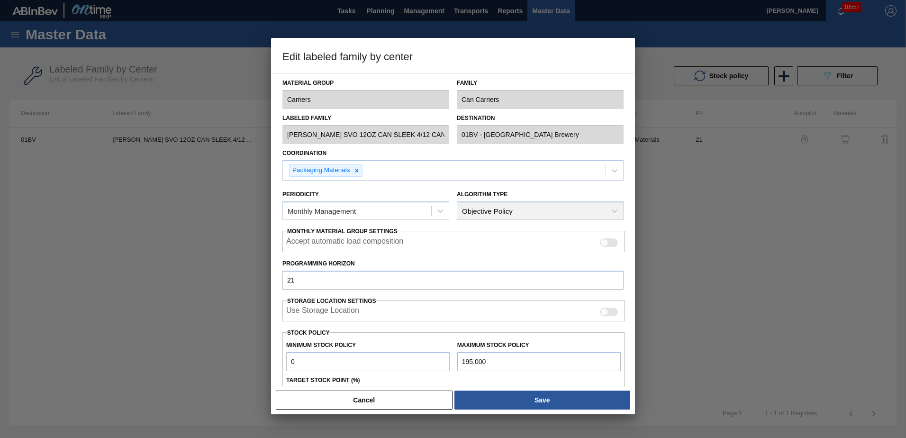
click at [747, 191] on div at bounding box center [453, 219] width 906 height 438
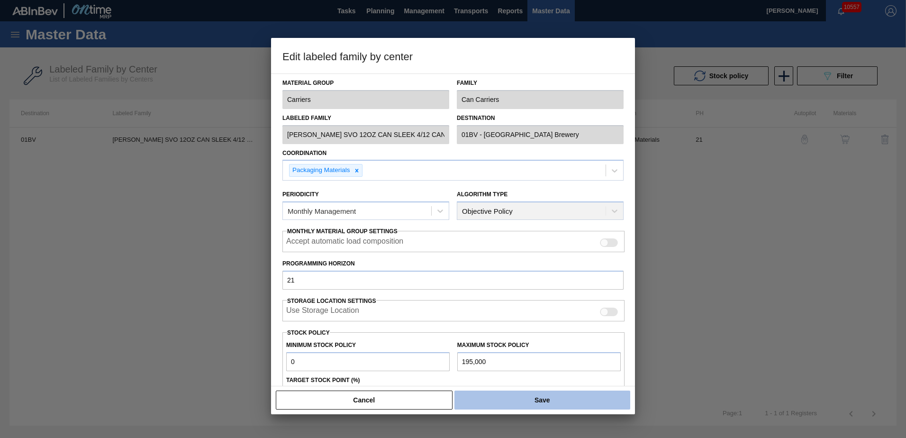
click at [532, 404] on button "Save" at bounding box center [543, 400] width 176 height 19
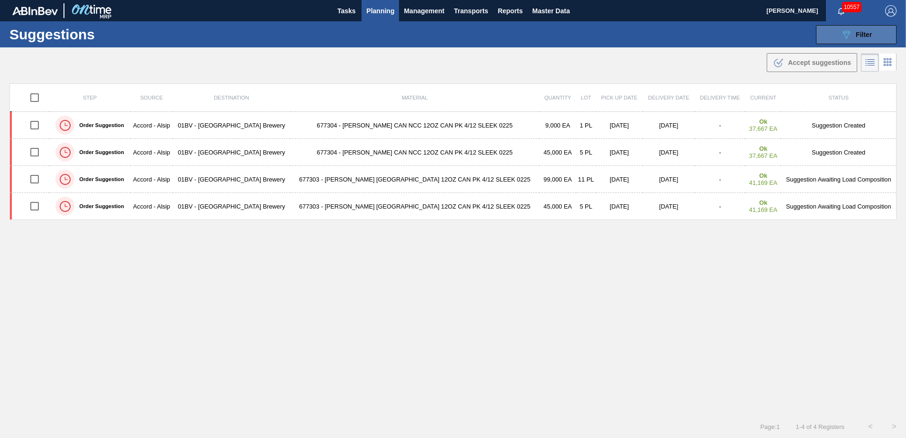
click at [852, 35] on div "089F7B8B-B2A5-4AFE-B5C0-19BA573D28AC Filter" at bounding box center [856, 34] width 31 height 11
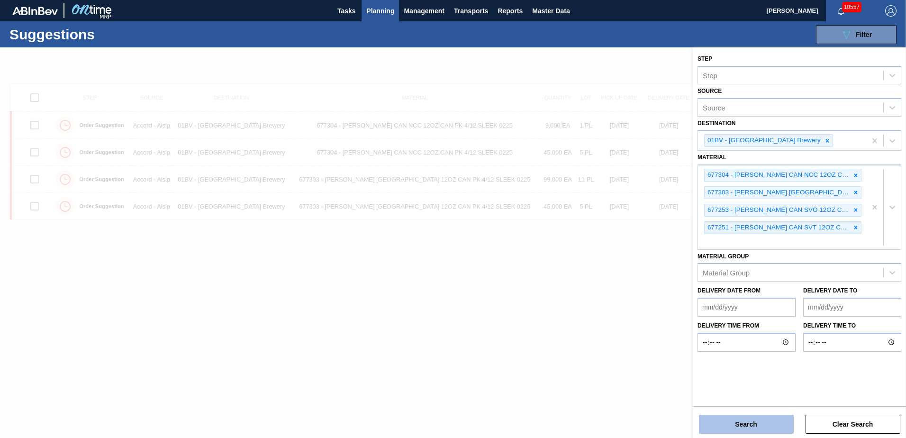
click at [741, 426] on button "Search" at bounding box center [746, 424] width 95 height 19
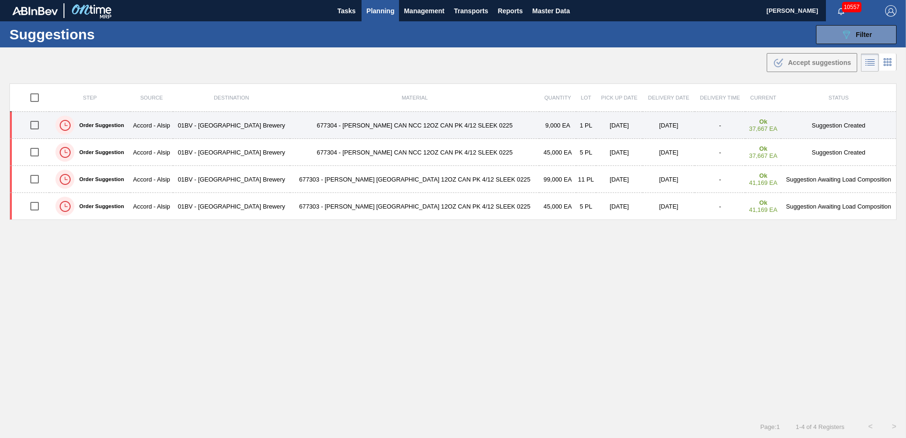
click at [360, 125] on td "677304 - [PERSON_NAME] CAN NCC 12OZ CAN PK 4/12 SLEEK 0225" at bounding box center [414, 125] width 249 height 27
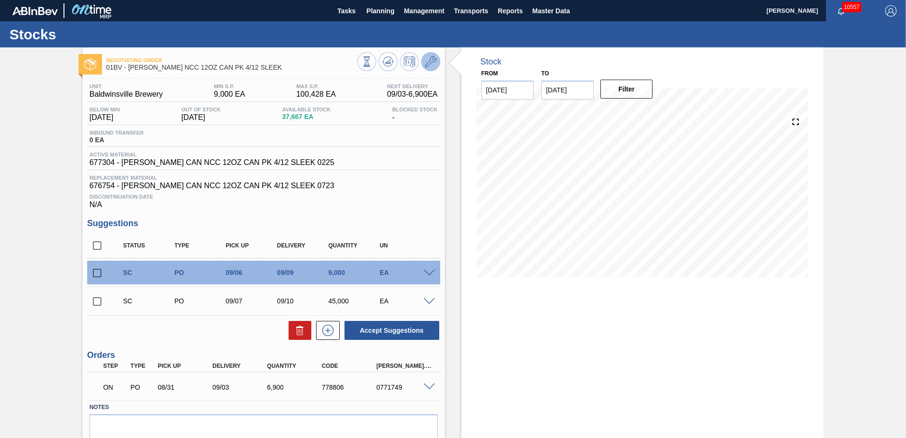
click at [431, 59] on icon at bounding box center [430, 61] width 11 height 11
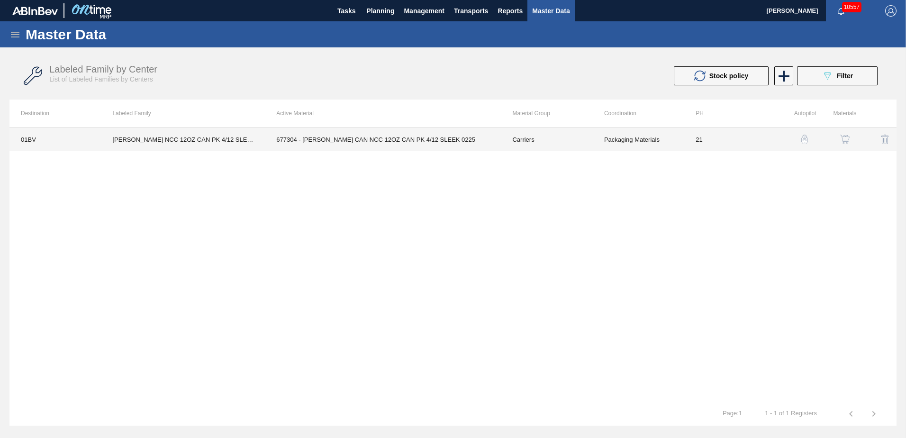
click at [373, 137] on td "677304 - [PERSON_NAME] CAN NCC 12OZ CAN PK 4/12 SLEEK 0225" at bounding box center [383, 140] width 236 height 24
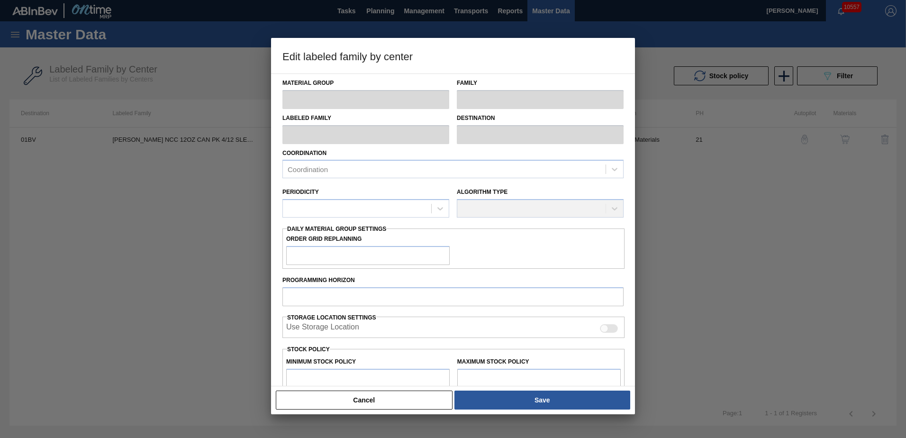
type input "Carriers"
type input "Can Carriers"
type input "[PERSON_NAME] NCC 12OZ CAN PK 4/12 SLEEK"
type input "01BV - [GEOGRAPHIC_DATA] Brewery"
type input "21"
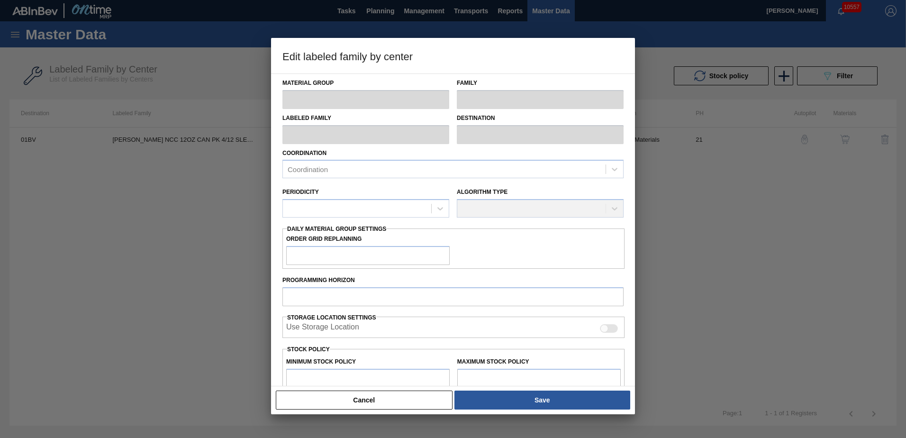
type input "9,000"
type input "100,428"
type input "0"
type input "9,000"
checkbox input "true"
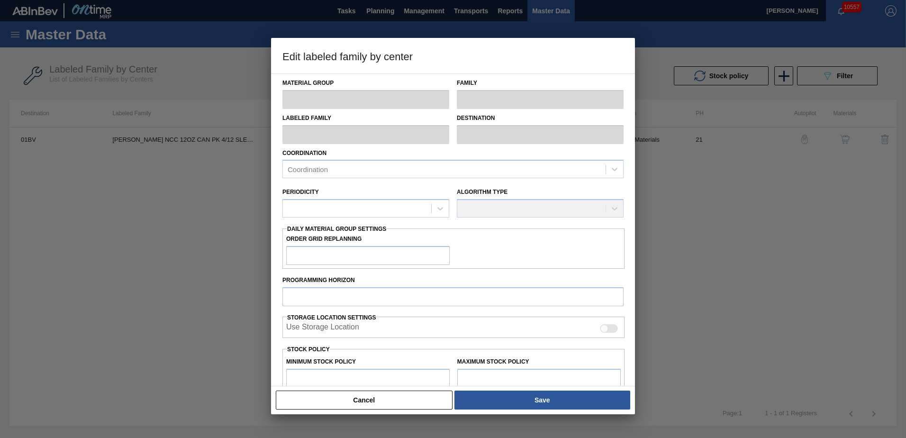
checkbox input "true"
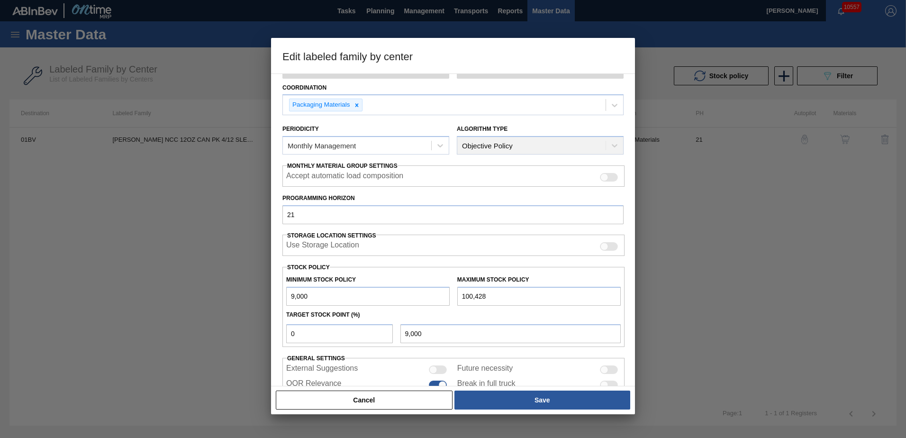
scroll to position [109, 0]
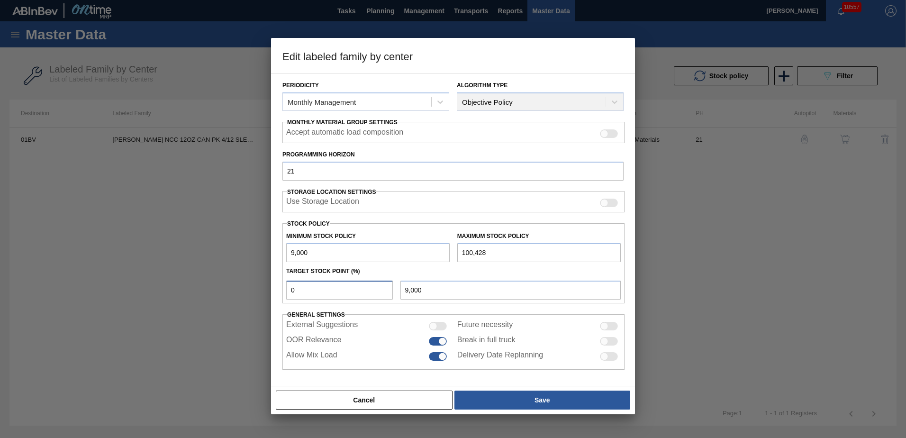
drag, startPoint x: 320, startPoint y: 293, endPoint x: 105, endPoint y: 269, distance: 216.5
click at [105, 269] on div "Edit labeled family by center Material Group Carriers Family Can Carriers Label…" at bounding box center [453, 219] width 906 height 438
type input "1"
type input "9,914"
type input "10"
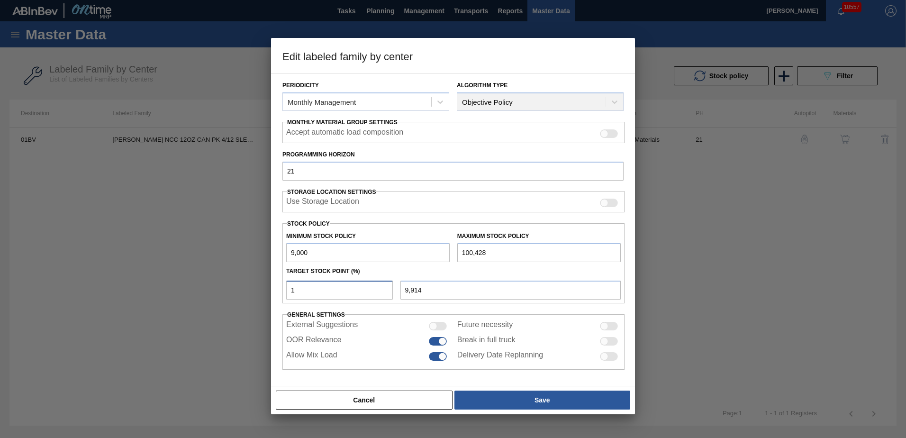
type input "18,143"
type input "1"
type input "9,914"
type input "9,000"
type input "8"
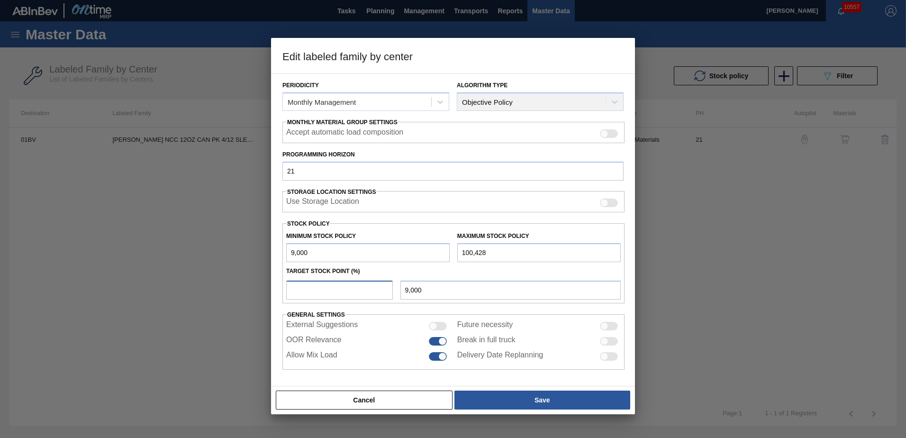
type input "16,314"
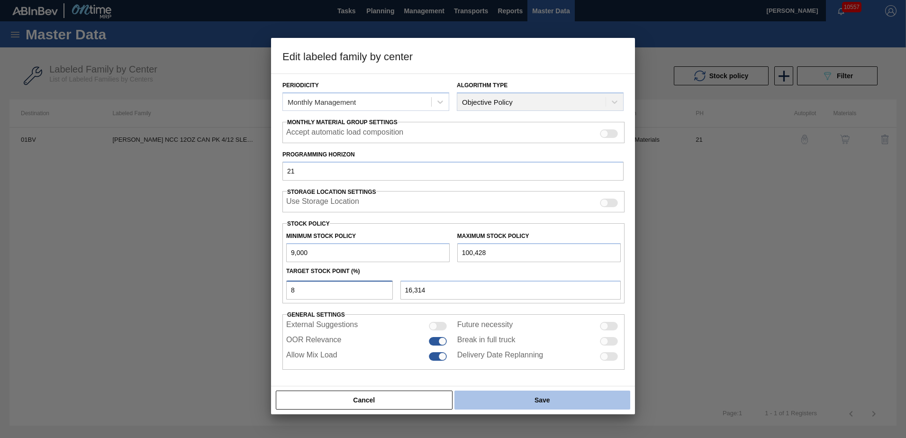
type input "8"
click at [539, 400] on button "Save" at bounding box center [543, 400] width 176 height 19
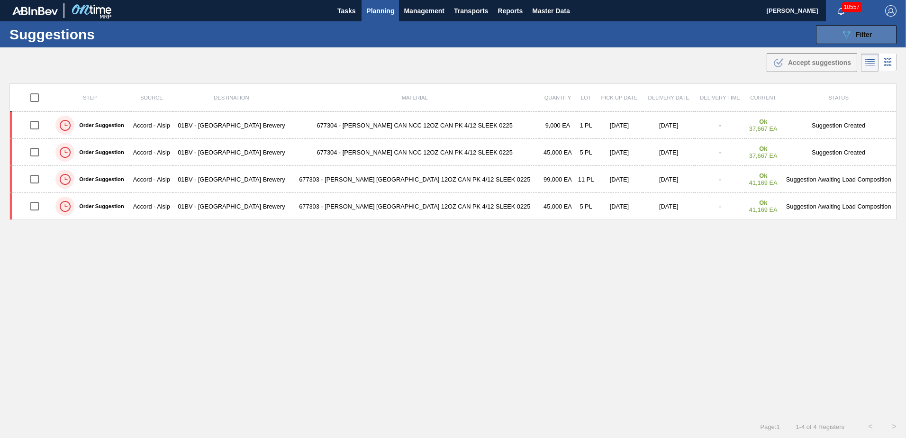
click at [851, 42] on button "089F7B8B-B2A5-4AFE-B5C0-19BA573D28AC Filter" at bounding box center [856, 34] width 81 height 19
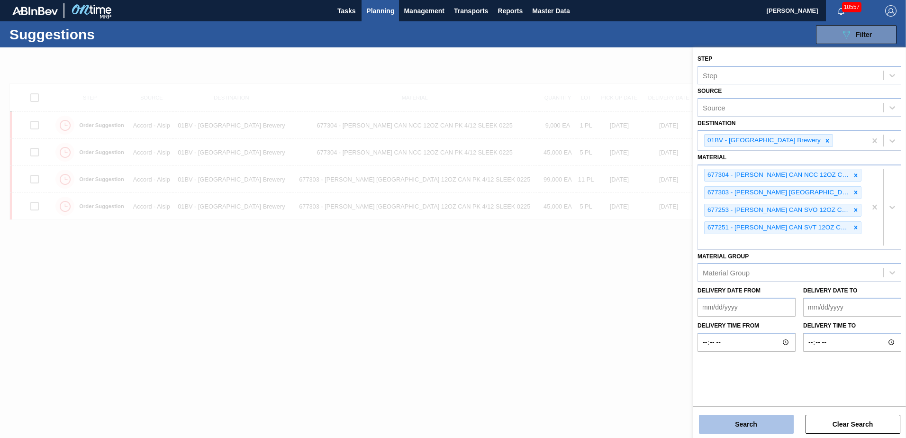
click at [723, 424] on button "Search" at bounding box center [746, 424] width 95 height 19
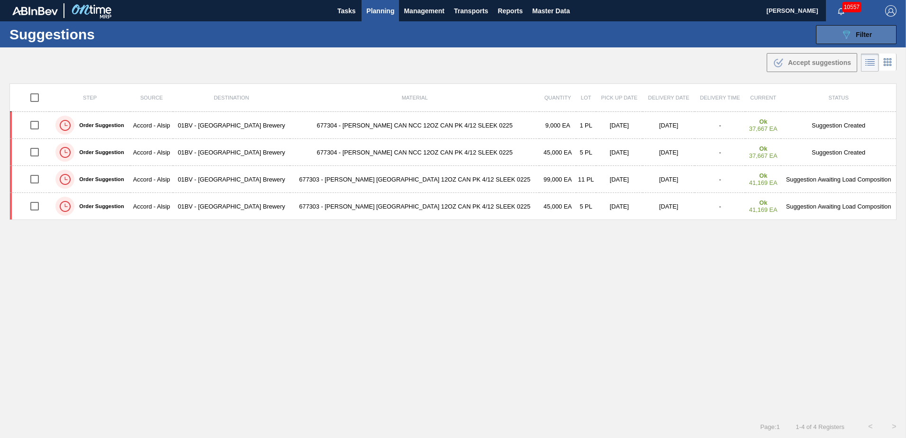
click at [856, 35] on span "Filter" at bounding box center [864, 35] width 16 height 8
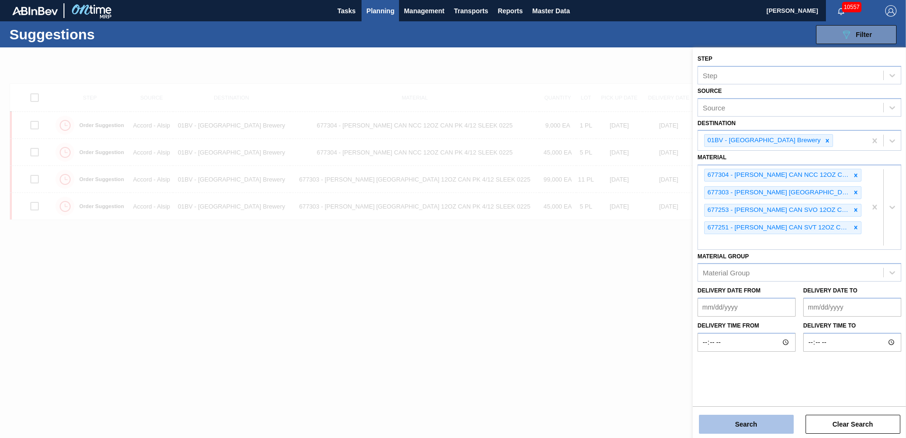
click at [730, 422] on button "Search" at bounding box center [746, 424] width 95 height 19
